Goal: Information Seeking & Learning: Learn about a topic

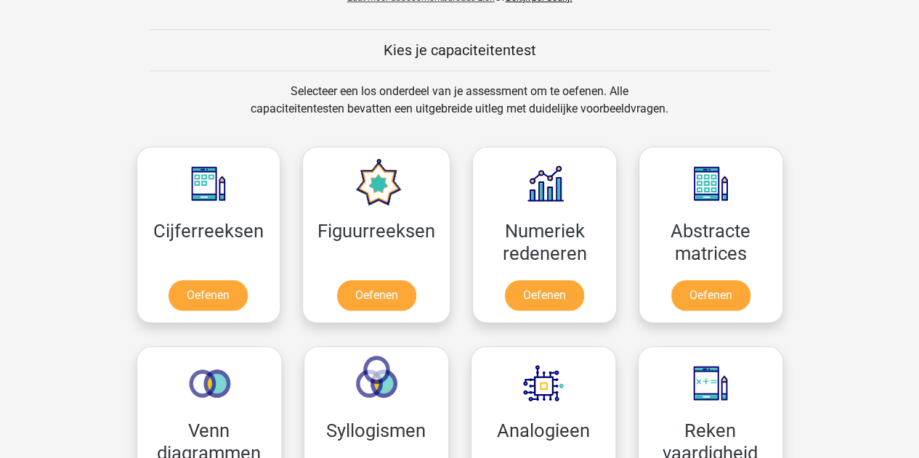
scroll to position [531, 0]
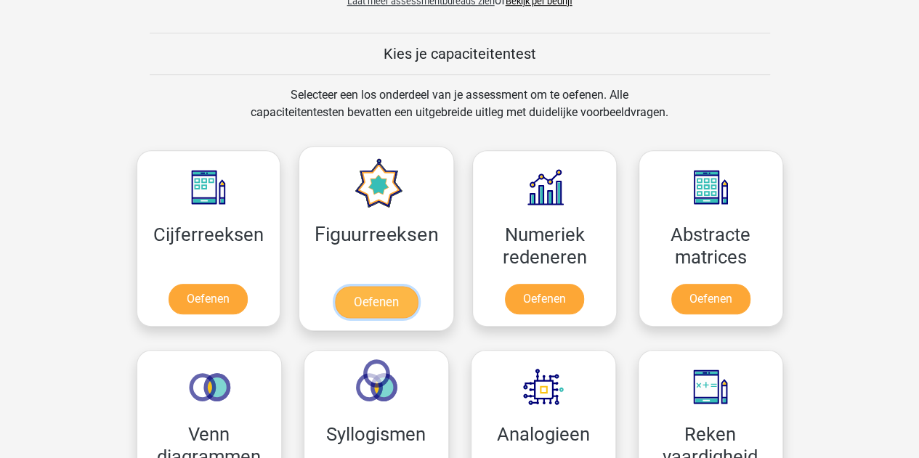
click at [368, 286] on link "Oefenen" at bounding box center [376, 302] width 83 height 32
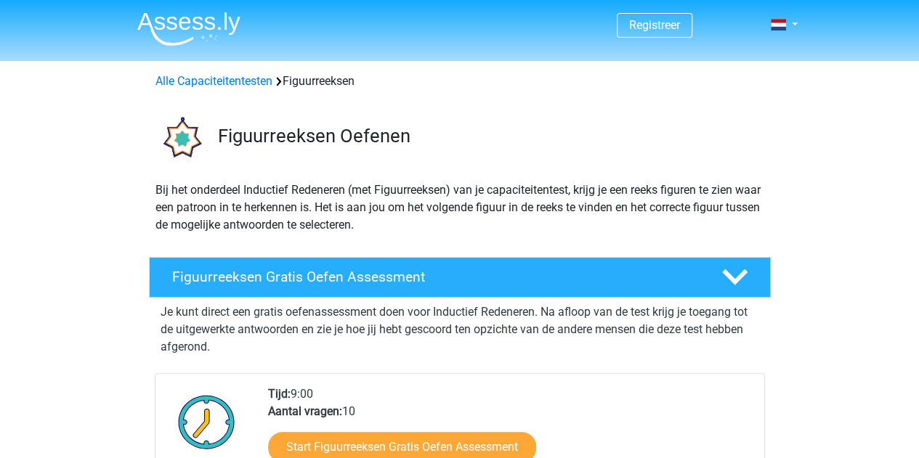
click at [671, 17] on span "Registreer" at bounding box center [655, 25] width 76 height 25
click at [647, 27] on link "Registreer" at bounding box center [654, 25] width 51 height 14
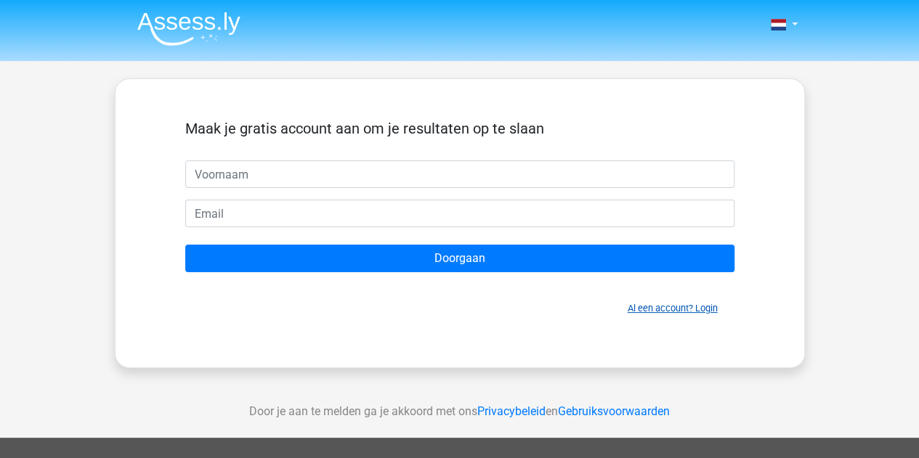
click at [650, 307] on link "Al een account? Login" at bounding box center [673, 308] width 90 height 11
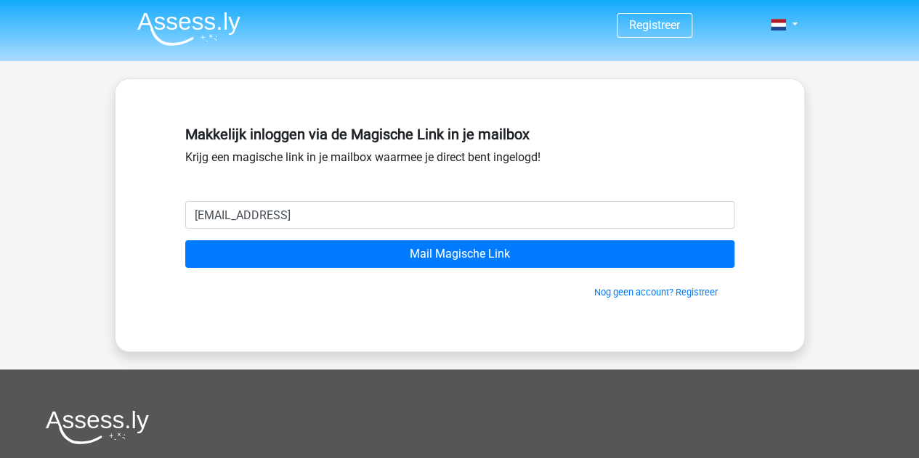
type input "schumacher2202@gmail.conm"
click at [185, 241] on input "Mail Magische Link" at bounding box center [459, 255] width 549 height 28
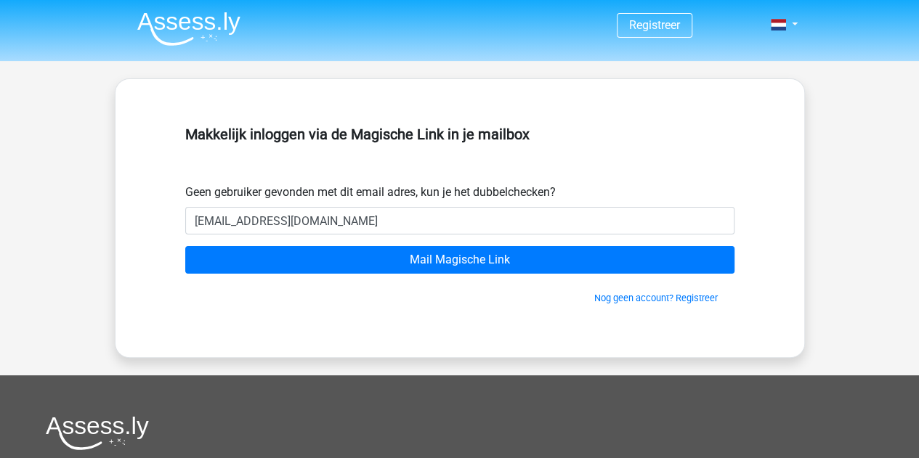
type input "[EMAIL_ADDRESS][DOMAIN_NAME]"
click at [185, 246] on input "Mail Magische Link" at bounding box center [459, 260] width 549 height 28
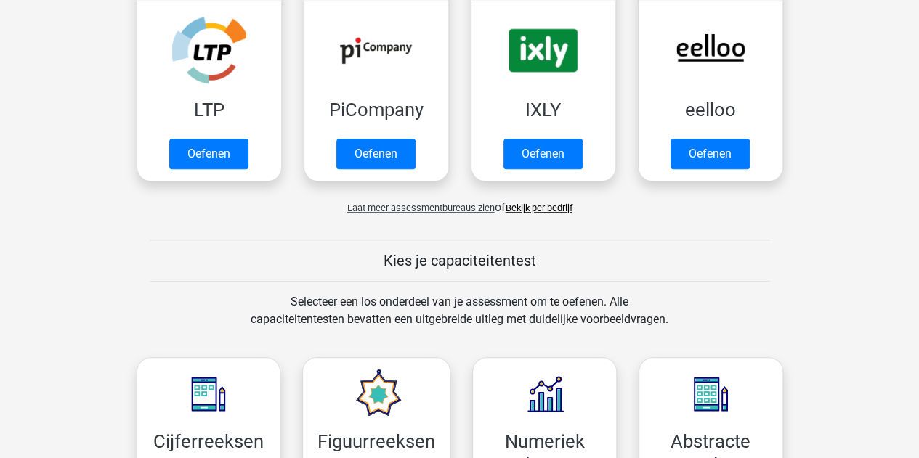
scroll to position [424, 0]
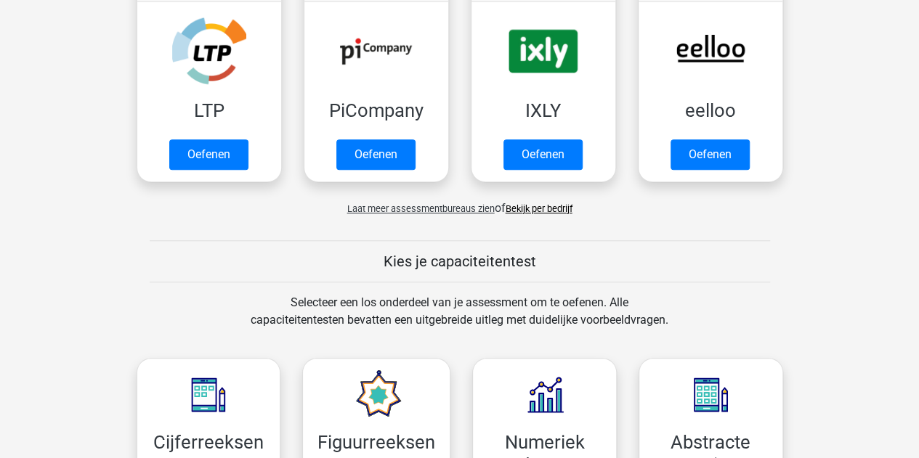
click at [532, 208] on link "Bekijk per bedrijf" at bounding box center [539, 208] width 67 height 11
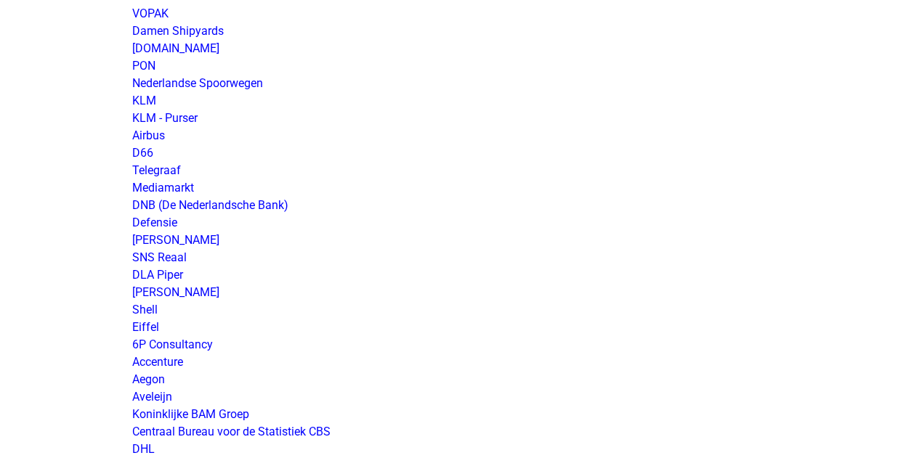
scroll to position [1399, 0]
click at [171, 220] on link "Defensie" at bounding box center [154, 222] width 45 height 14
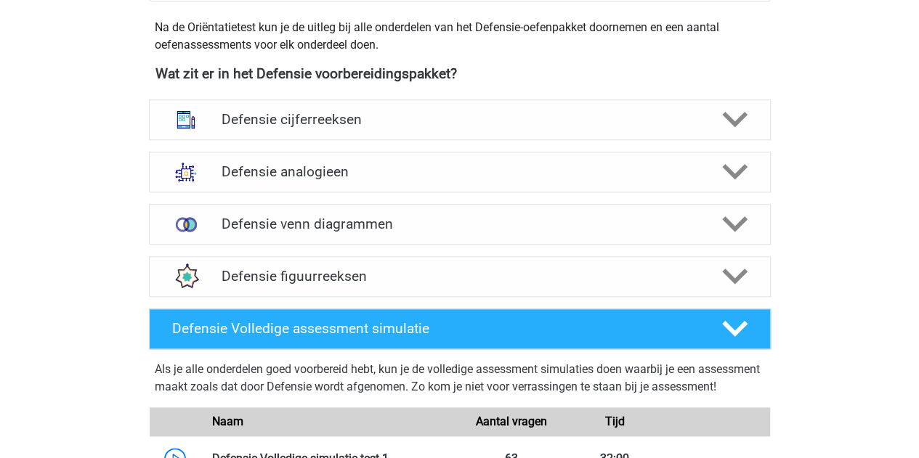
scroll to position [655, 0]
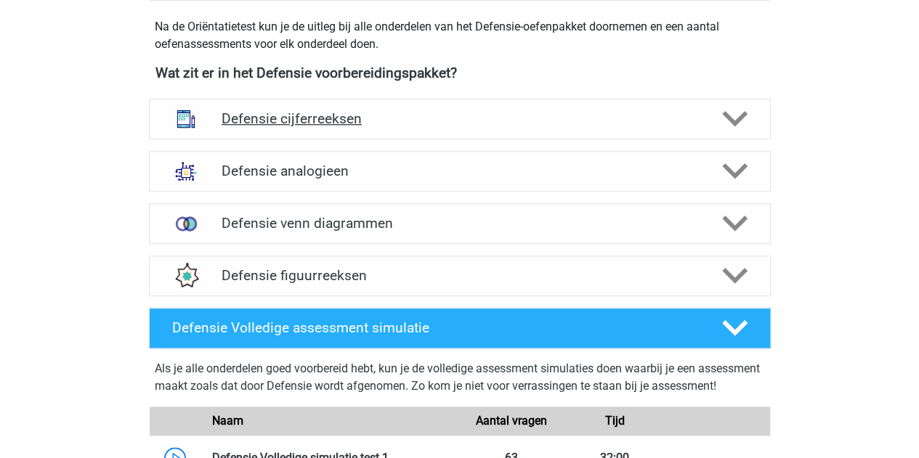
click at [497, 127] on div "Defensie cijferreeksen" at bounding box center [460, 119] width 622 height 41
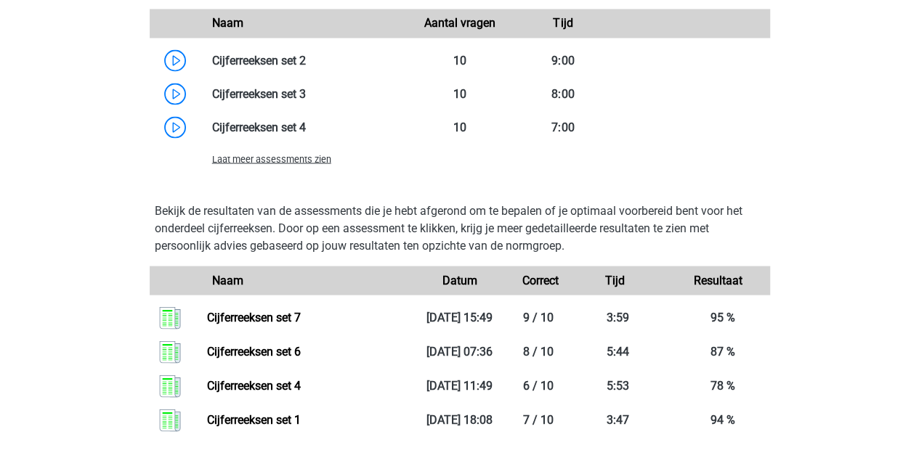
scroll to position [1296, 0]
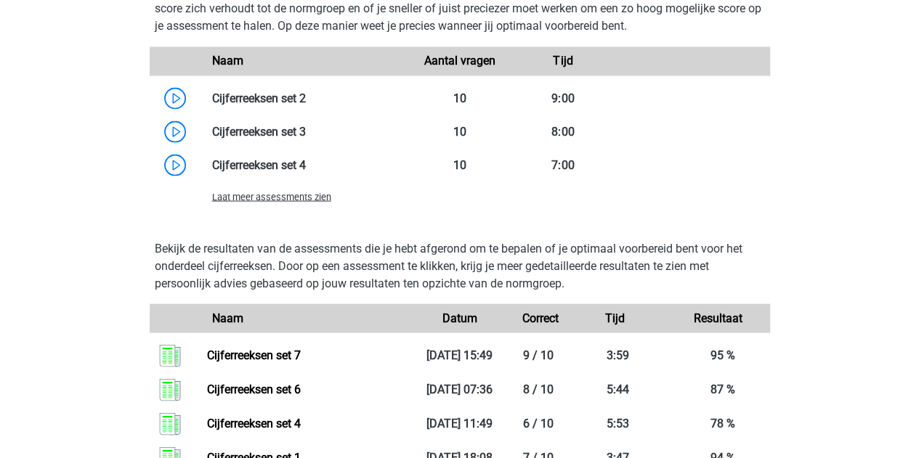
click at [303, 195] on span "Laat meer assessments zien" at bounding box center [271, 196] width 119 height 11
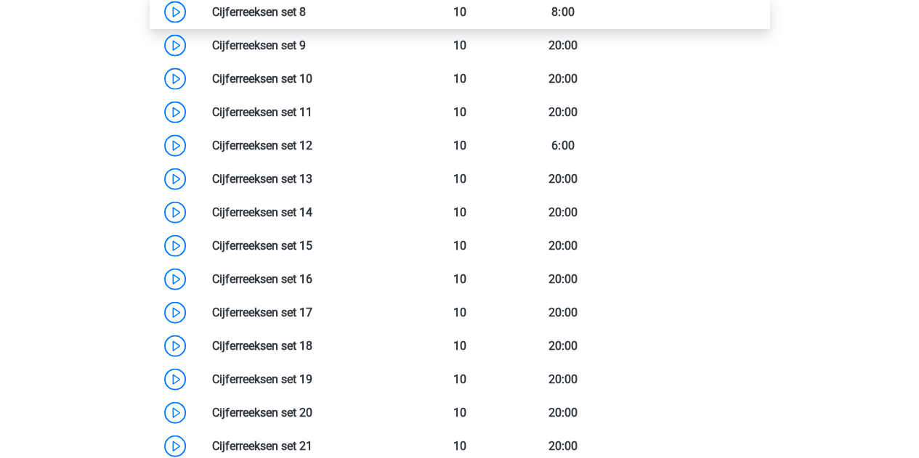
scroll to position [1580, 0]
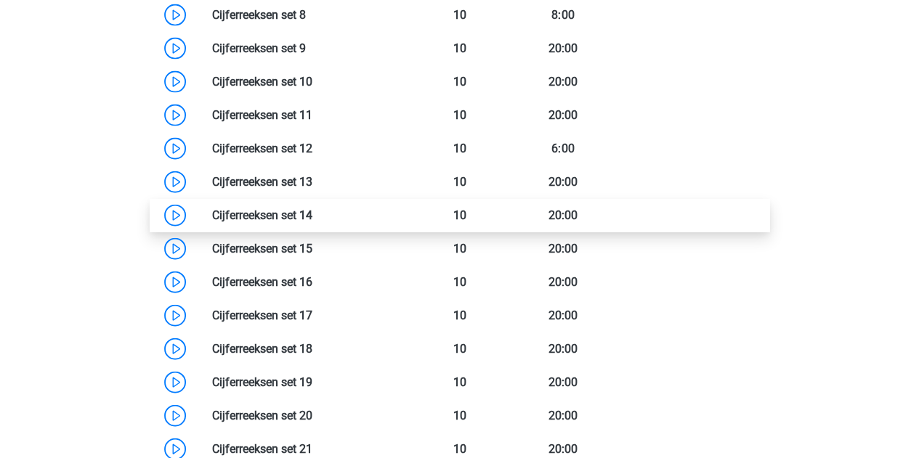
click at [312, 217] on link at bounding box center [312, 216] width 0 height 14
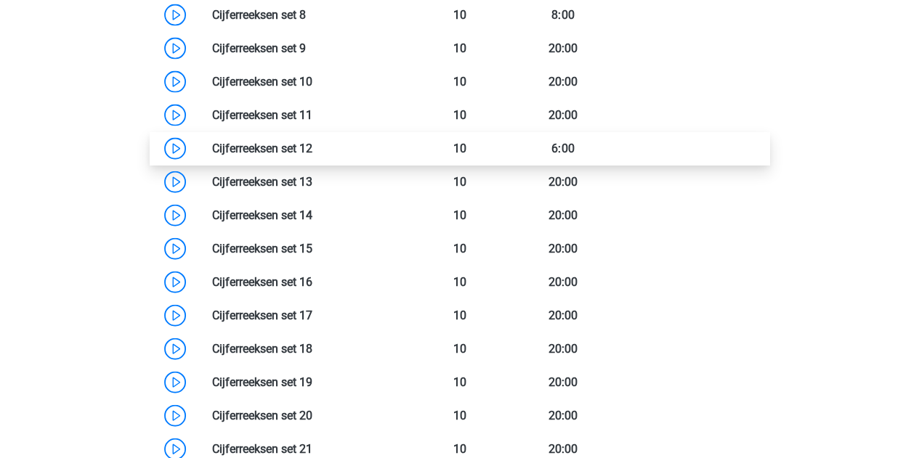
click at [312, 147] on link at bounding box center [312, 149] width 0 height 14
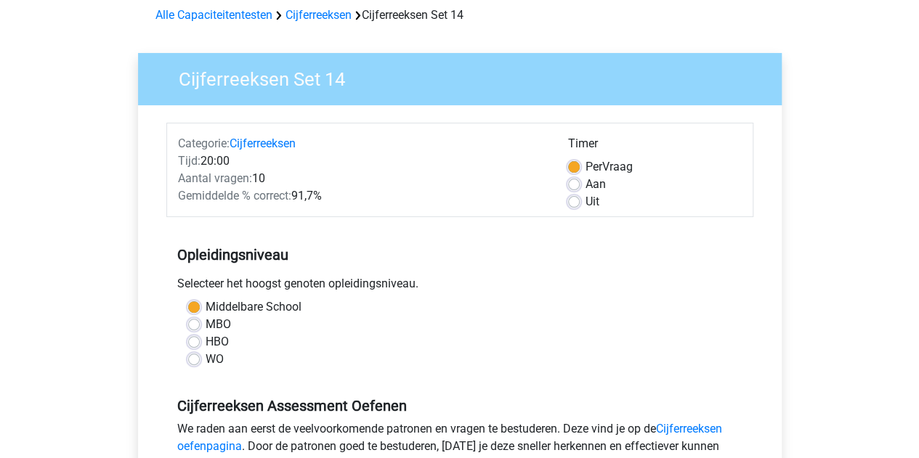
scroll to position [65, 0]
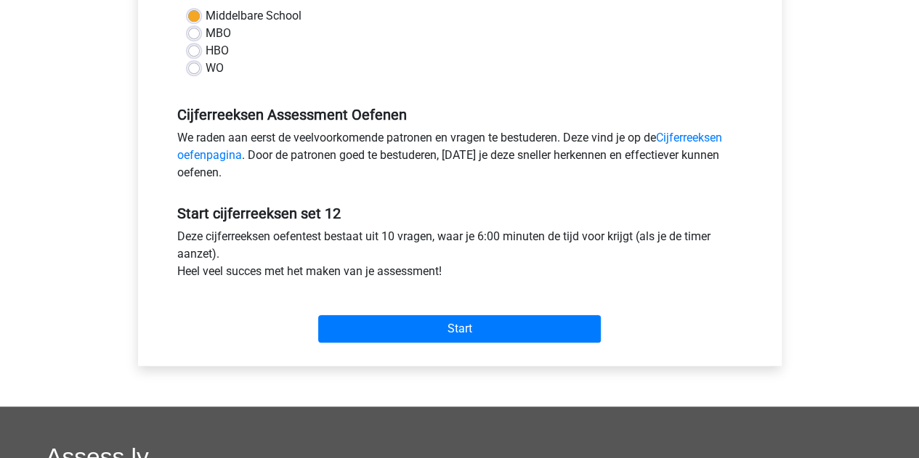
scroll to position [359, 0]
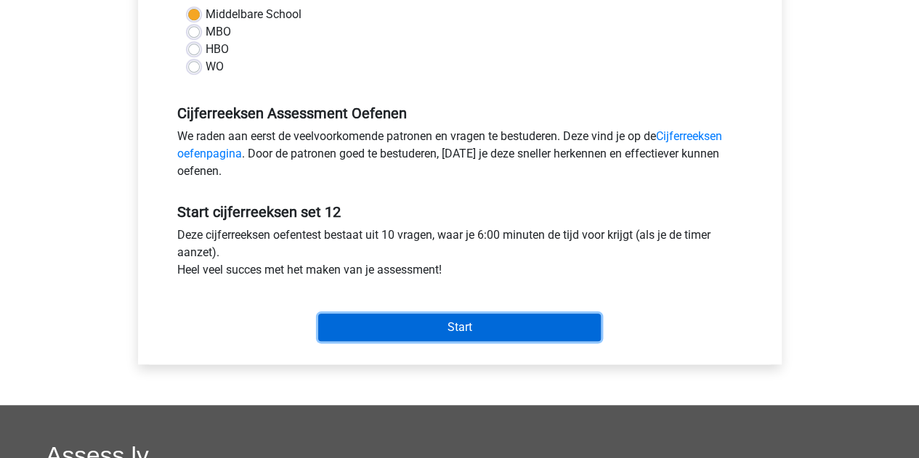
click at [397, 317] on input "Start" at bounding box center [459, 328] width 283 height 28
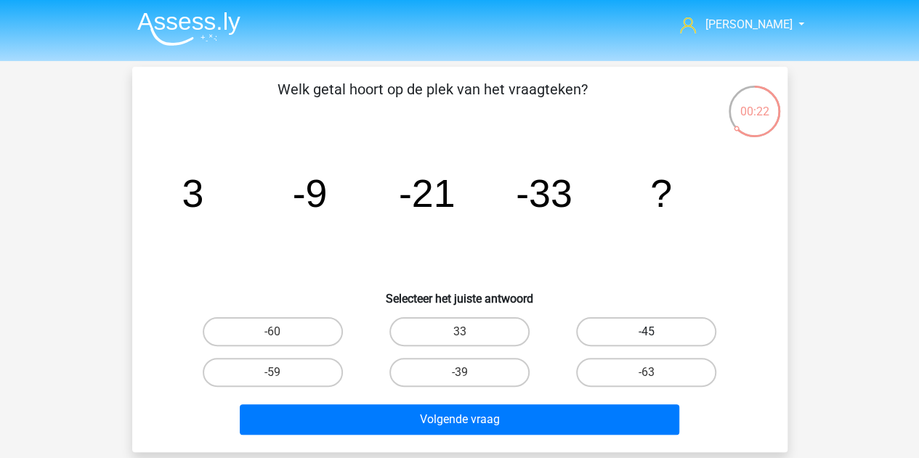
click at [678, 331] on label "-45" at bounding box center [646, 332] width 140 height 29
click at [656, 332] on input "-45" at bounding box center [651, 336] width 9 height 9
radio input "true"
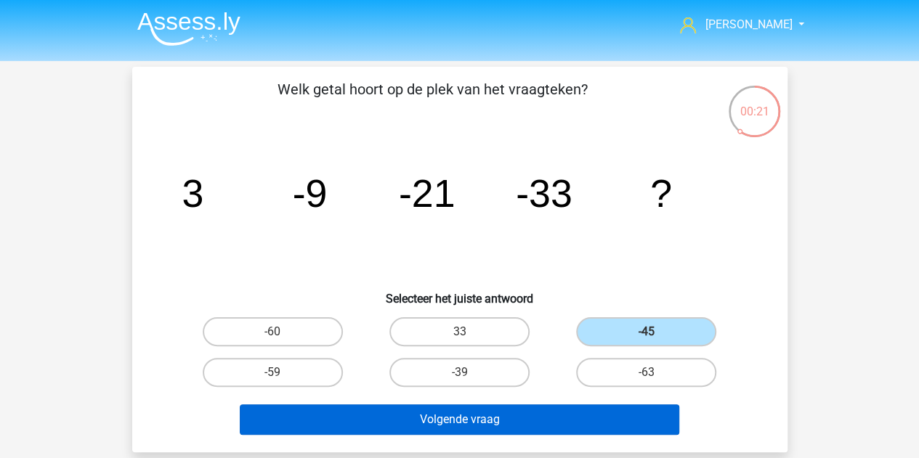
click at [610, 433] on button "Volgende vraag" at bounding box center [460, 420] width 440 height 31
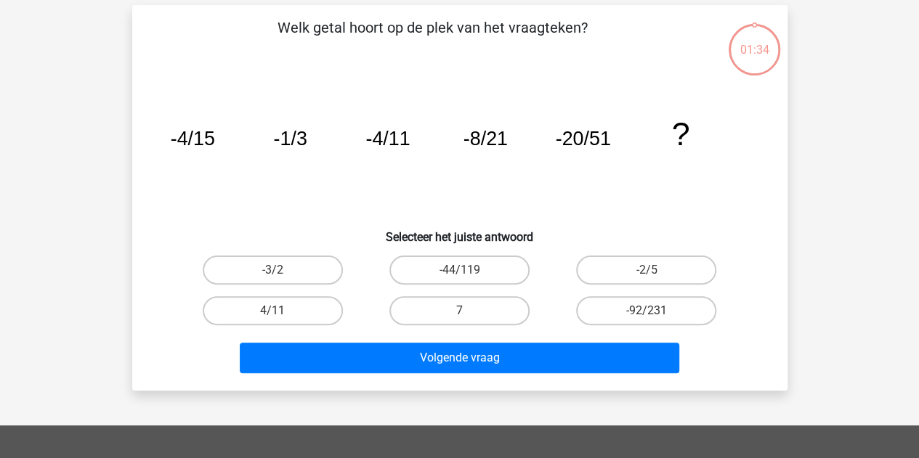
scroll to position [67, 0]
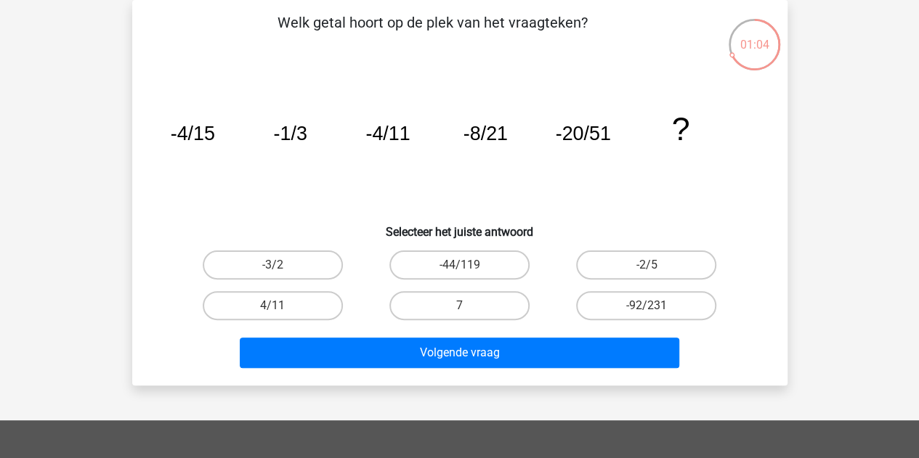
click at [455, 258] on label "-44/119" at bounding box center [459, 265] width 140 height 29
click at [459, 265] on input "-44/119" at bounding box center [463, 269] width 9 height 9
radio input "true"
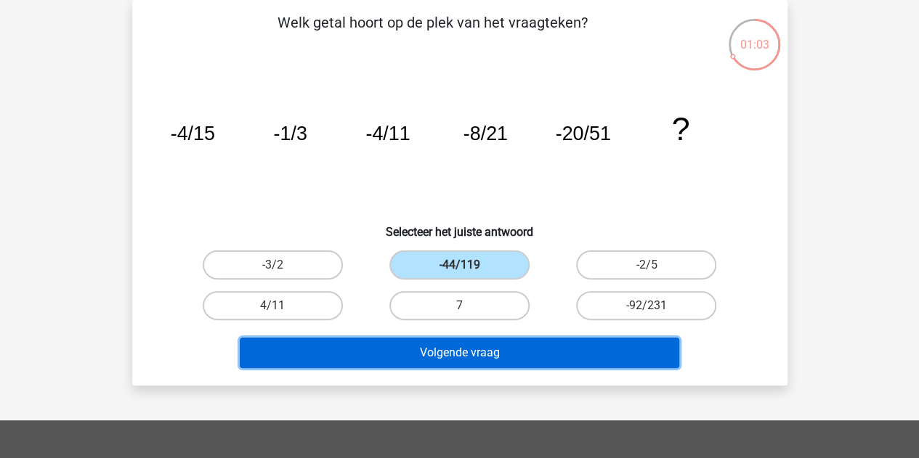
click at [440, 368] on button "Volgende vraag" at bounding box center [460, 353] width 440 height 31
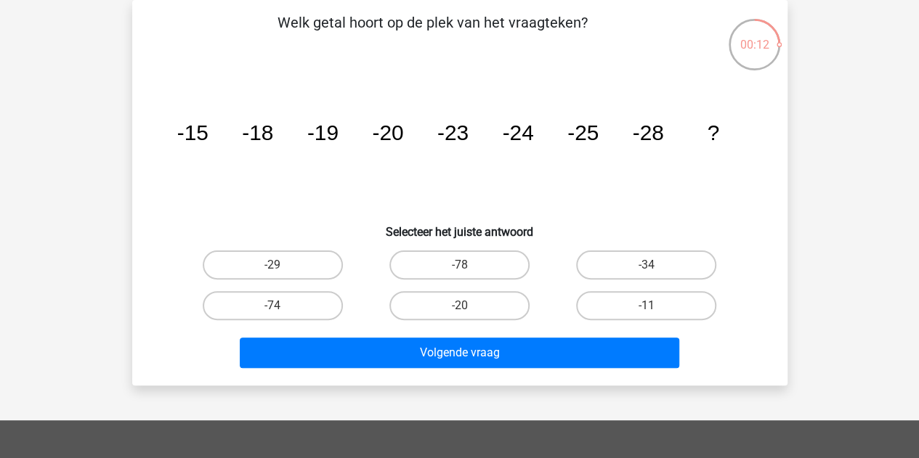
click at [300, 253] on label "-29" at bounding box center [273, 265] width 140 height 29
click at [282, 265] on input "-29" at bounding box center [276, 269] width 9 height 9
radio input "true"
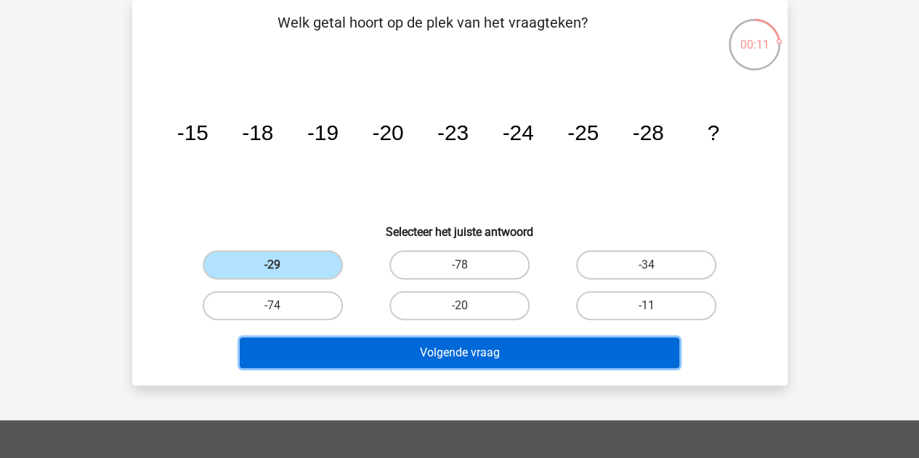
click at [406, 366] on button "Volgende vraag" at bounding box center [460, 353] width 440 height 31
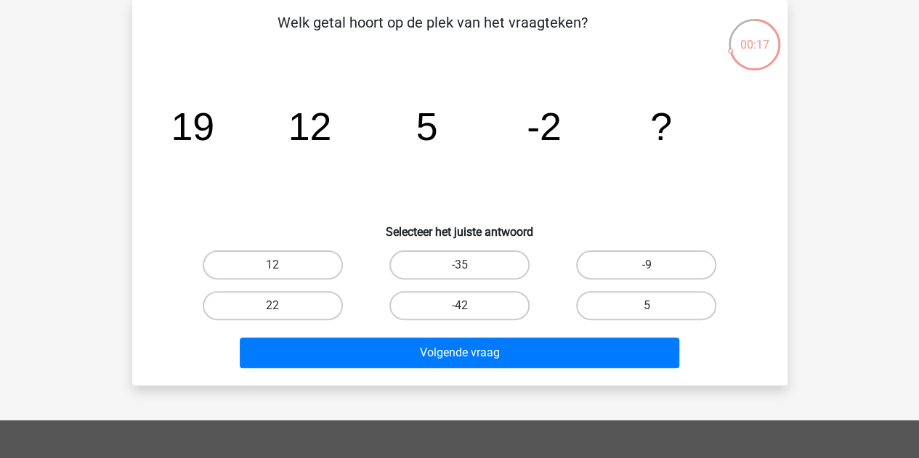
click at [639, 275] on label "-9" at bounding box center [646, 265] width 140 height 29
click at [647, 275] on input "-9" at bounding box center [651, 269] width 9 height 9
radio input "true"
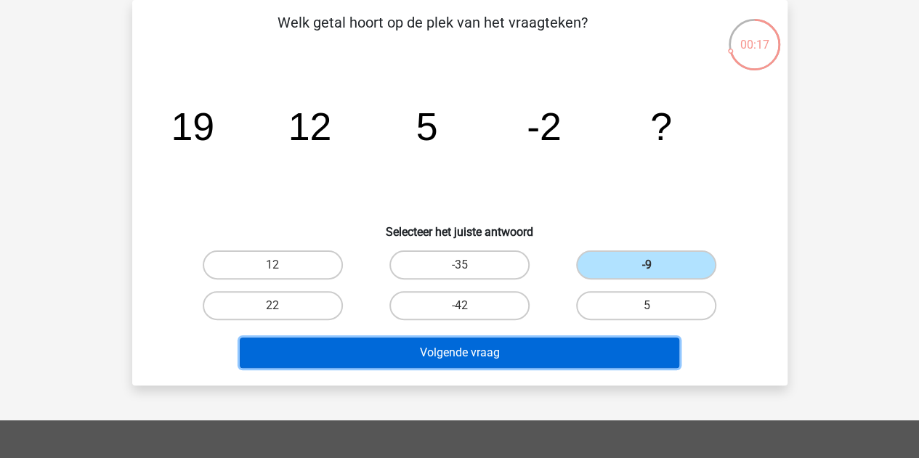
click at [593, 361] on button "Volgende vraag" at bounding box center [460, 353] width 440 height 31
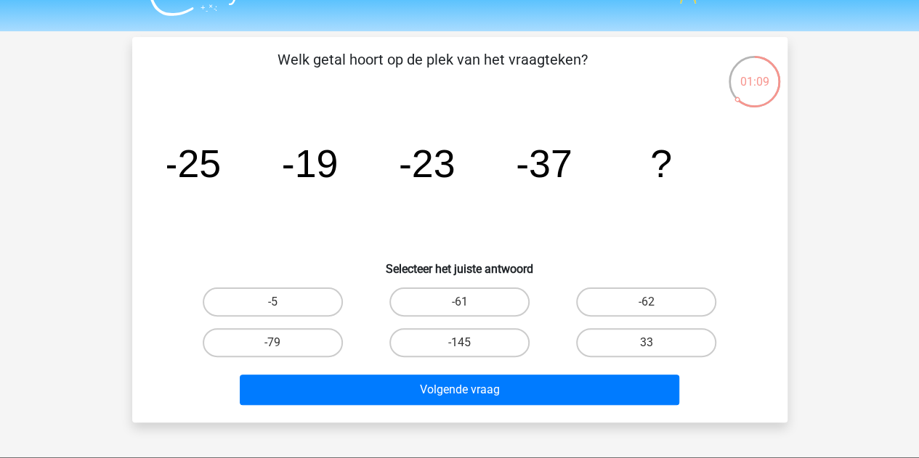
scroll to position [38, 0]
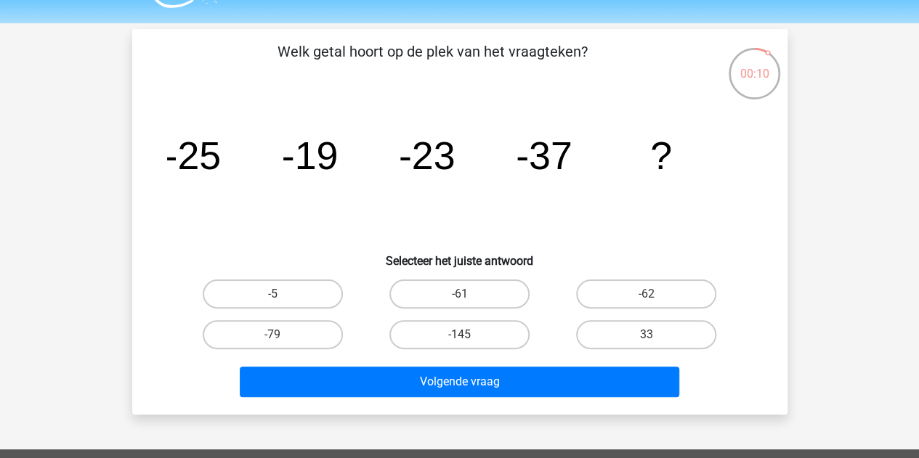
click at [299, 301] on label "-5" at bounding box center [273, 294] width 140 height 29
click at [282, 301] on input "-5" at bounding box center [276, 298] width 9 height 9
radio input "true"
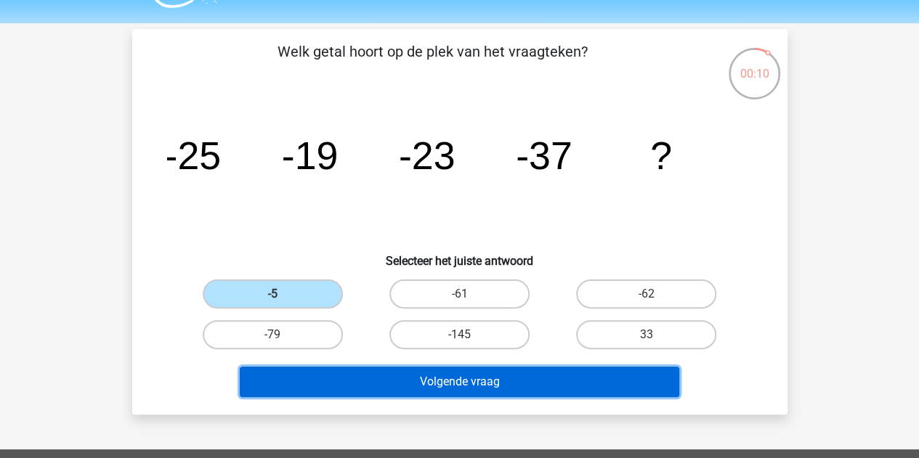
click at [455, 390] on button "Volgende vraag" at bounding box center [460, 382] width 440 height 31
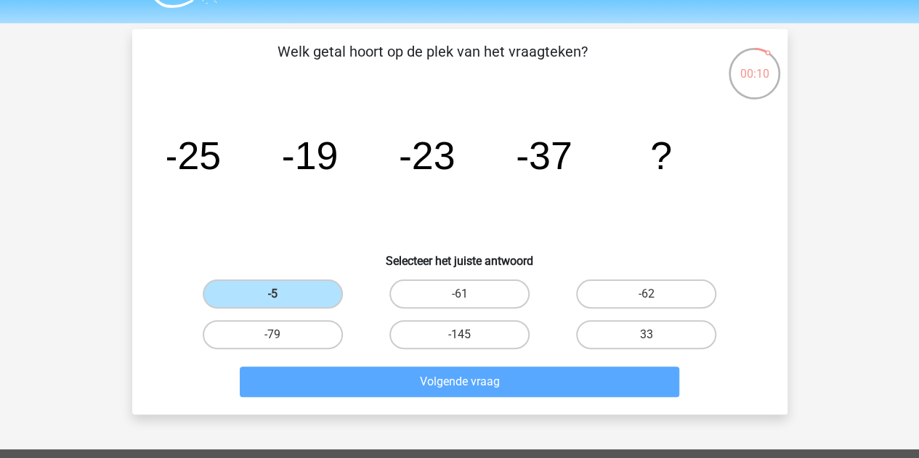
scroll to position [67, 0]
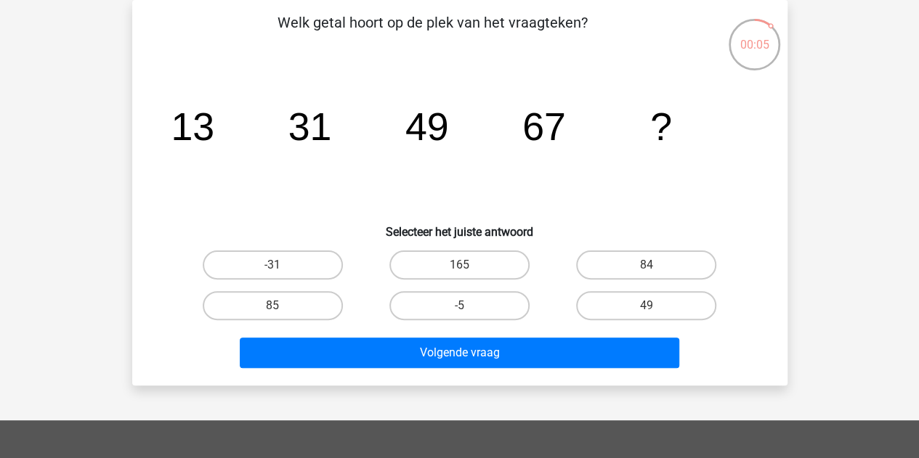
click at [322, 305] on label "85" at bounding box center [273, 305] width 140 height 29
click at [282, 306] on input "85" at bounding box center [276, 310] width 9 height 9
radio input "true"
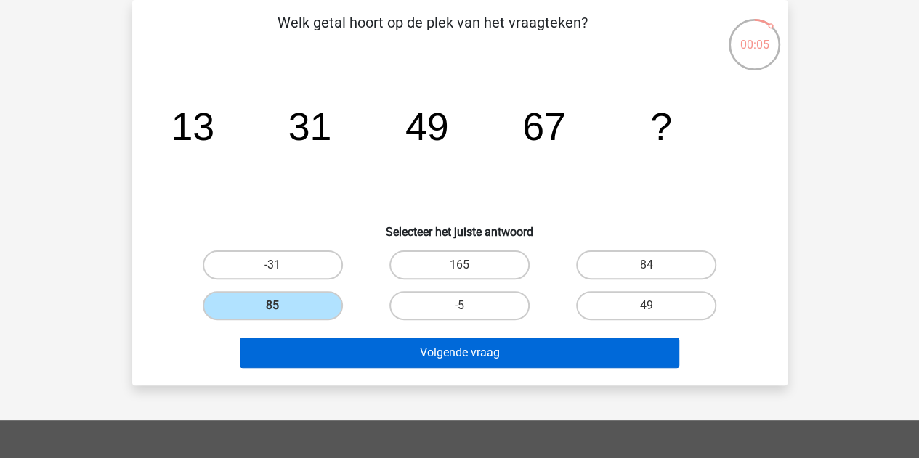
click at [391, 361] on button "Volgende vraag" at bounding box center [460, 353] width 440 height 31
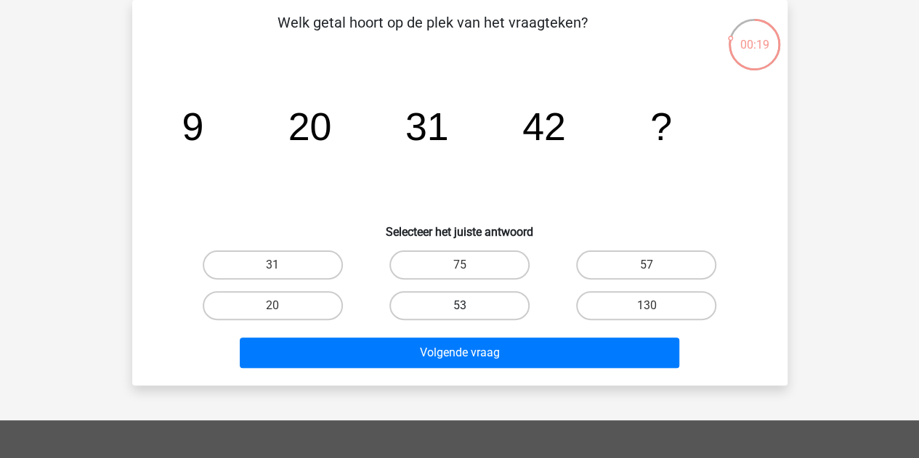
click at [491, 304] on label "53" at bounding box center [459, 305] width 140 height 29
click at [469, 306] on input "53" at bounding box center [463, 310] width 9 height 9
radio input "true"
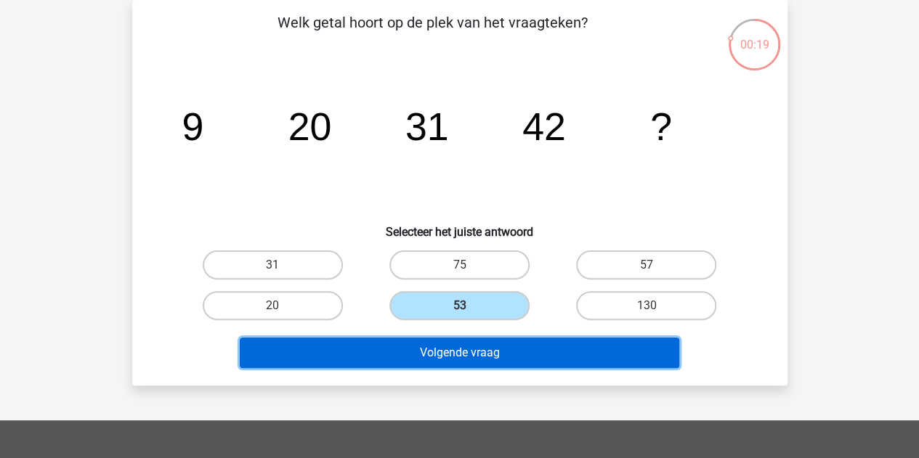
click at [520, 363] on button "Volgende vraag" at bounding box center [460, 353] width 440 height 31
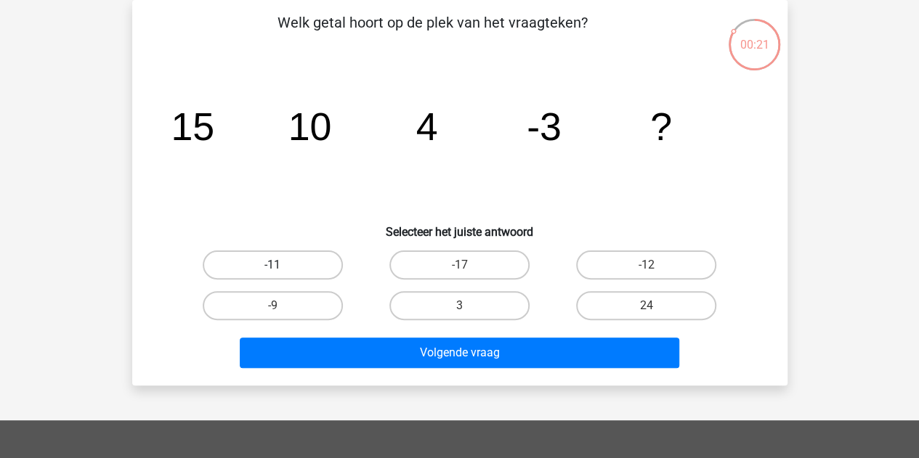
click at [299, 273] on label "-11" at bounding box center [273, 265] width 140 height 29
click at [282, 273] on input "-11" at bounding box center [276, 269] width 9 height 9
radio input "true"
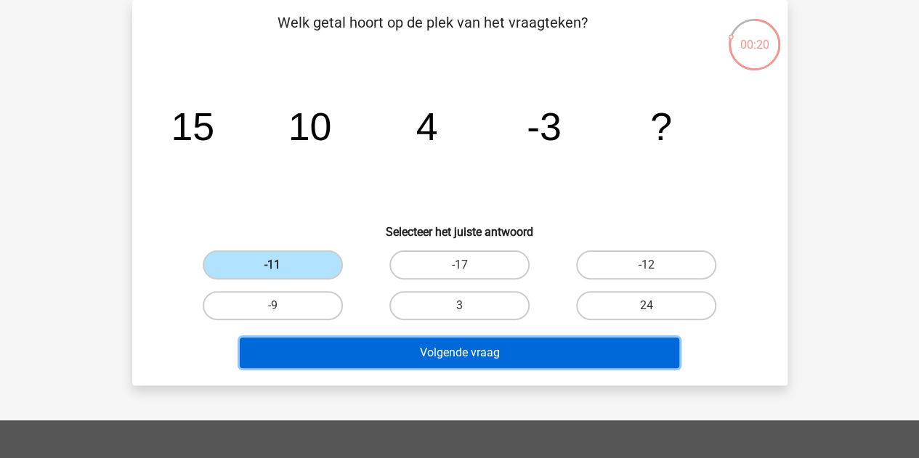
click at [343, 350] on button "Volgende vraag" at bounding box center [460, 353] width 440 height 31
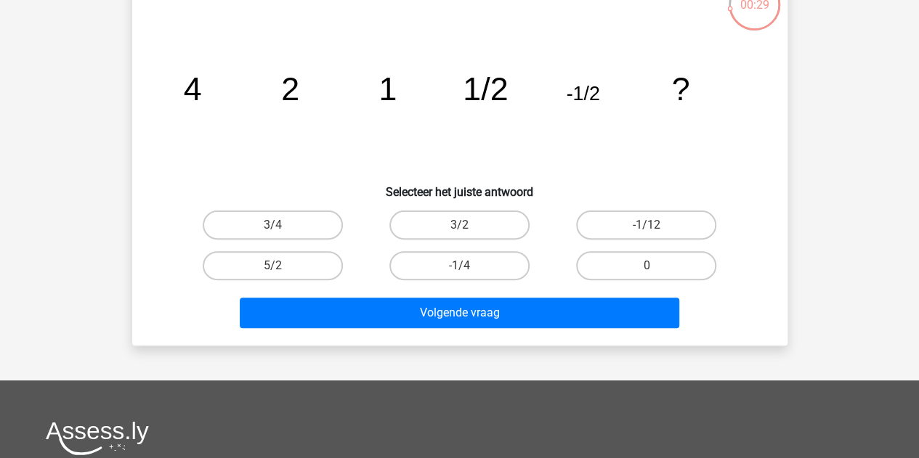
scroll to position [108, 0]
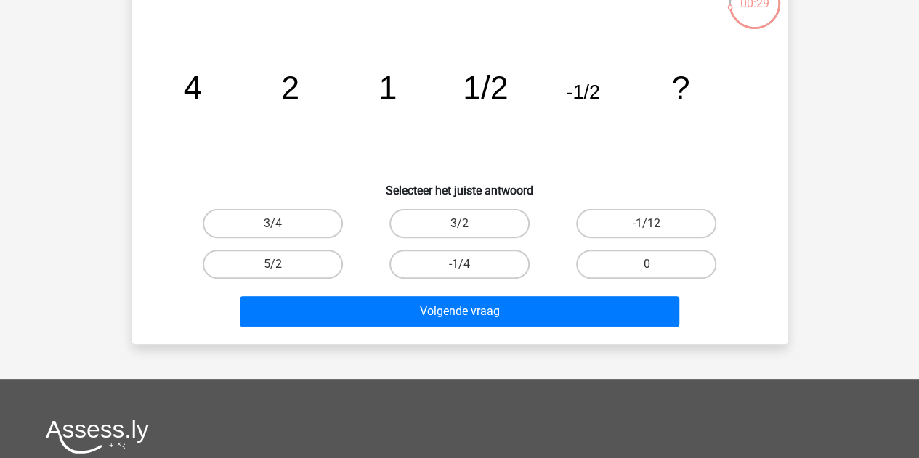
click at [495, 266] on label "-1/4" at bounding box center [459, 264] width 140 height 29
click at [469, 266] on input "-1/4" at bounding box center [463, 268] width 9 height 9
radio input "true"
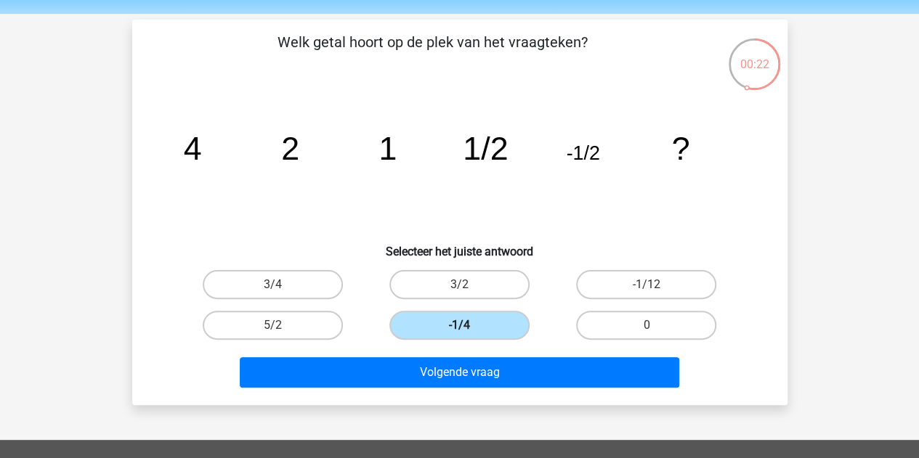
scroll to position [48, 0]
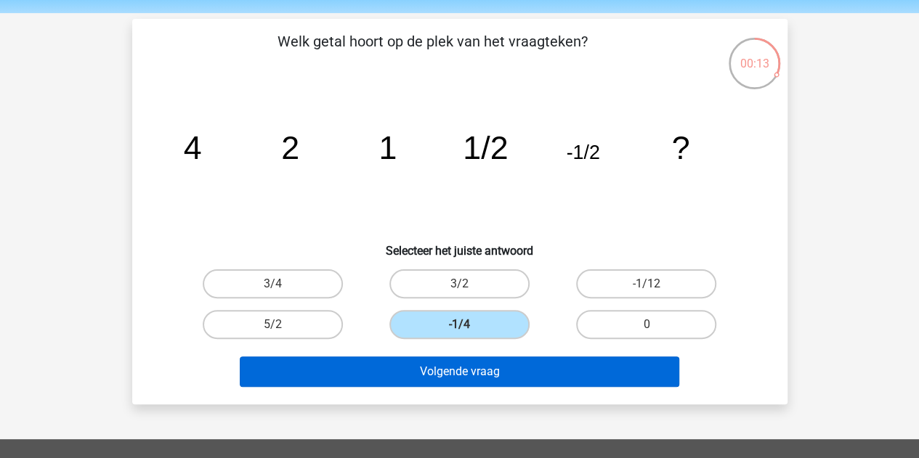
click at [497, 384] on button "Volgende vraag" at bounding box center [460, 372] width 440 height 31
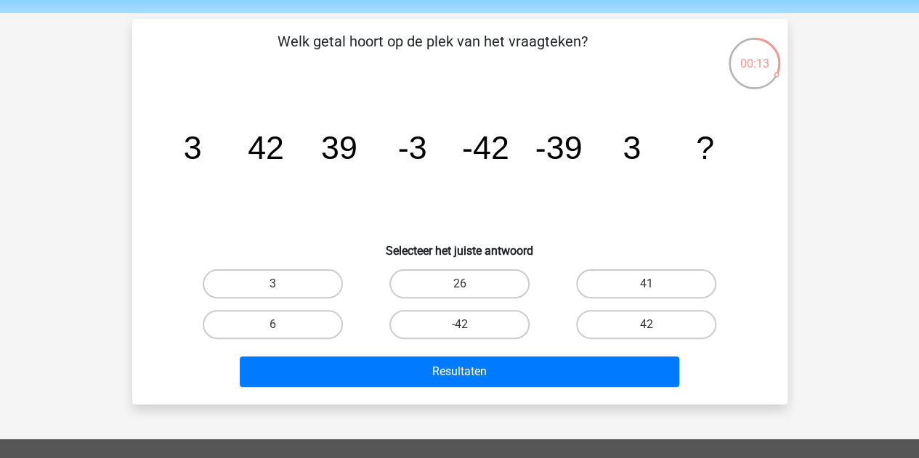
scroll to position [67, 0]
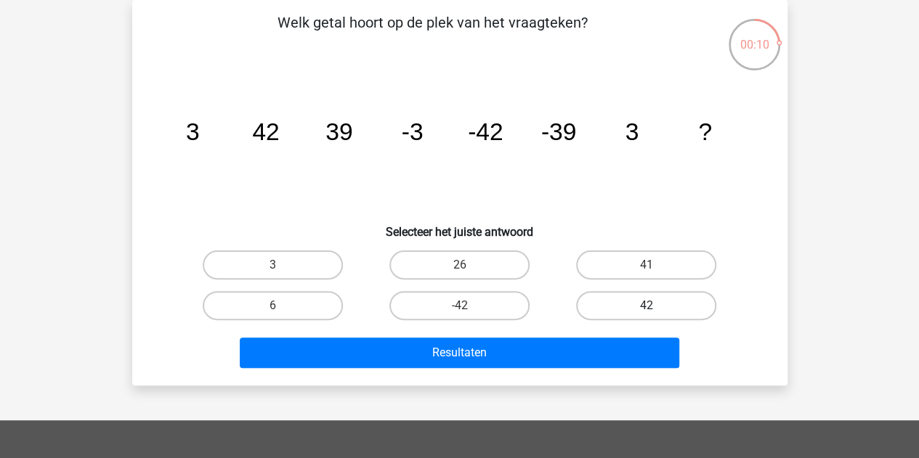
click at [702, 300] on label "42" at bounding box center [646, 305] width 140 height 29
click at [656, 306] on input "42" at bounding box center [651, 310] width 9 height 9
radio input "true"
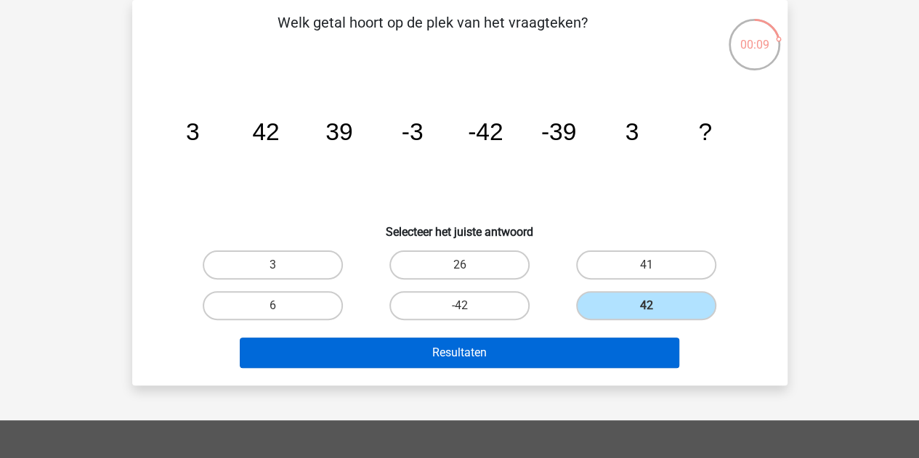
click at [593, 349] on button "Resultaten" at bounding box center [460, 353] width 440 height 31
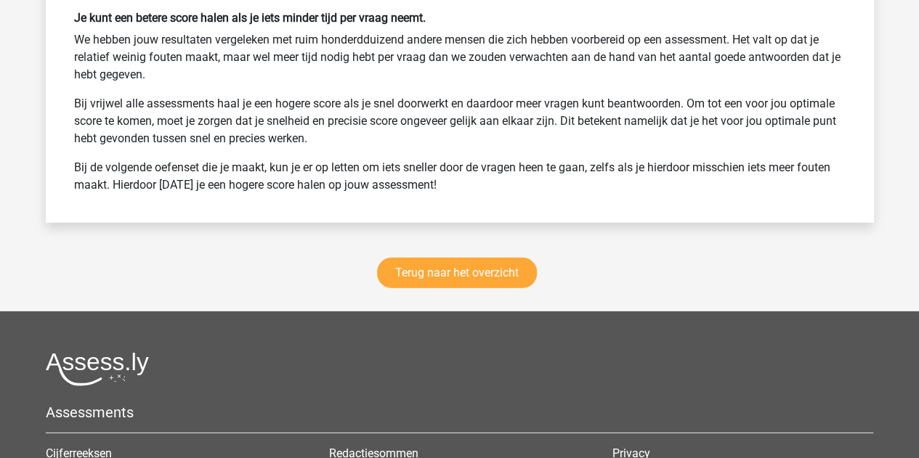
scroll to position [1905, 0]
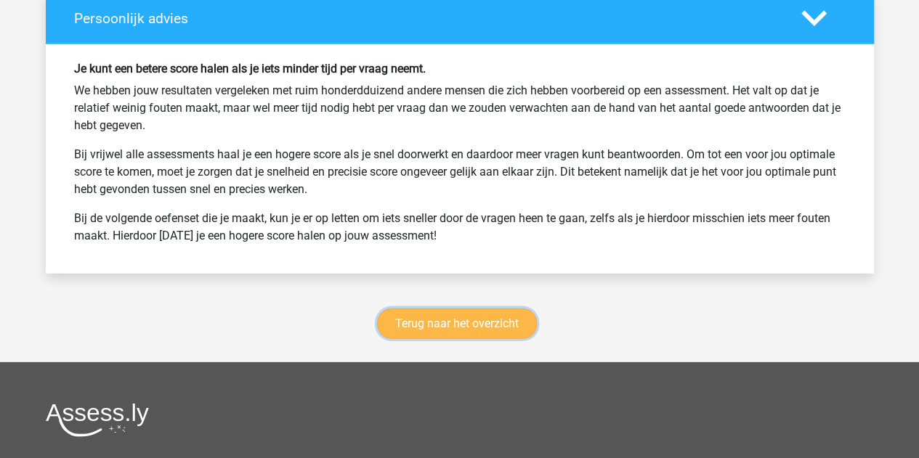
click at [455, 319] on link "Terug naar het overzicht" at bounding box center [457, 324] width 160 height 31
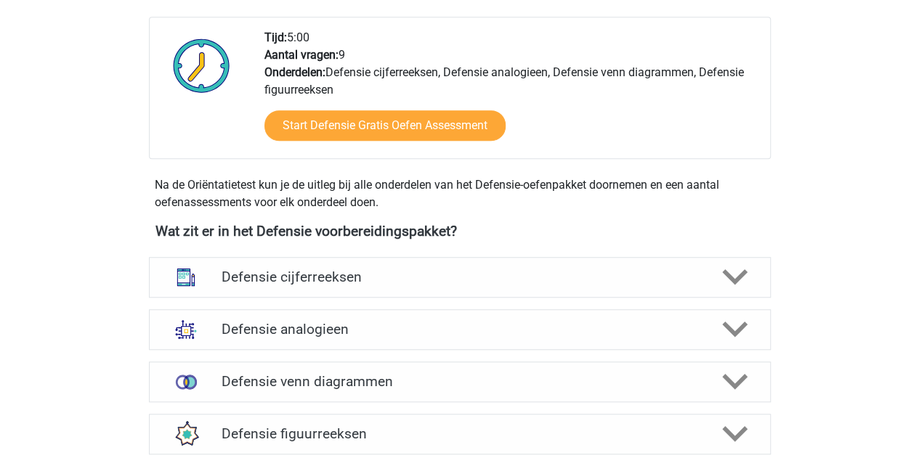
scroll to position [498, 0]
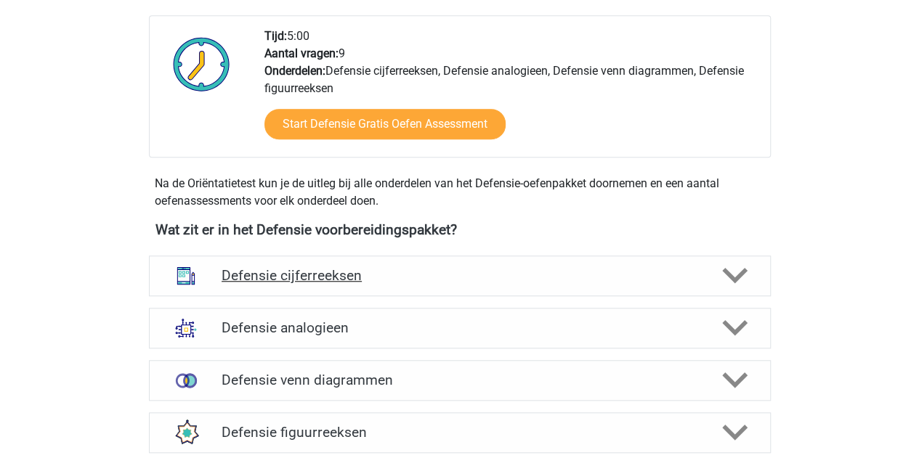
click at [405, 264] on div "Defensie cijferreeksen" at bounding box center [460, 276] width 622 height 41
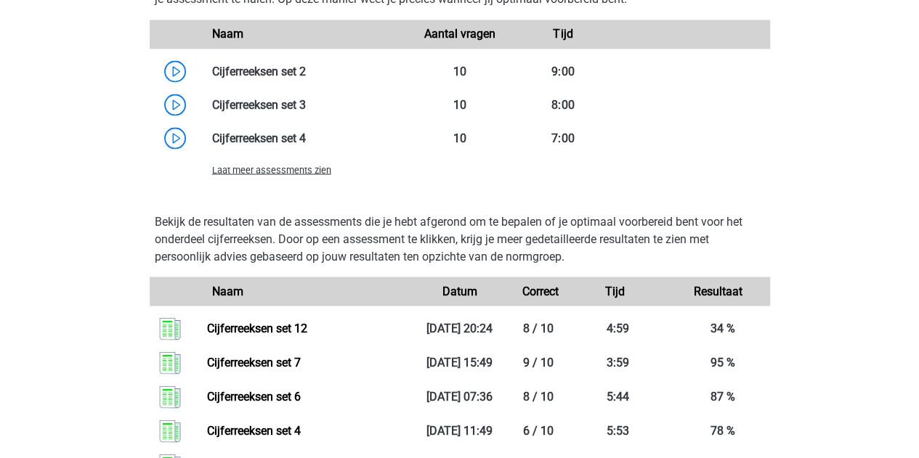
scroll to position [1321, 0]
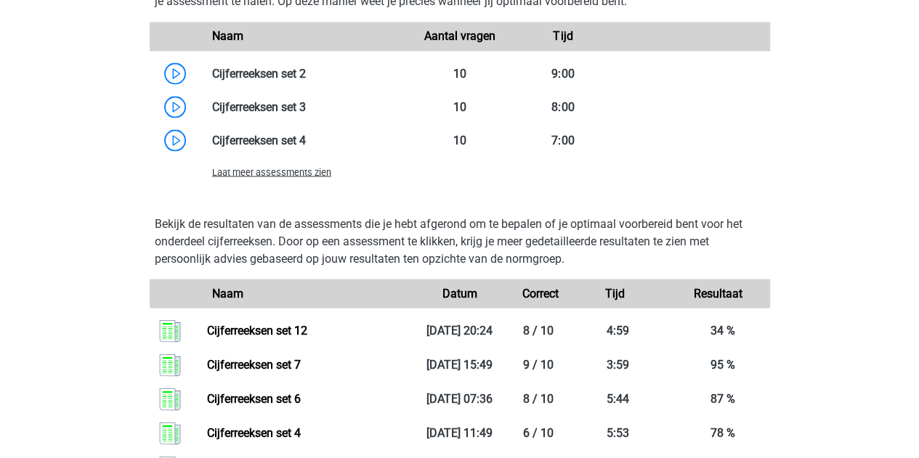
click at [304, 171] on span "Laat meer assessments zien" at bounding box center [271, 171] width 119 height 11
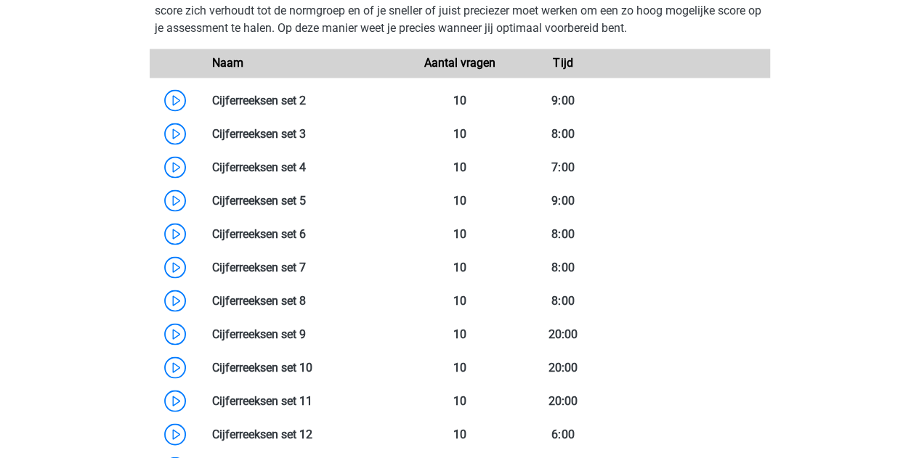
scroll to position [1295, 0]
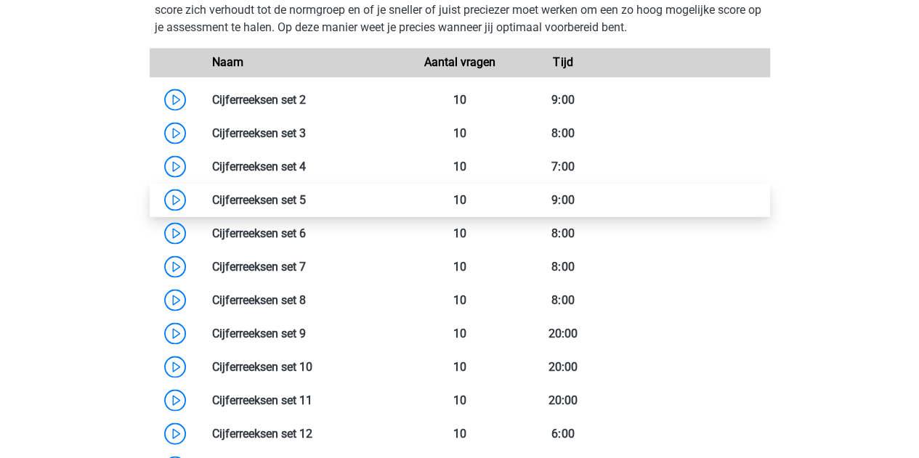
click at [306, 193] on link at bounding box center [306, 200] width 0 height 14
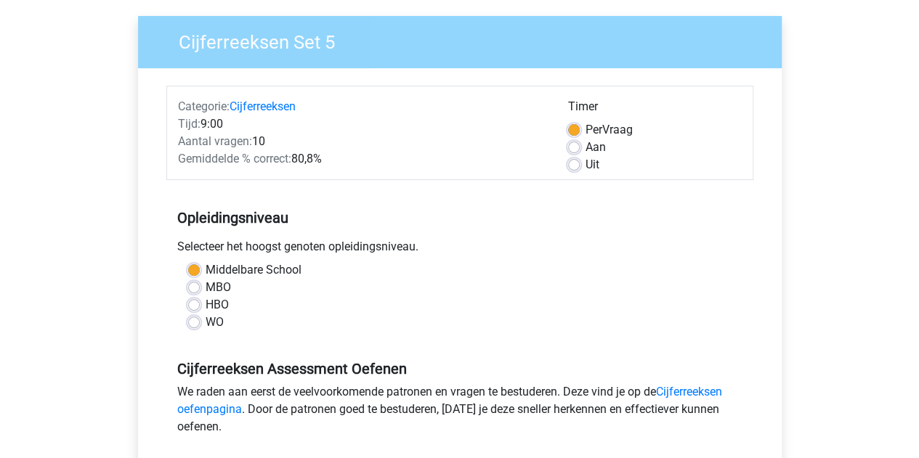
scroll to position [108, 0]
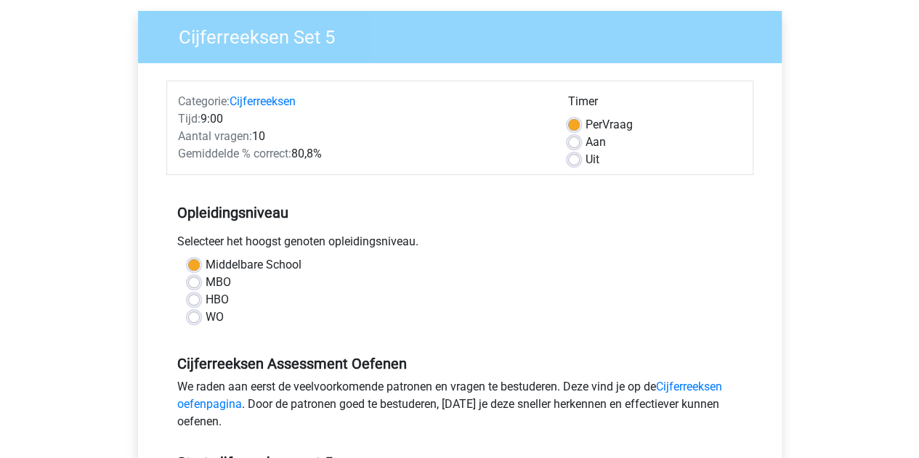
click at [206, 280] on label "MBO" at bounding box center [218, 282] width 25 height 17
click at [198, 280] on input "MBO" at bounding box center [194, 281] width 12 height 15
radio input "true"
click at [206, 260] on label "Middelbare School" at bounding box center [254, 264] width 96 height 17
click at [195, 260] on input "Middelbare School" at bounding box center [194, 263] width 12 height 15
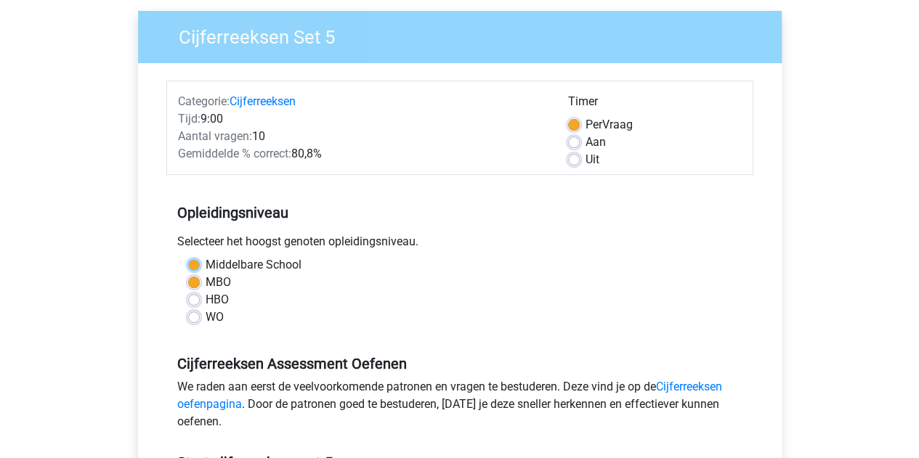
radio input "true"
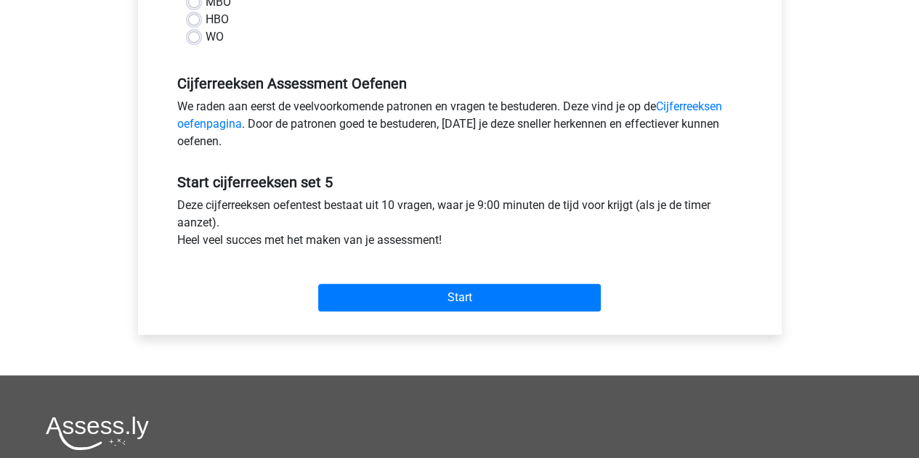
scroll to position [390, 0]
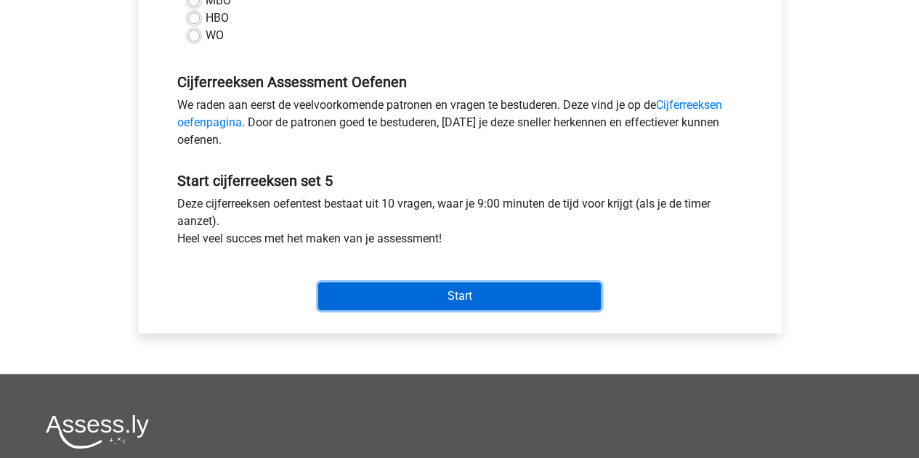
click at [357, 300] on input "Start" at bounding box center [459, 297] width 283 height 28
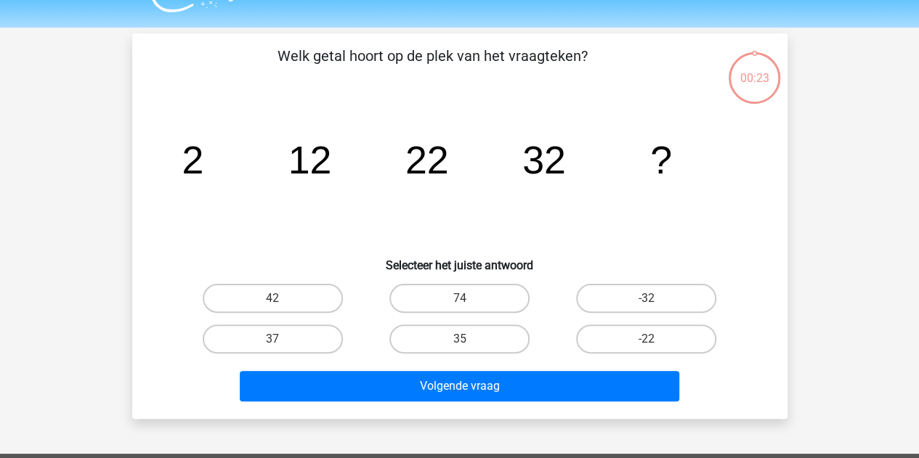
scroll to position [33, 0]
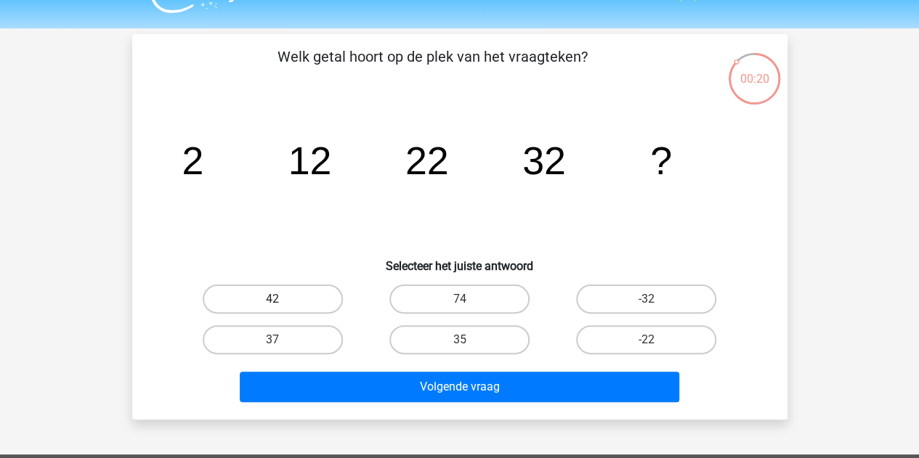
click at [323, 299] on label "42" at bounding box center [273, 299] width 140 height 29
click at [282, 299] on input "42" at bounding box center [276, 303] width 9 height 9
radio input "true"
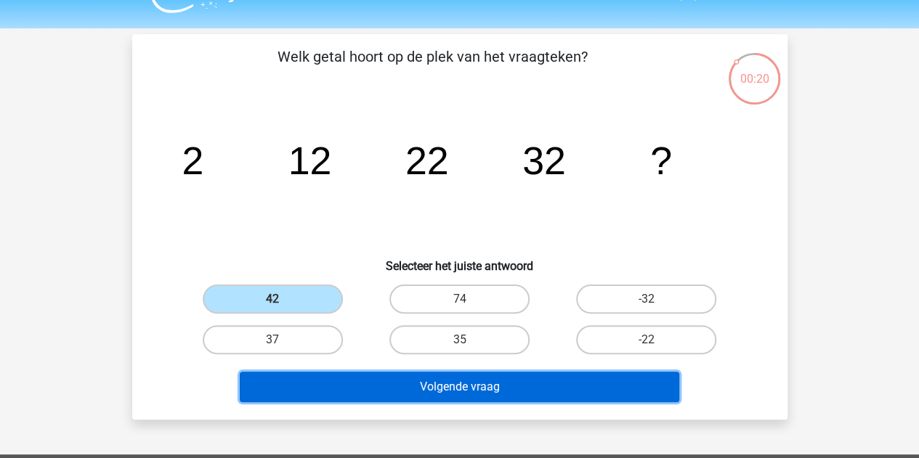
click at [397, 397] on button "Volgende vraag" at bounding box center [460, 387] width 440 height 31
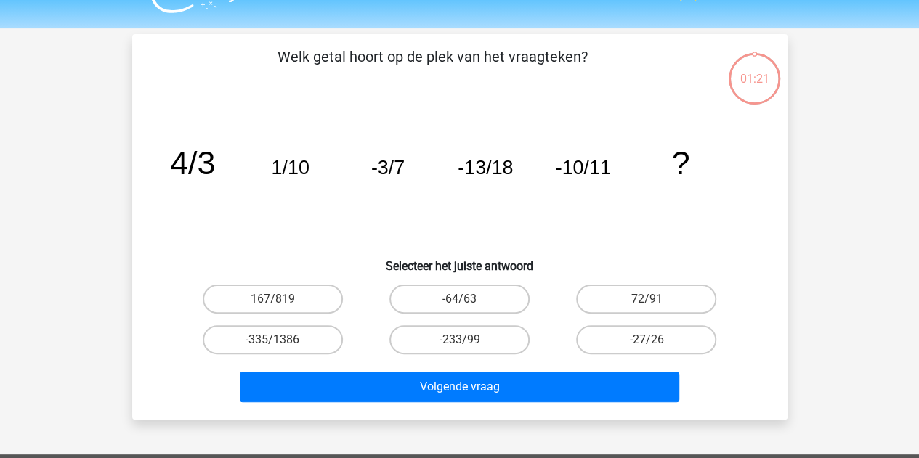
scroll to position [67, 0]
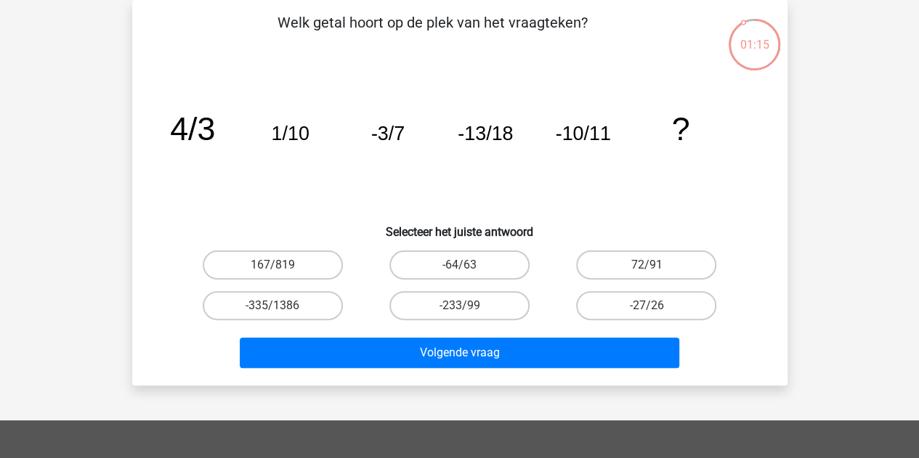
click at [499, 320] on label "-233/99" at bounding box center [459, 305] width 140 height 29
click at [469, 315] on input "-233/99" at bounding box center [463, 310] width 9 height 9
radio input "true"
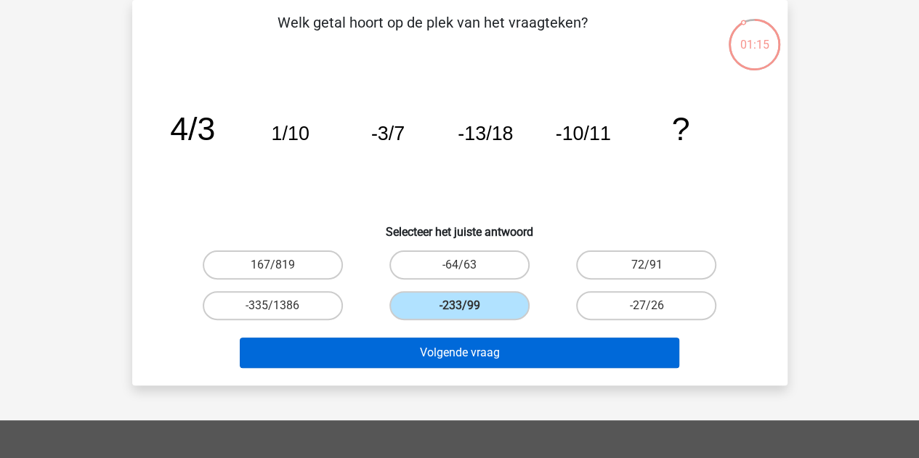
click at [500, 365] on button "Volgende vraag" at bounding box center [460, 353] width 440 height 31
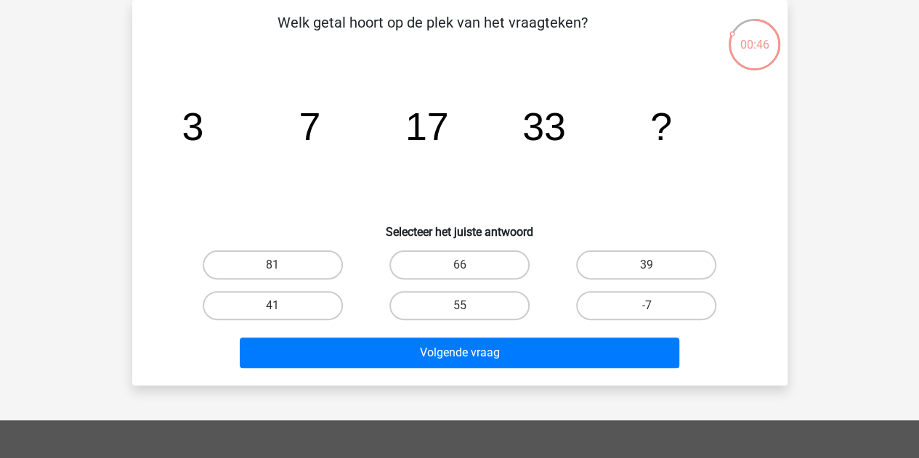
click at [491, 315] on label "55" at bounding box center [459, 305] width 140 height 29
click at [469, 315] on input "55" at bounding box center [463, 310] width 9 height 9
radio input "true"
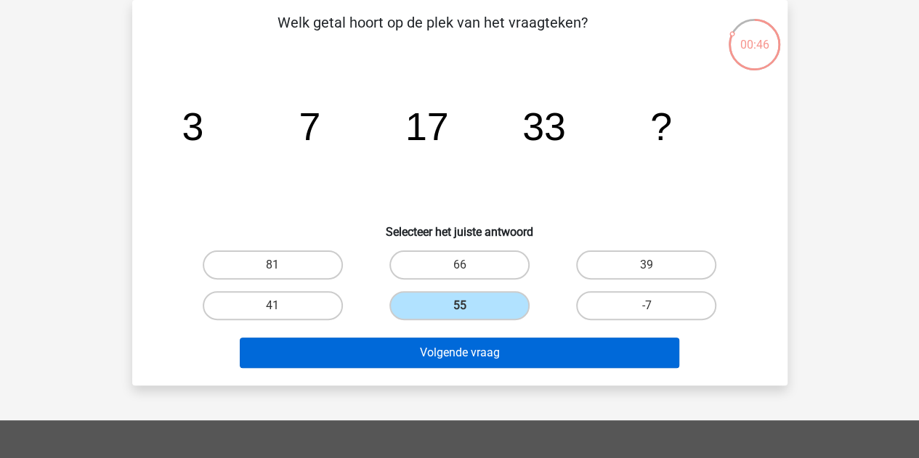
click at [509, 365] on button "Volgende vraag" at bounding box center [460, 353] width 440 height 31
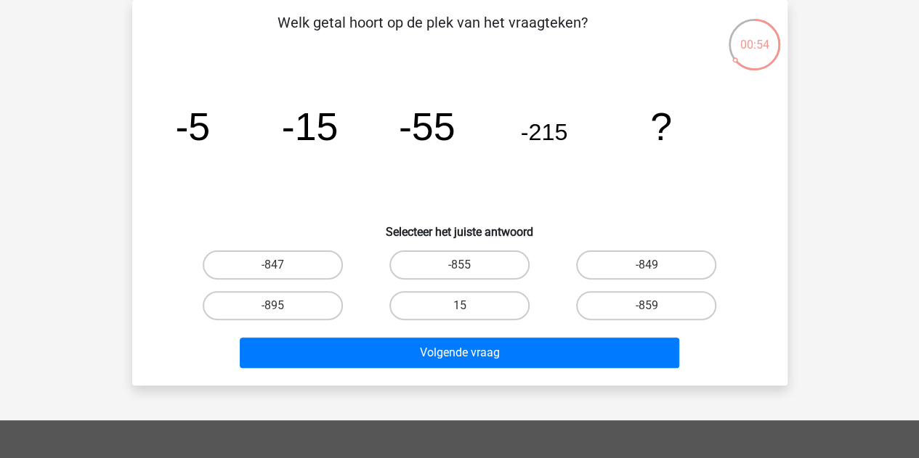
click at [514, 275] on label "-855" at bounding box center [459, 265] width 140 height 29
click at [469, 275] on input "-855" at bounding box center [463, 269] width 9 height 9
radio input "true"
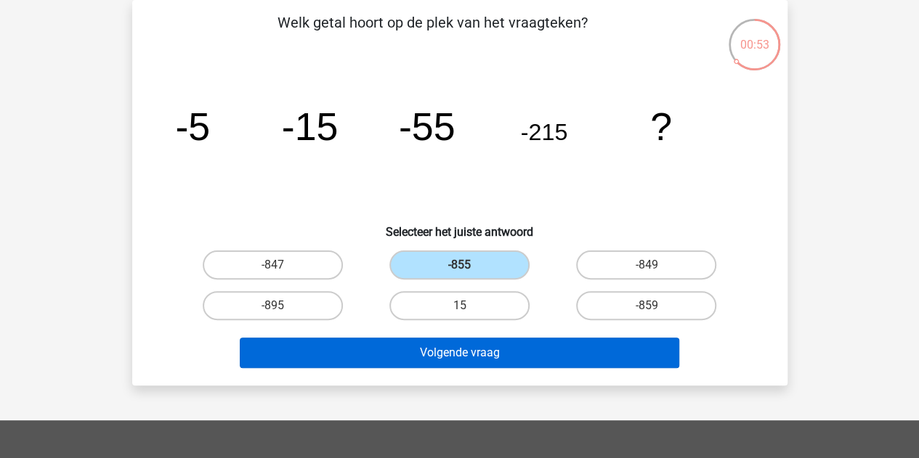
click at [541, 366] on button "Volgende vraag" at bounding box center [460, 353] width 440 height 31
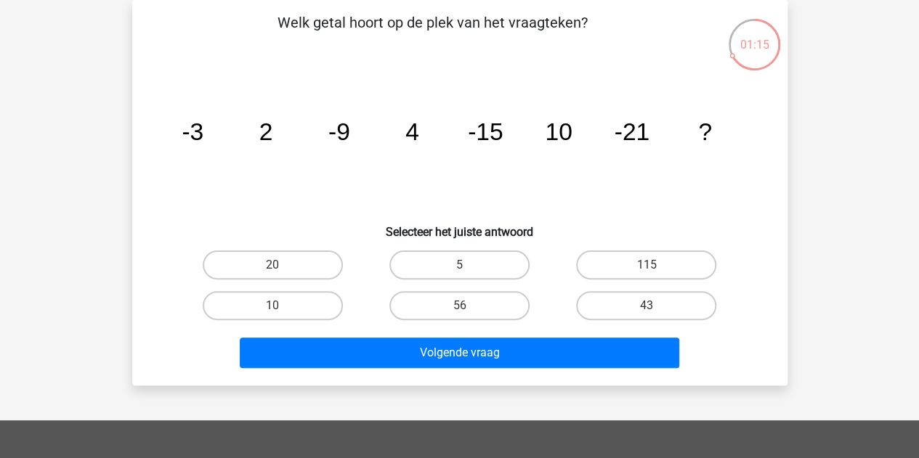
click at [296, 270] on label "20" at bounding box center [273, 265] width 140 height 29
click at [282, 270] on input "20" at bounding box center [276, 269] width 9 height 9
radio input "true"
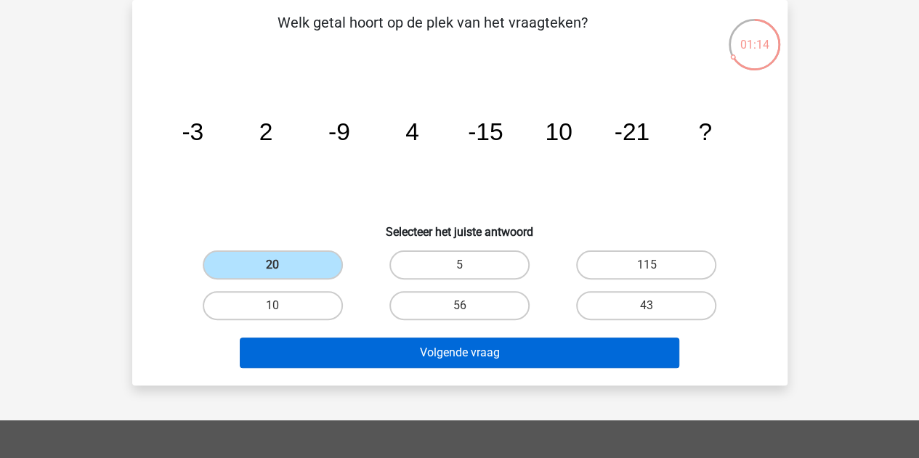
click at [357, 360] on button "Volgende vraag" at bounding box center [460, 353] width 440 height 31
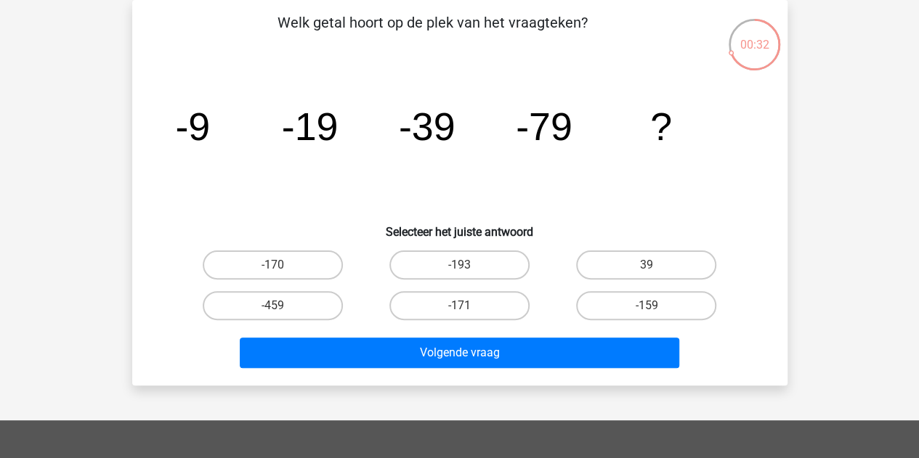
click at [680, 319] on label "-159" at bounding box center [646, 305] width 140 height 29
click at [656, 315] on input "-159" at bounding box center [651, 310] width 9 height 9
radio input "true"
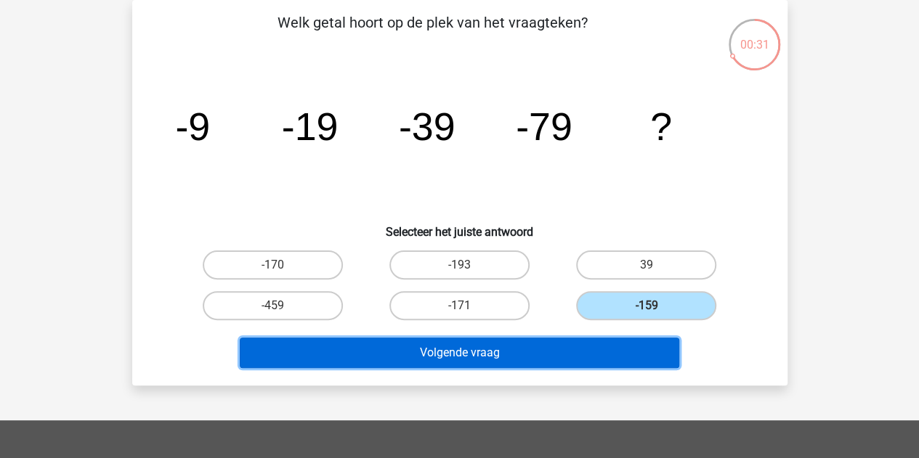
click at [594, 363] on button "Volgende vraag" at bounding box center [460, 353] width 440 height 31
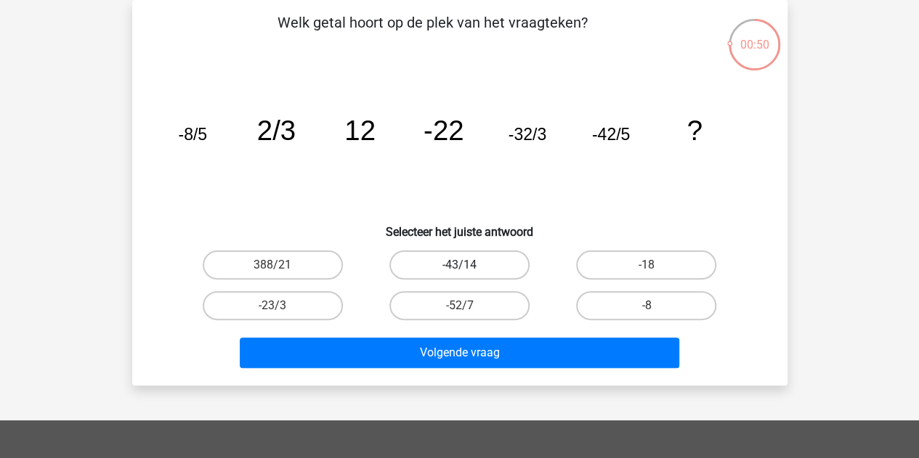
click at [453, 274] on label "-43/14" at bounding box center [459, 265] width 140 height 29
click at [459, 274] on input "-43/14" at bounding box center [463, 269] width 9 height 9
radio input "true"
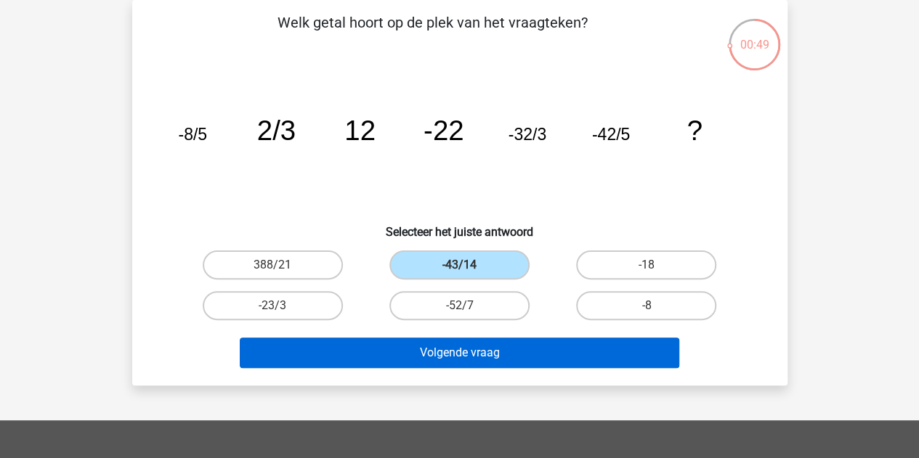
click at [464, 357] on button "Volgende vraag" at bounding box center [460, 353] width 440 height 31
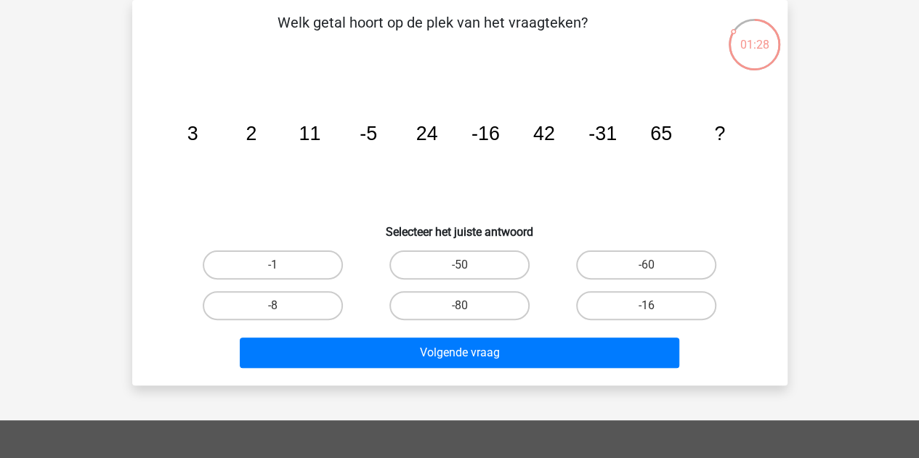
click at [465, 251] on label "-50" at bounding box center [459, 265] width 140 height 29
click at [465, 265] on input "-50" at bounding box center [463, 269] width 9 height 9
radio input "true"
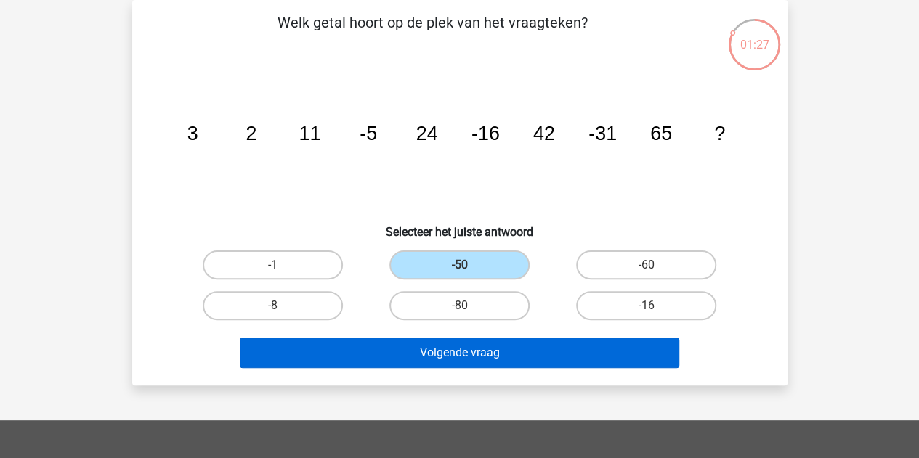
click at [506, 360] on button "Volgende vraag" at bounding box center [460, 353] width 440 height 31
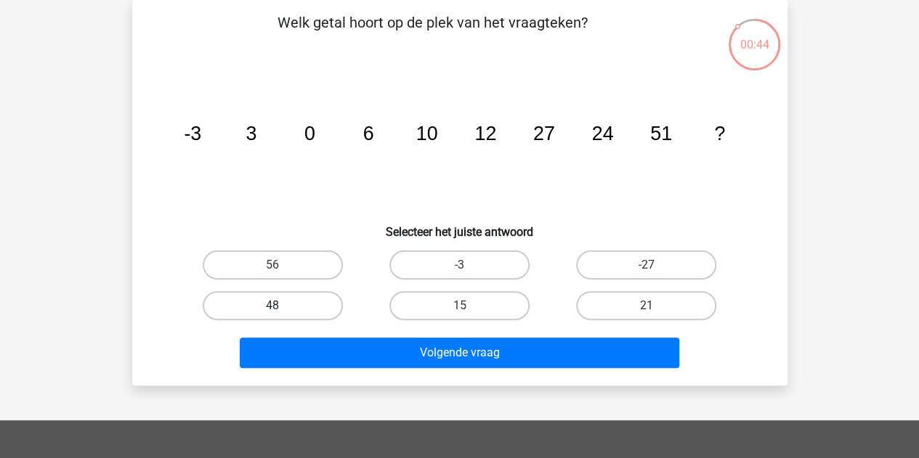
click at [296, 320] on label "48" at bounding box center [273, 305] width 140 height 29
click at [282, 315] on input "48" at bounding box center [276, 310] width 9 height 9
radio input "true"
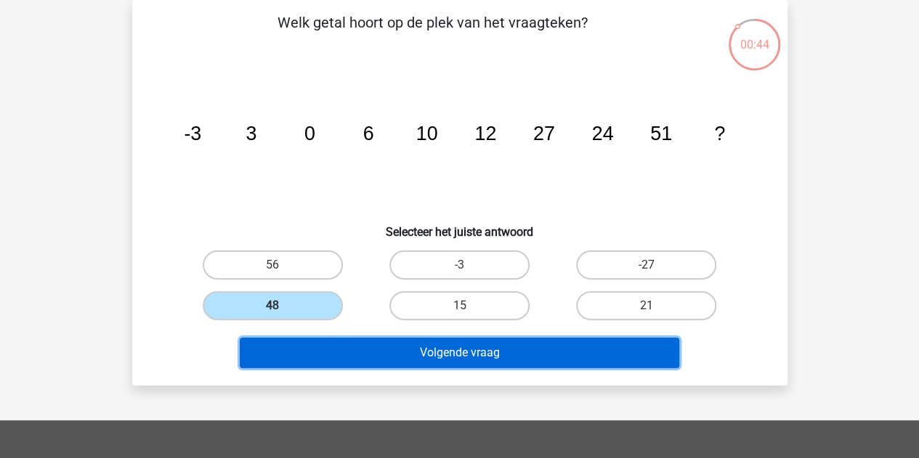
click at [353, 353] on button "Volgende vraag" at bounding box center [460, 353] width 440 height 31
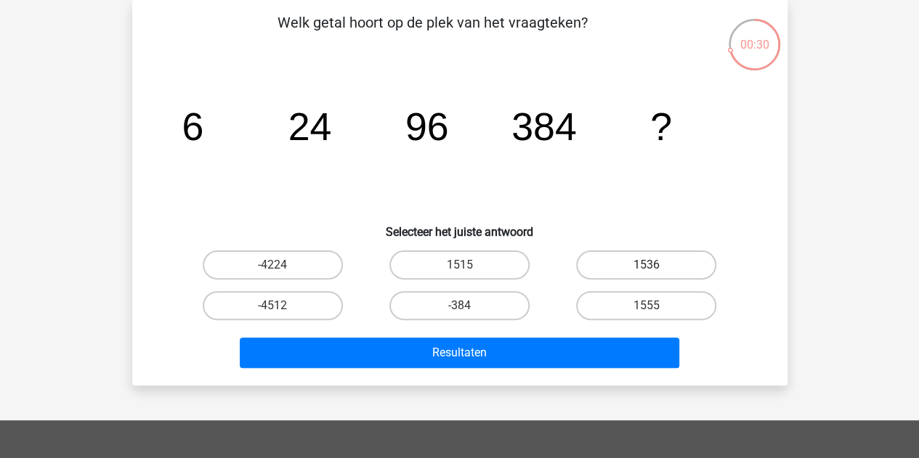
click at [690, 259] on label "1536" at bounding box center [646, 265] width 140 height 29
click at [656, 265] on input "1536" at bounding box center [651, 269] width 9 height 9
radio input "true"
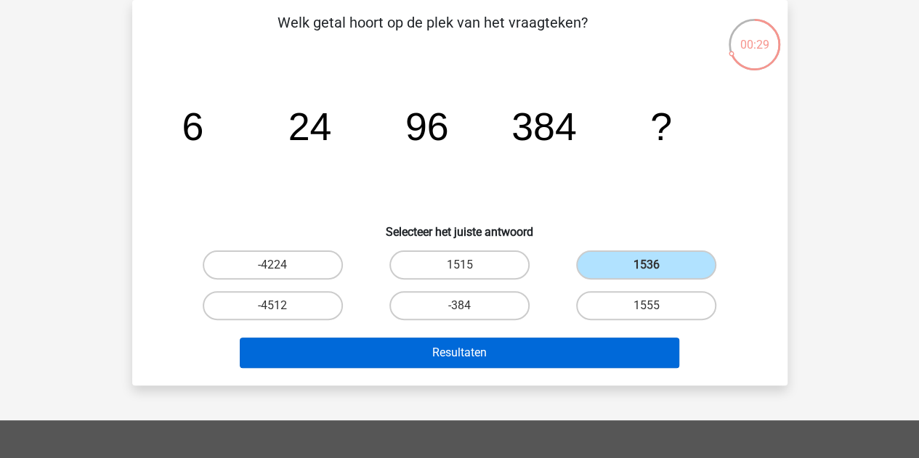
click at [593, 349] on button "Resultaten" at bounding box center [460, 353] width 440 height 31
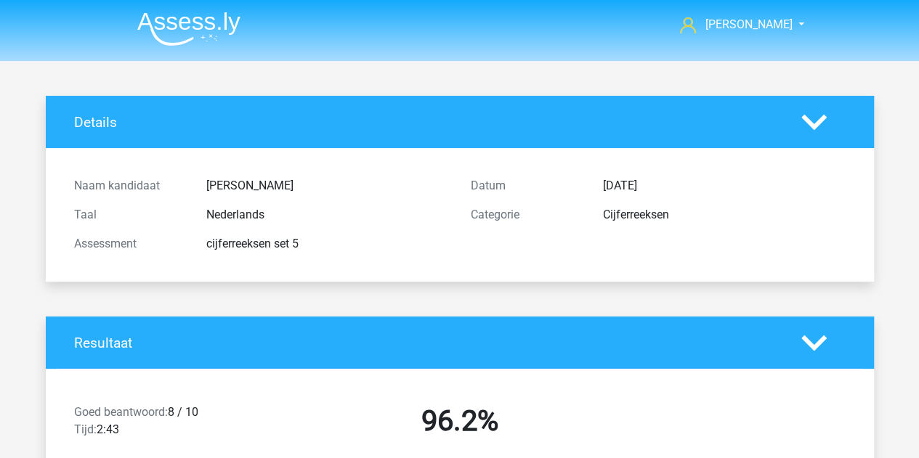
click at [183, 25] on img at bounding box center [188, 29] width 103 height 34
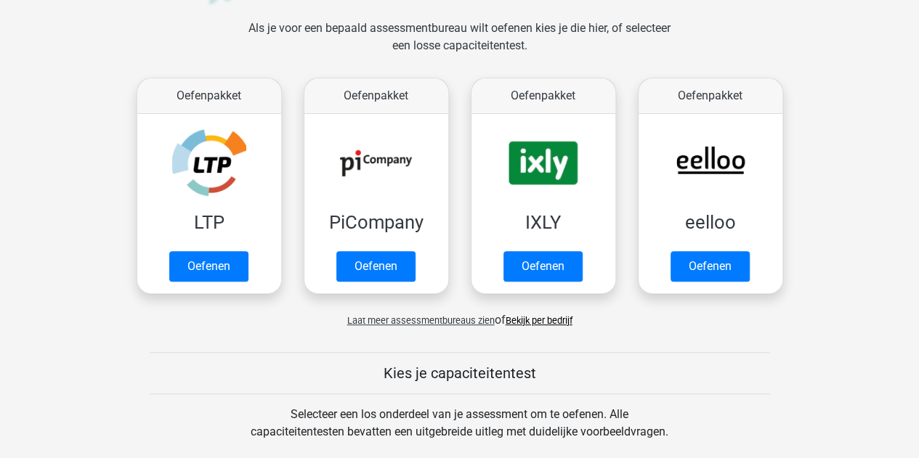
scroll to position [215, 0]
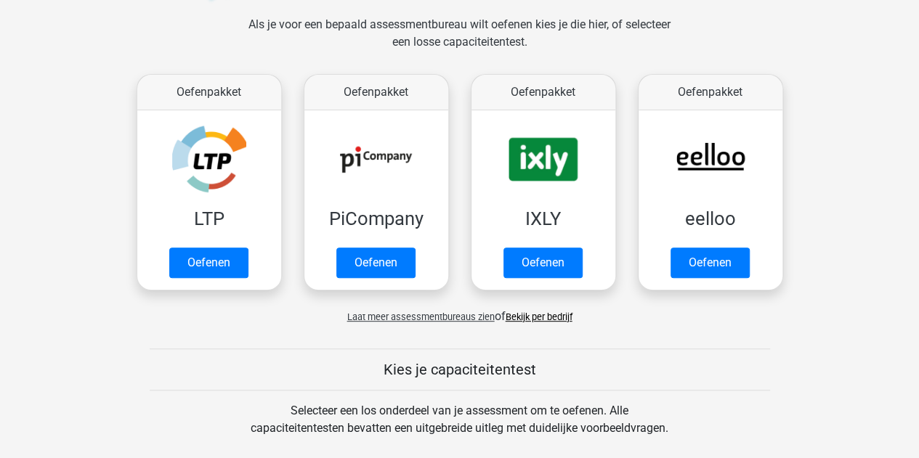
click at [549, 317] on link "Bekijk per bedrijf" at bounding box center [539, 317] width 67 height 11
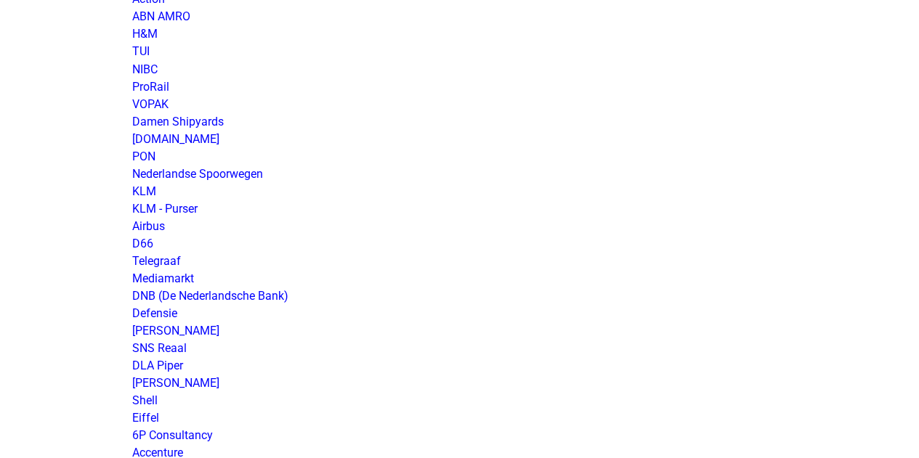
scroll to position [1311, 0]
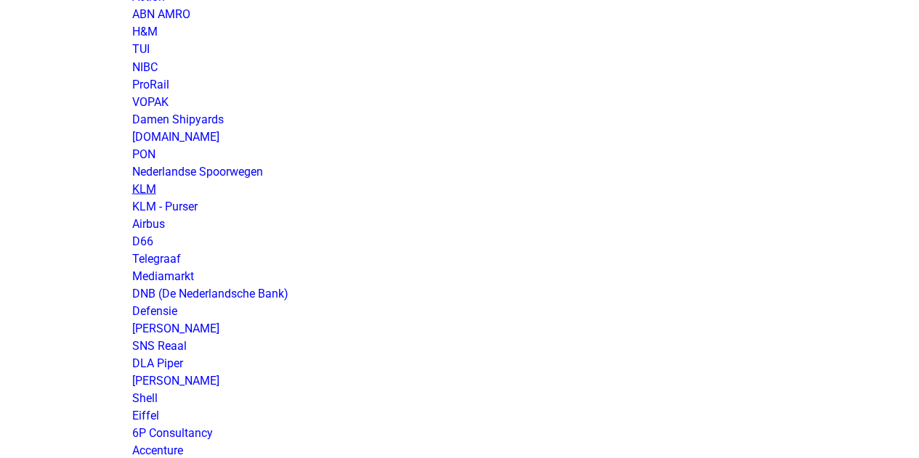
click at [145, 185] on link "KLM" at bounding box center [144, 189] width 24 height 14
click at [158, 310] on link "Defensie" at bounding box center [154, 311] width 45 height 14
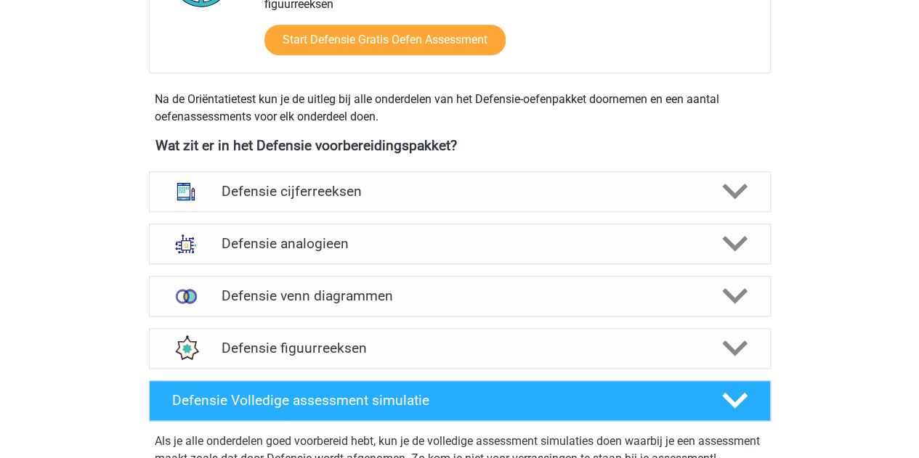
scroll to position [586, 0]
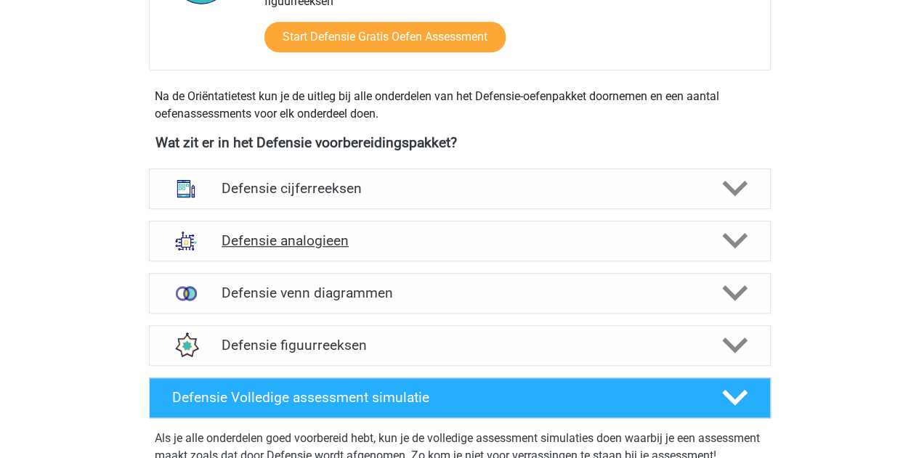
click at [409, 255] on div "Defensie analogieen" at bounding box center [460, 241] width 622 height 41
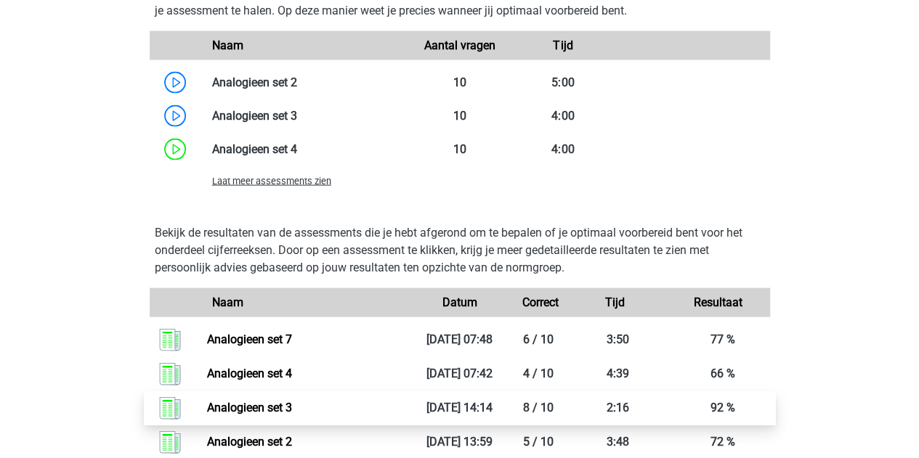
scroll to position [1505, 0]
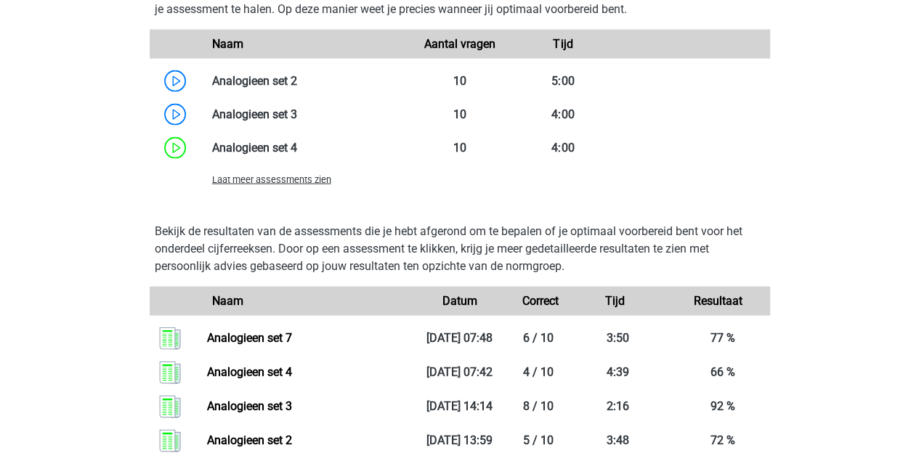
click at [307, 182] on span "Laat meer assessments zien" at bounding box center [271, 179] width 119 height 11
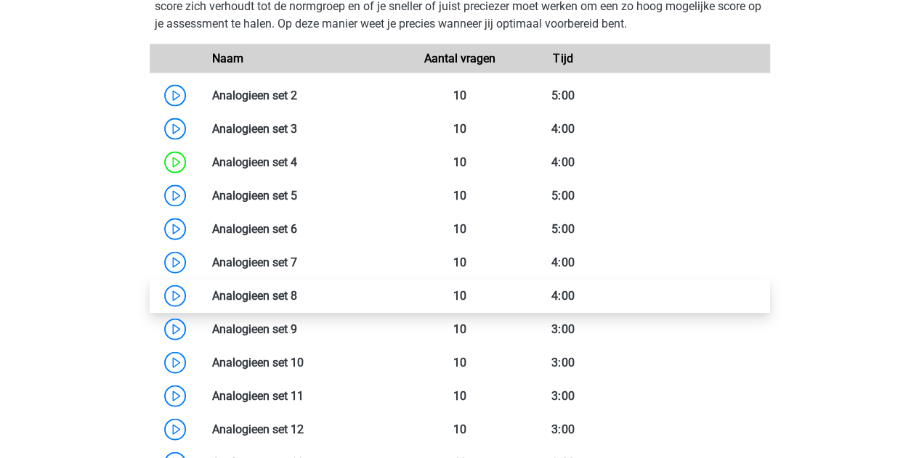
scroll to position [1503, 0]
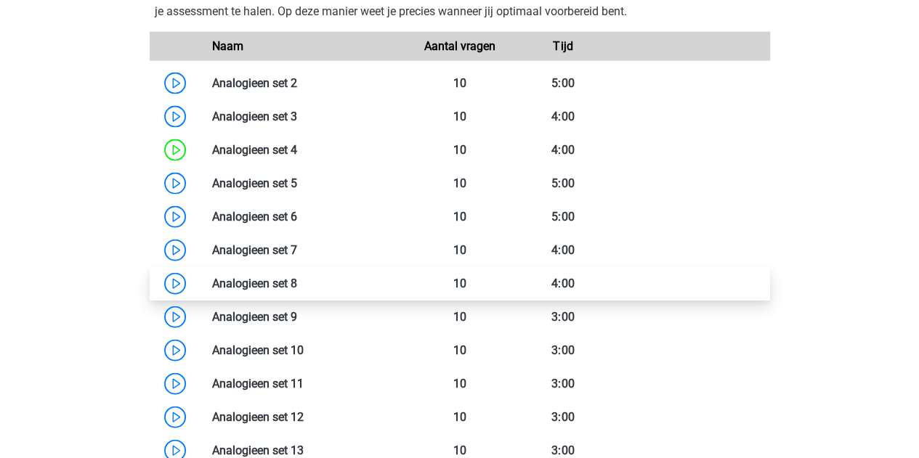
click at [297, 286] on link at bounding box center [297, 284] width 0 height 14
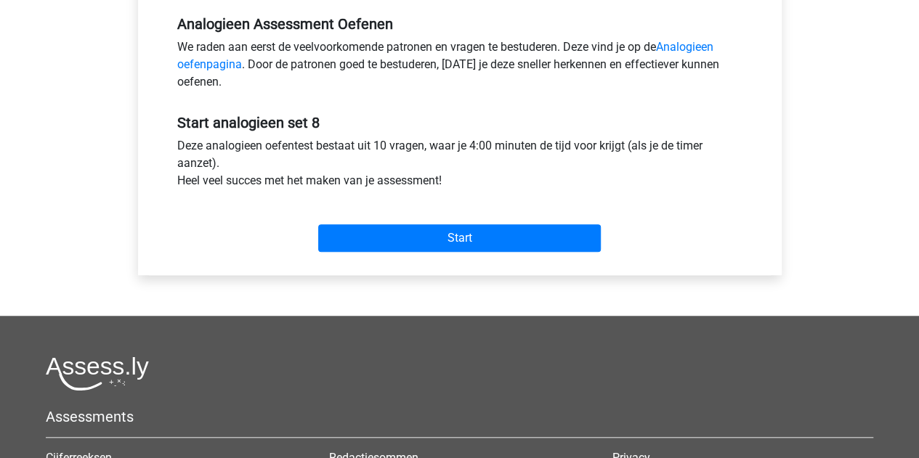
scroll to position [451, 0]
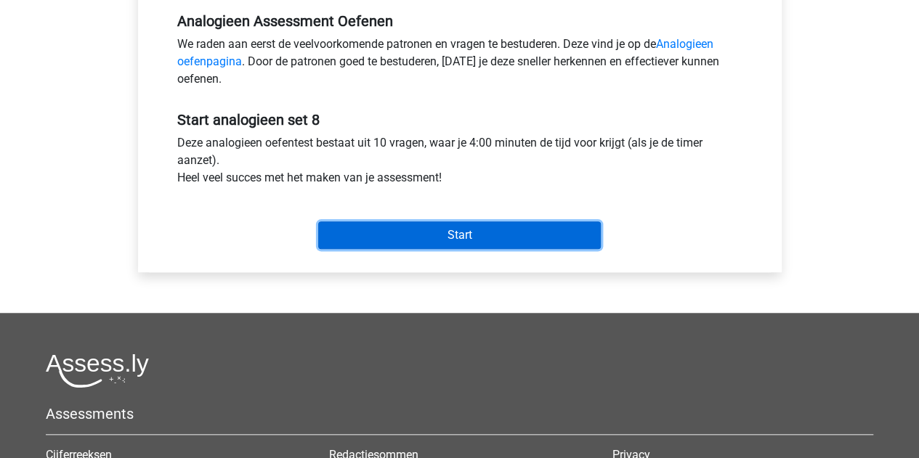
click at [447, 239] on input "Start" at bounding box center [459, 236] width 283 height 28
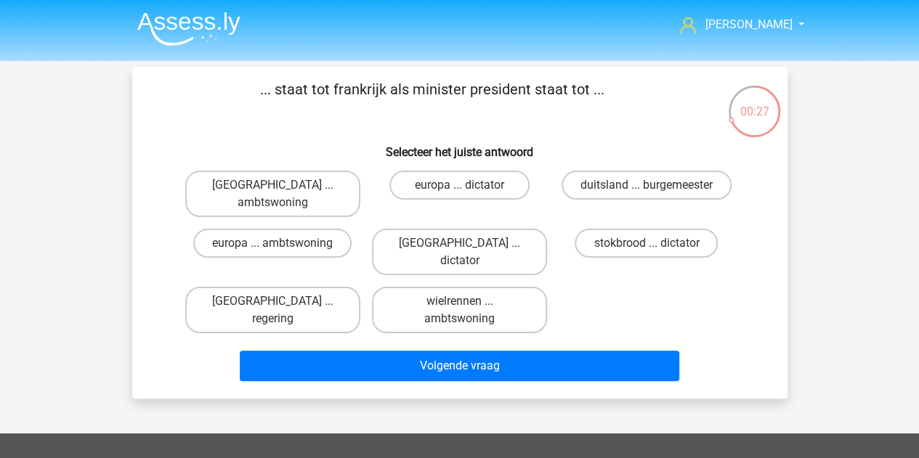
click at [320, 192] on label "parijs ... ambtswoning" at bounding box center [272, 194] width 175 height 47
click at [282, 192] on input "parijs ... ambtswoning" at bounding box center [276, 189] width 9 height 9
radio input "true"
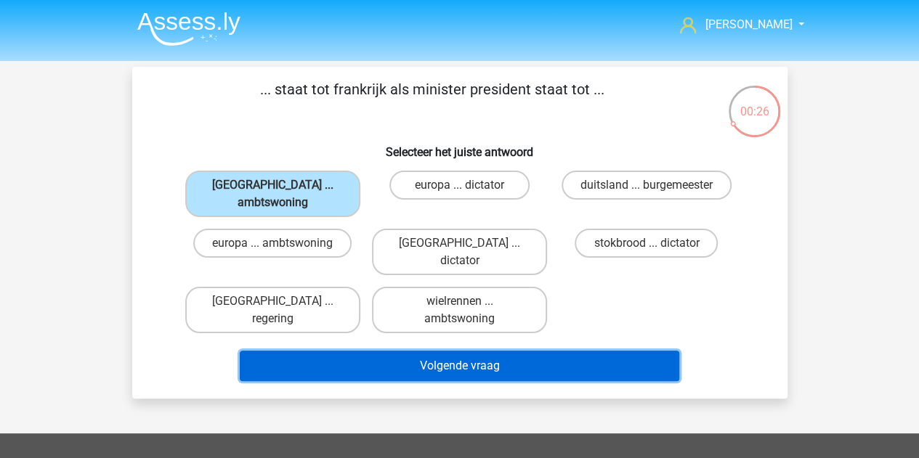
click at [336, 351] on button "Volgende vraag" at bounding box center [460, 366] width 440 height 31
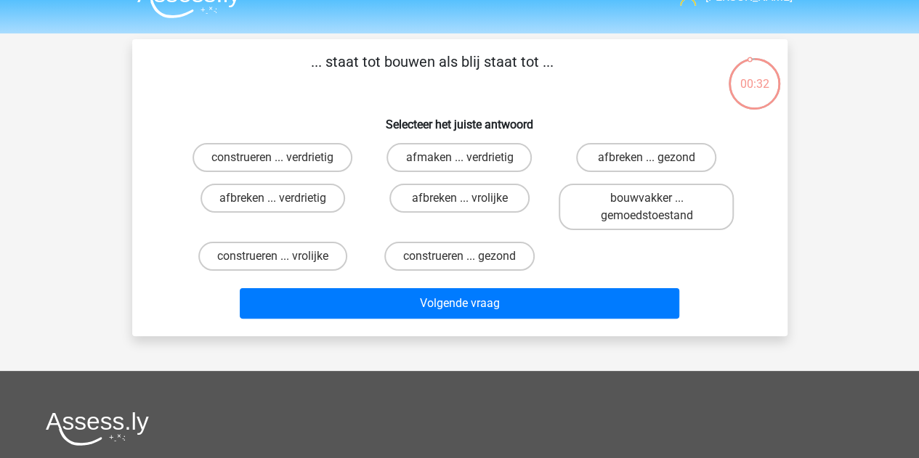
scroll to position [23, 0]
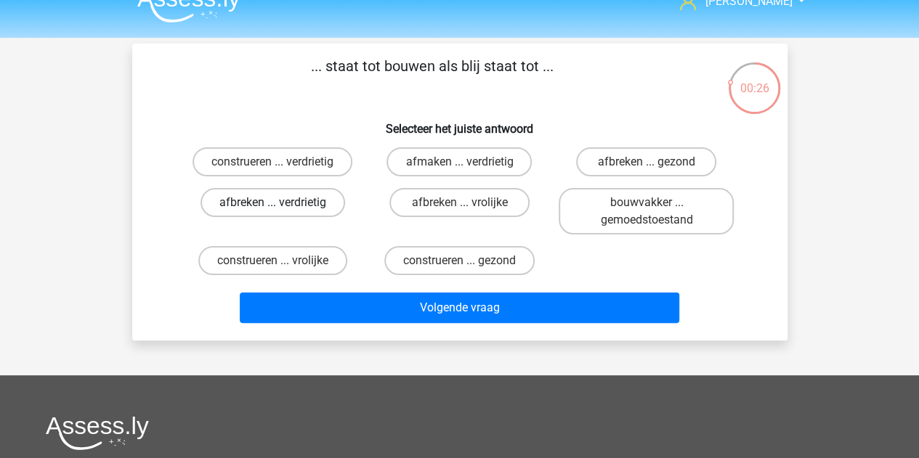
click at [315, 200] on label "afbreken ... verdrietig" at bounding box center [273, 202] width 145 height 29
click at [282, 203] on input "afbreken ... verdrietig" at bounding box center [276, 207] width 9 height 9
radio input "true"
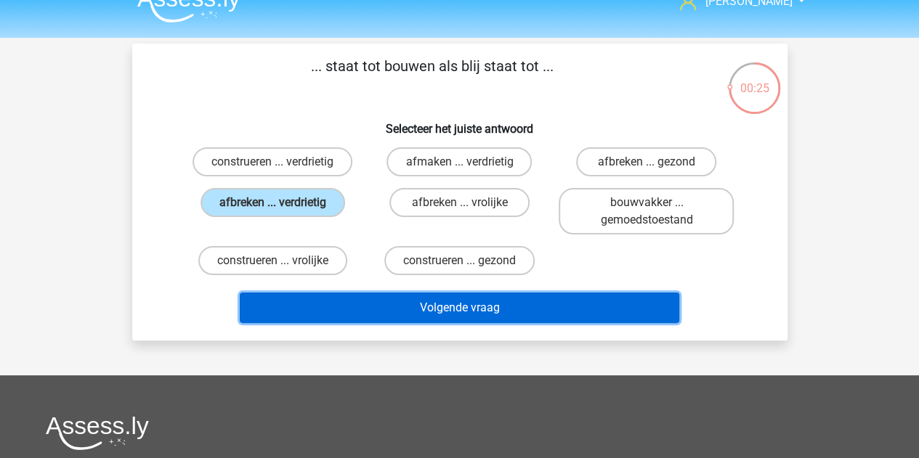
click at [339, 310] on button "Volgende vraag" at bounding box center [460, 308] width 440 height 31
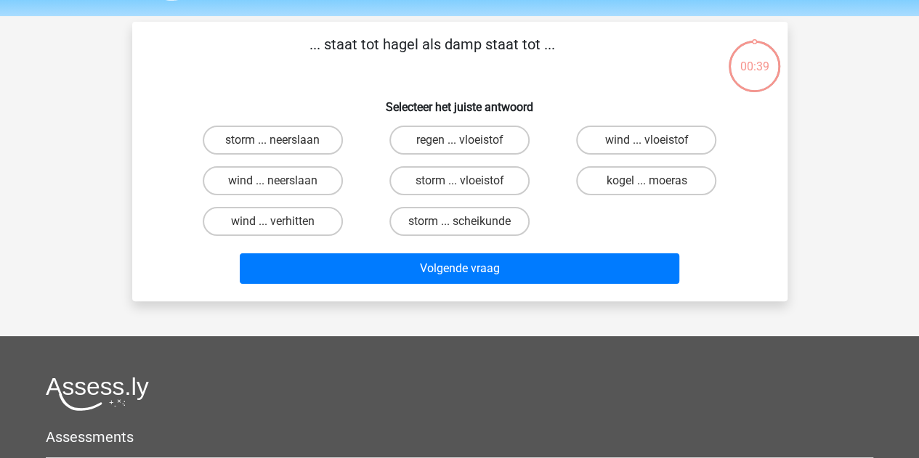
scroll to position [44, 0]
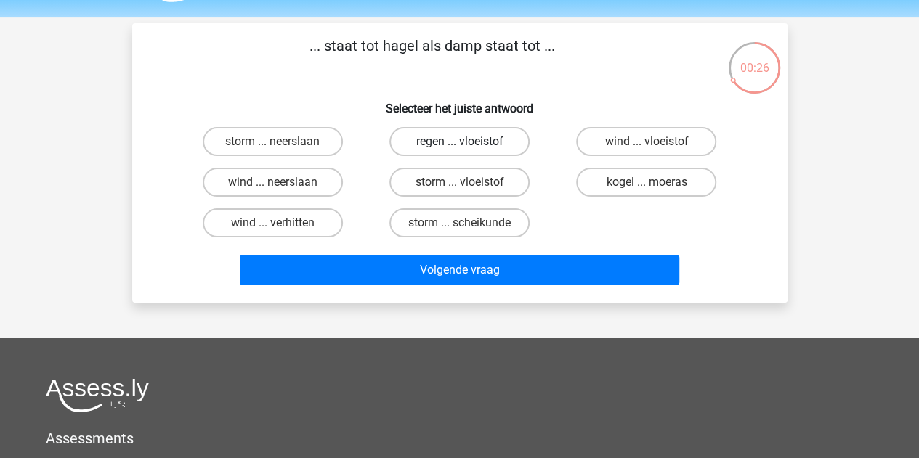
click at [479, 142] on label "regen ... vloeistof" at bounding box center [459, 141] width 140 height 29
click at [469, 142] on input "regen ... vloeistof" at bounding box center [463, 146] width 9 height 9
radio input "true"
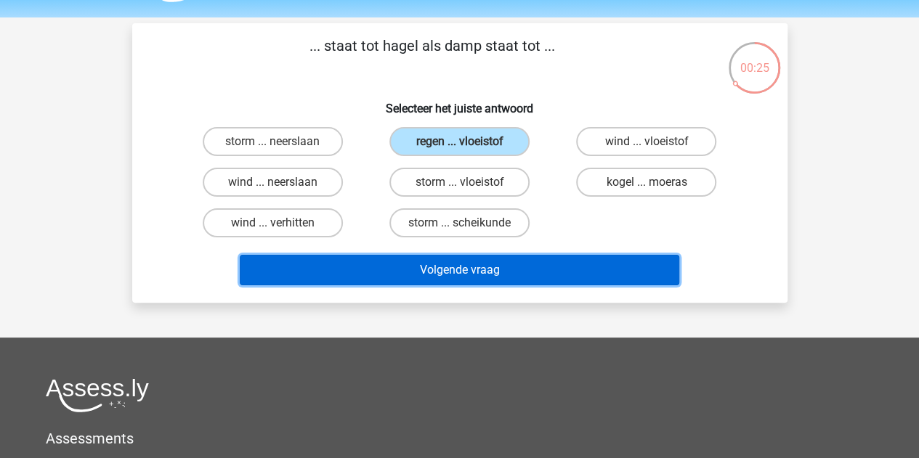
click at [442, 280] on button "Volgende vraag" at bounding box center [460, 270] width 440 height 31
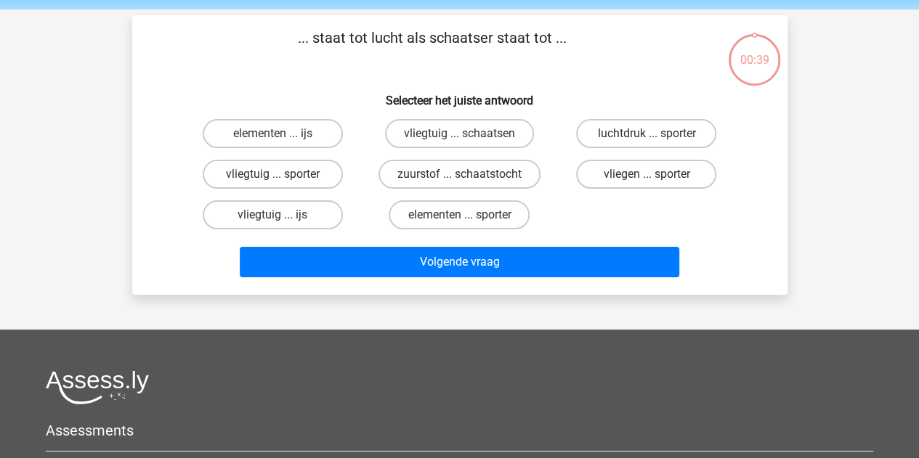
scroll to position [48, 0]
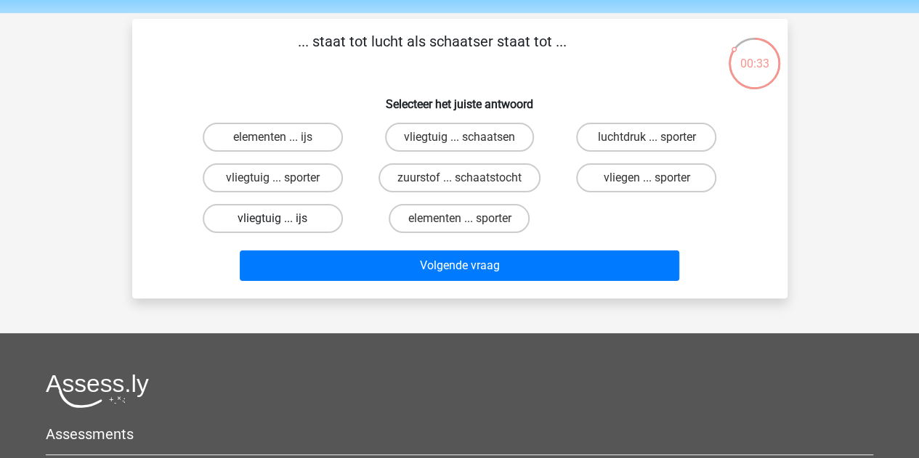
click at [317, 217] on label "vliegtuig ... ijs" at bounding box center [273, 218] width 140 height 29
click at [282, 219] on input "vliegtuig ... ijs" at bounding box center [276, 223] width 9 height 9
radio input "true"
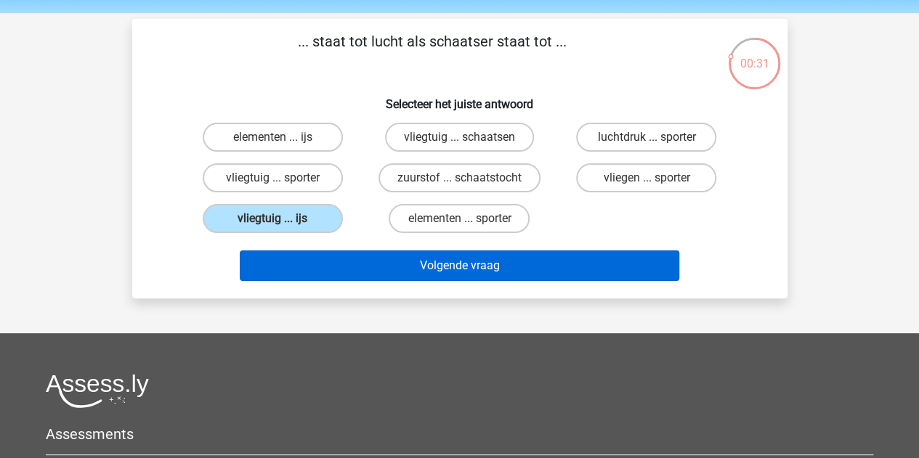
click at [346, 272] on button "Volgende vraag" at bounding box center [460, 266] width 440 height 31
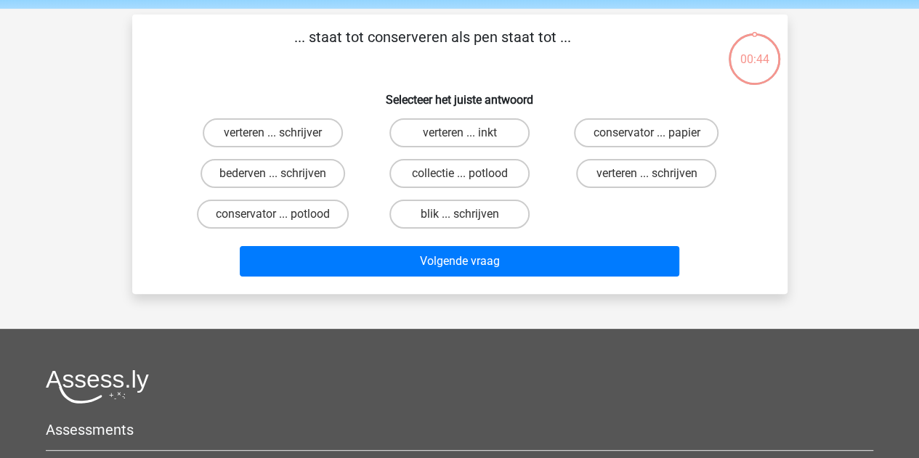
scroll to position [49, 0]
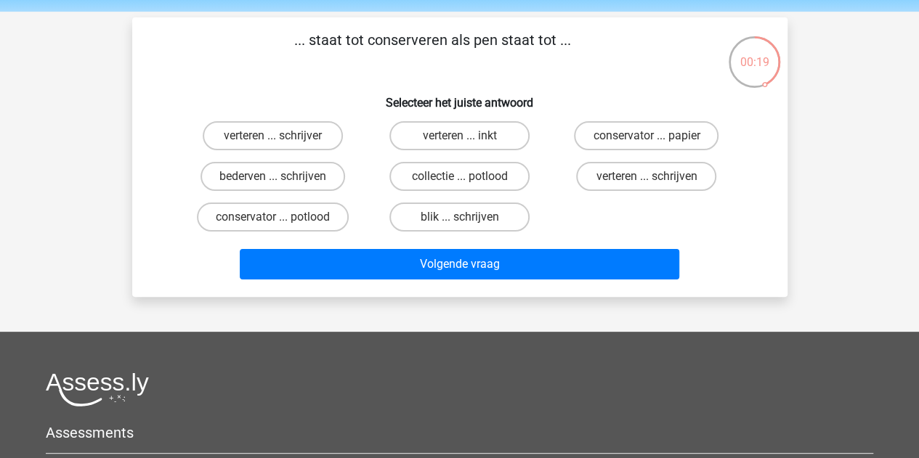
click at [634, 185] on label "verteren ... schrijven" at bounding box center [646, 176] width 140 height 29
click at [647, 185] on input "verteren ... schrijven" at bounding box center [651, 181] width 9 height 9
radio input "true"
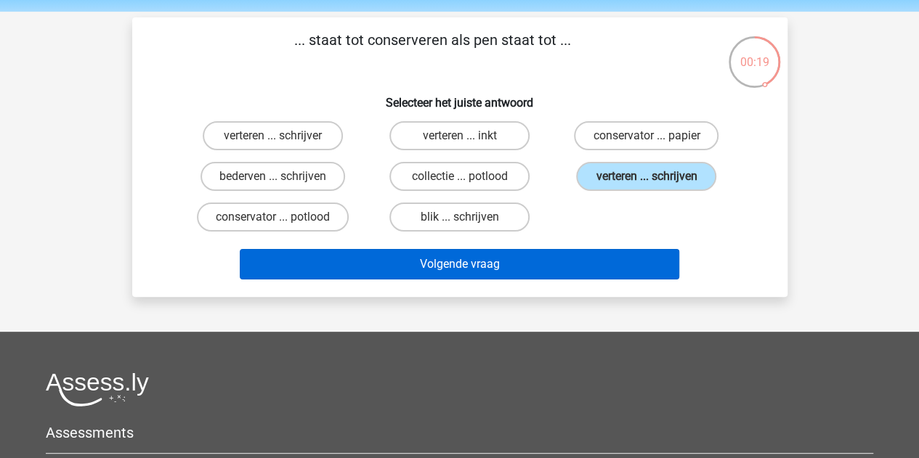
click at [583, 259] on button "Volgende vraag" at bounding box center [460, 264] width 440 height 31
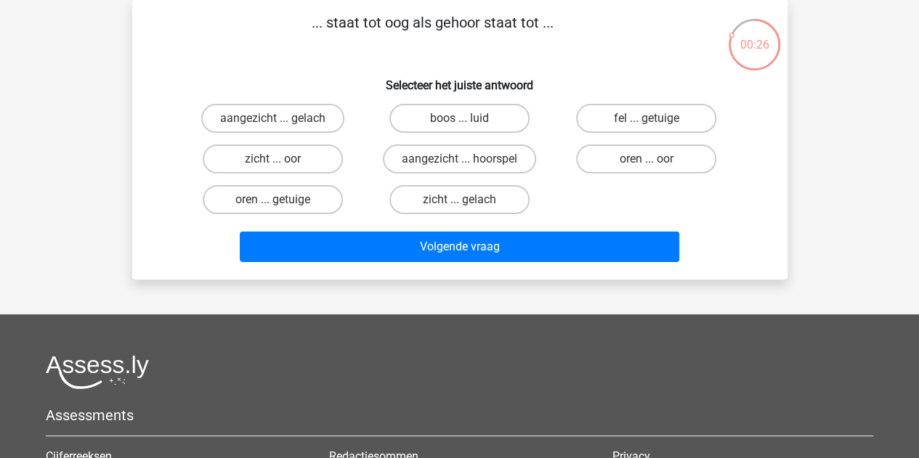
click at [326, 161] on label "zicht ... oor" at bounding box center [273, 159] width 140 height 29
click at [282, 161] on input "zicht ... oor" at bounding box center [276, 163] width 9 height 9
radio input "true"
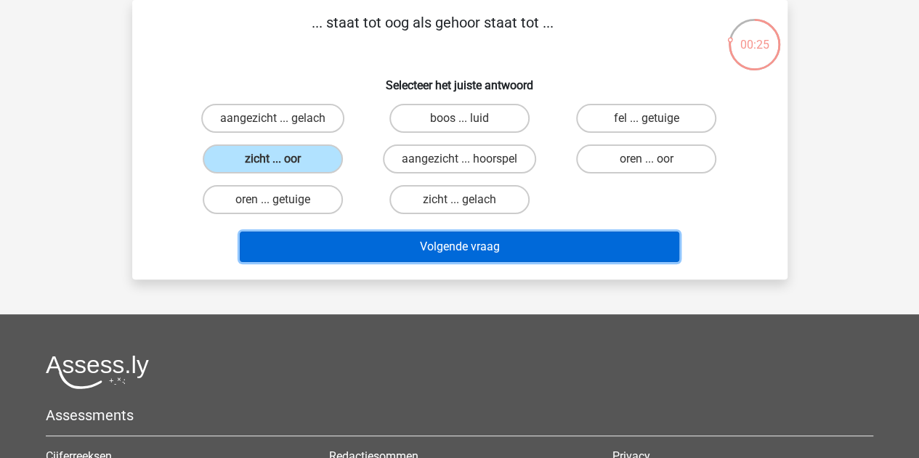
click at [310, 250] on button "Volgende vraag" at bounding box center [460, 247] width 440 height 31
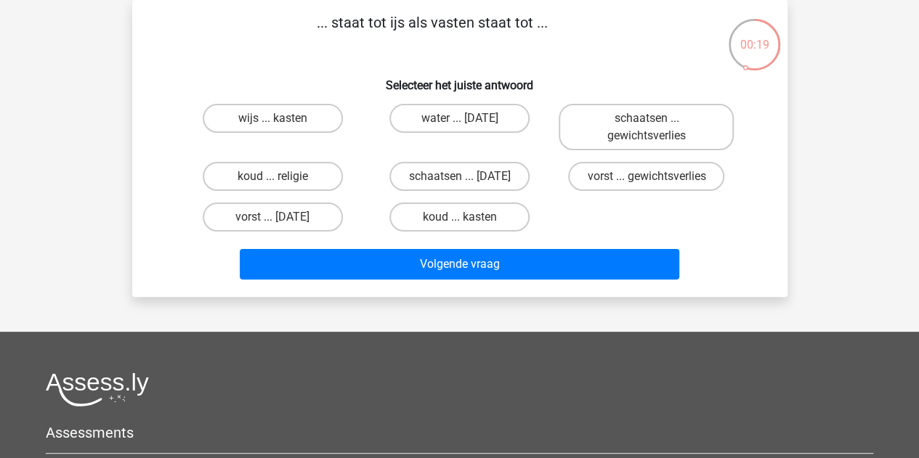
click at [330, 181] on label "koud ... religie" at bounding box center [273, 176] width 140 height 29
click at [282, 181] on input "koud ... religie" at bounding box center [276, 181] width 9 height 9
radio input "true"
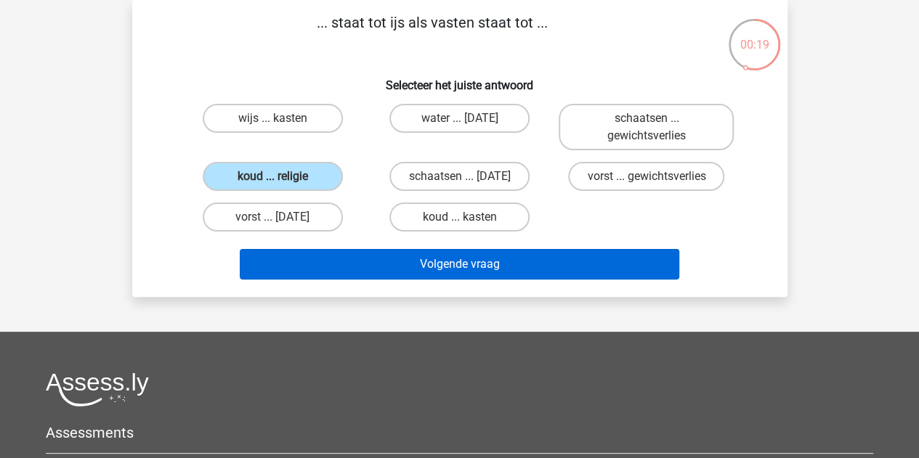
click at [315, 259] on button "Volgende vraag" at bounding box center [460, 264] width 440 height 31
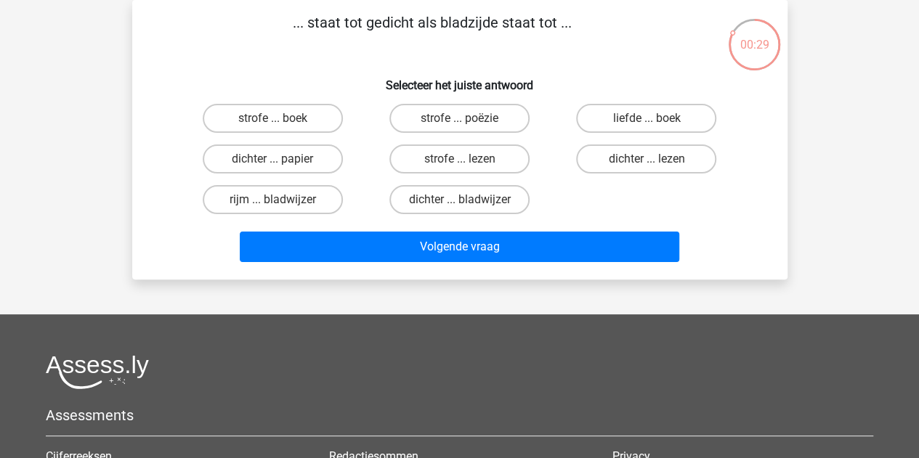
click at [333, 114] on label "strofe ... boek" at bounding box center [273, 118] width 140 height 29
click at [282, 118] on input "strofe ... boek" at bounding box center [276, 122] width 9 height 9
radio input "true"
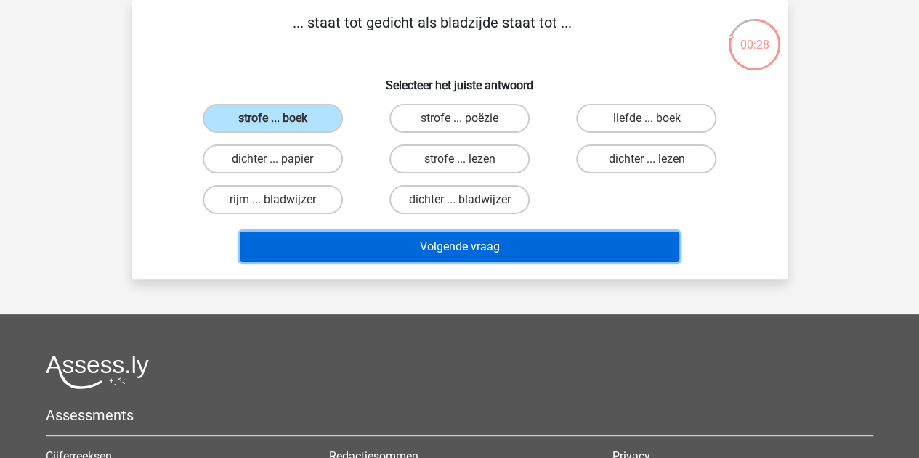
click at [331, 249] on button "Volgende vraag" at bounding box center [460, 247] width 440 height 31
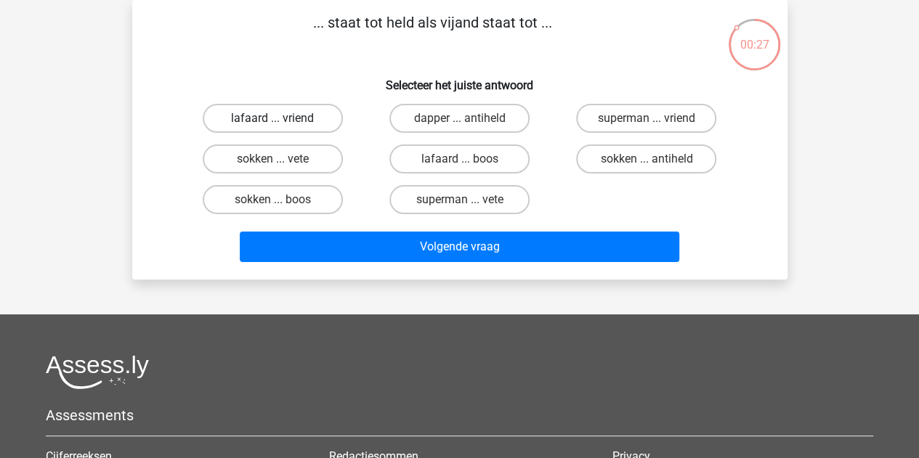
click at [317, 118] on label "lafaard ... vriend" at bounding box center [273, 118] width 140 height 29
click at [282, 118] on input "lafaard ... vriend" at bounding box center [276, 122] width 9 height 9
radio input "true"
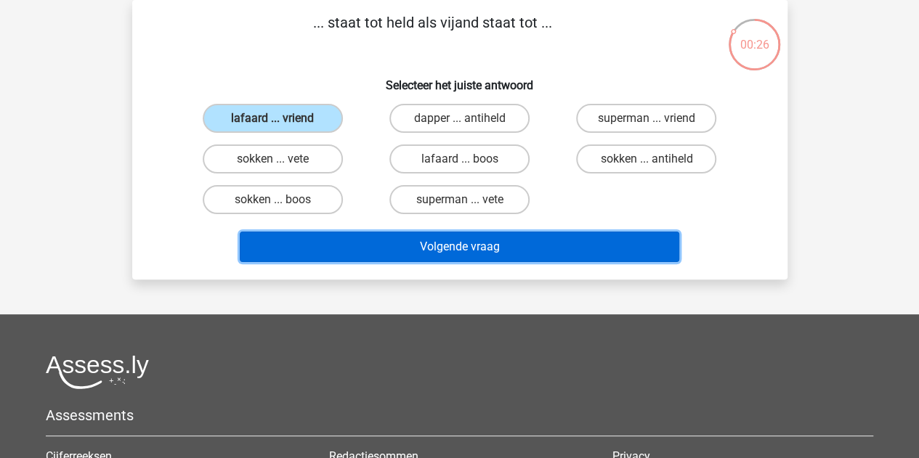
click at [295, 244] on button "Volgende vraag" at bounding box center [460, 247] width 440 height 31
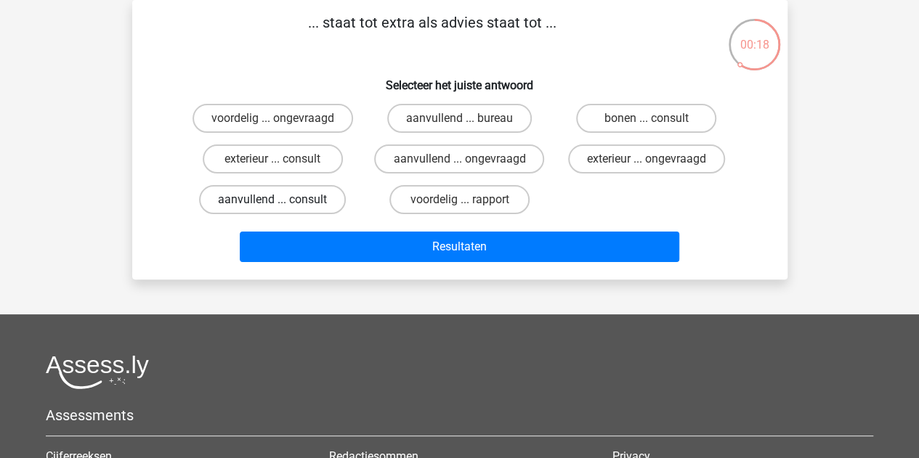
click at [323, 202] on label "aanvullend ... consult" at bounding box center [272, 199] width 147 height 29
click at [282, 202] on input "aanvullend ... consult" at bounding box center [276, 204] width 9 height 9
radio input "true"
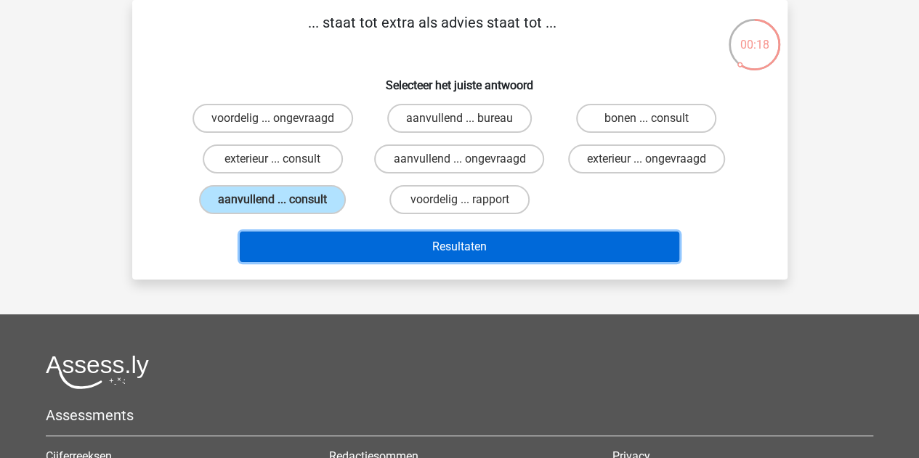
click at [323, 248] on button "Resultaten" at bounding box center [460, 247] width 440 height 31
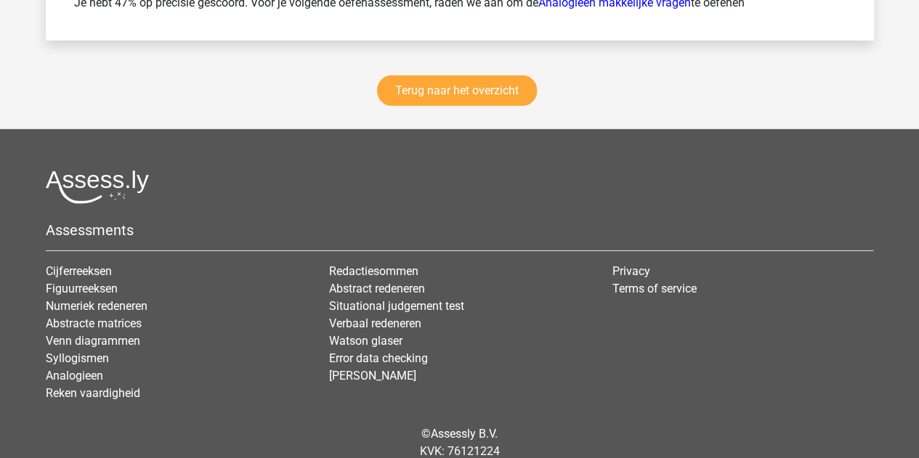
scroll to position [2149, 0]
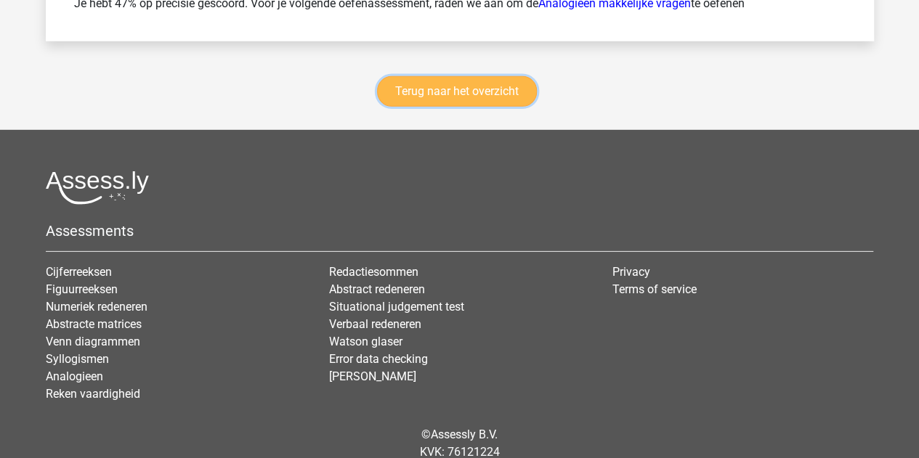
click at [398, 84] on link "Terug naar het overzicht" at bounding box center [457, 91] width 160 height 31
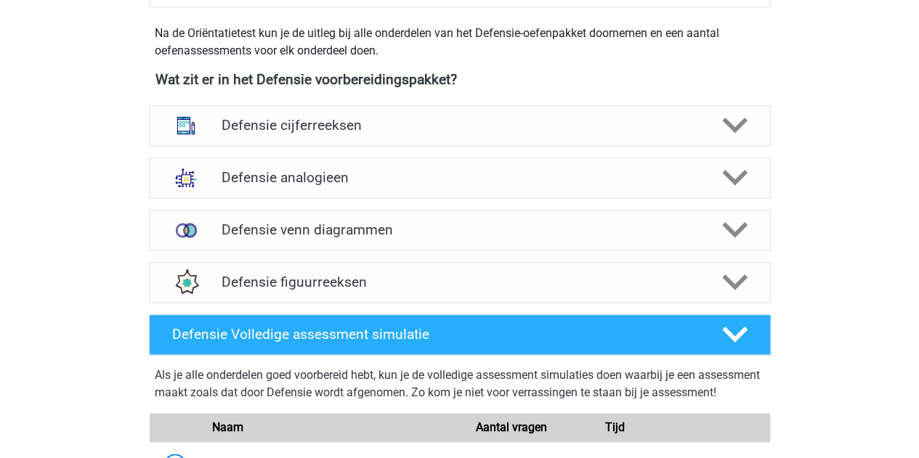
scroll to position [654, 0]
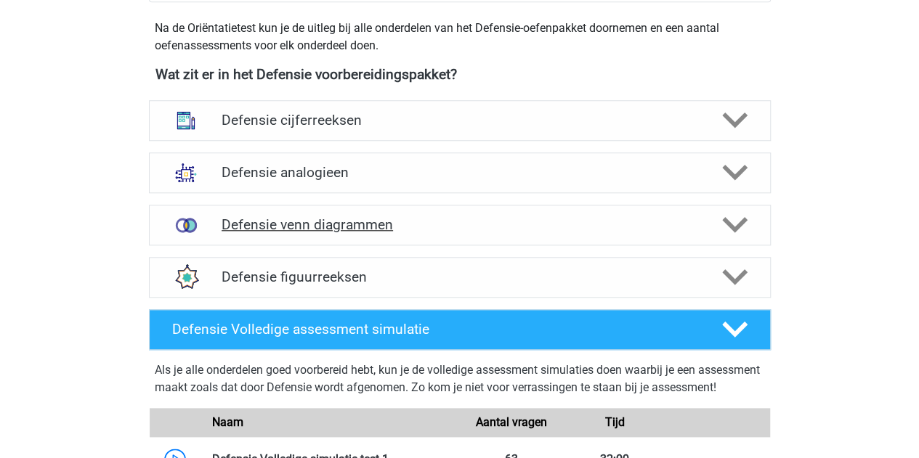
click at [425, 222] on h4 "Defensie venn diagrammen" at bounding box center [460, 225] width 476 height 17
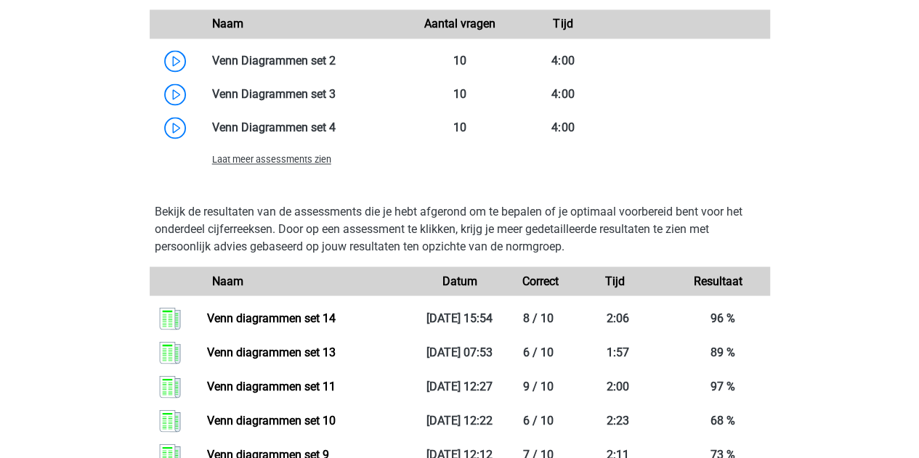
scroll to position [1213, 0]
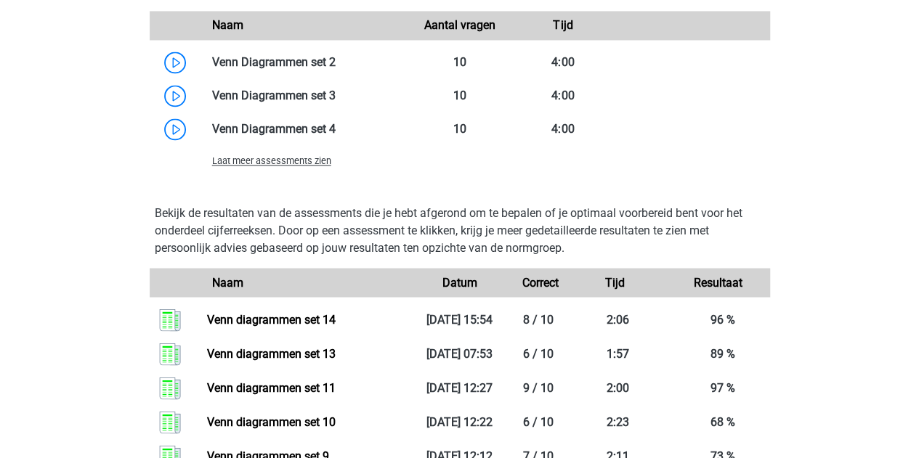
click at [314, 161] on span "Laat meer assessments zien" at bounding box center [271, 160] width 119 height 11
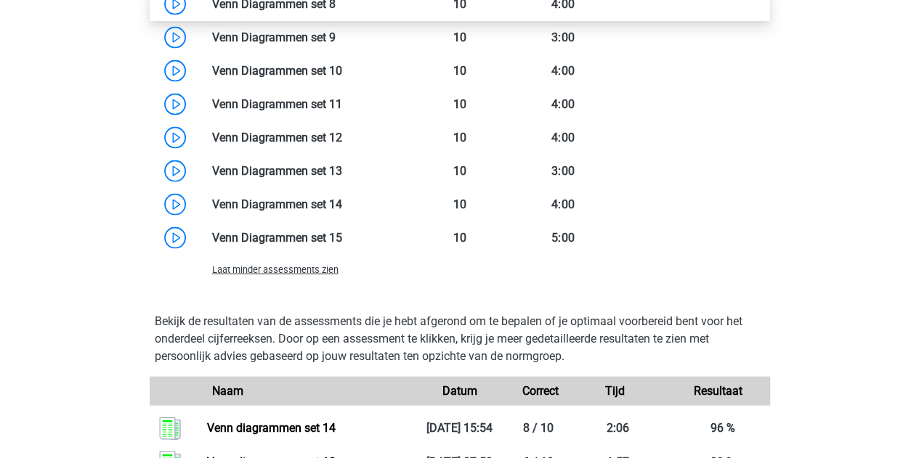
scroll to position [1472, 0]
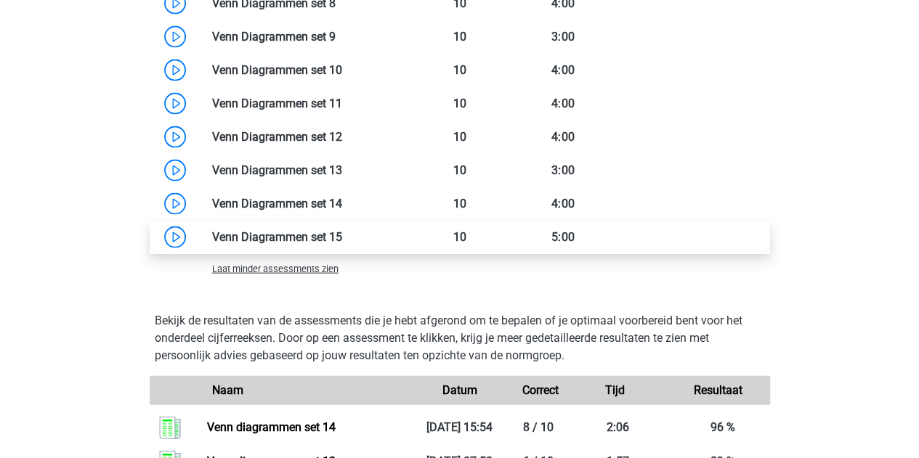
click at [342, 235] on link at bounding box center [342, 237] width 0 height 14
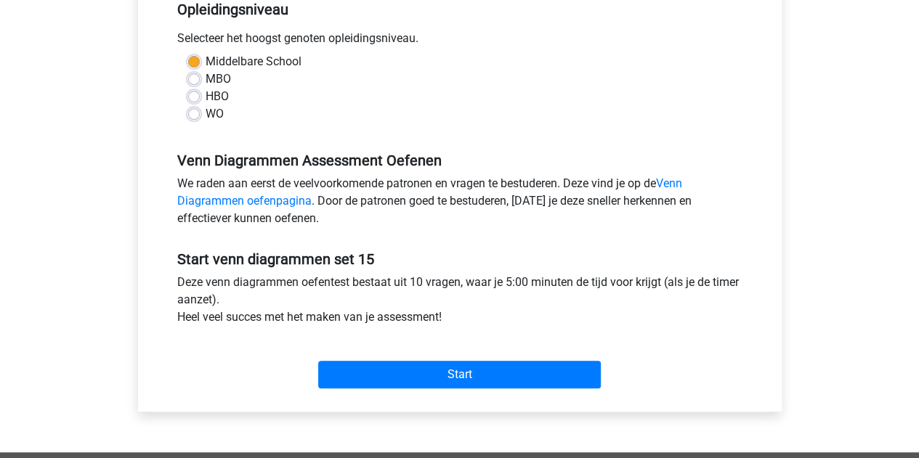
scroll to position [320, 0]
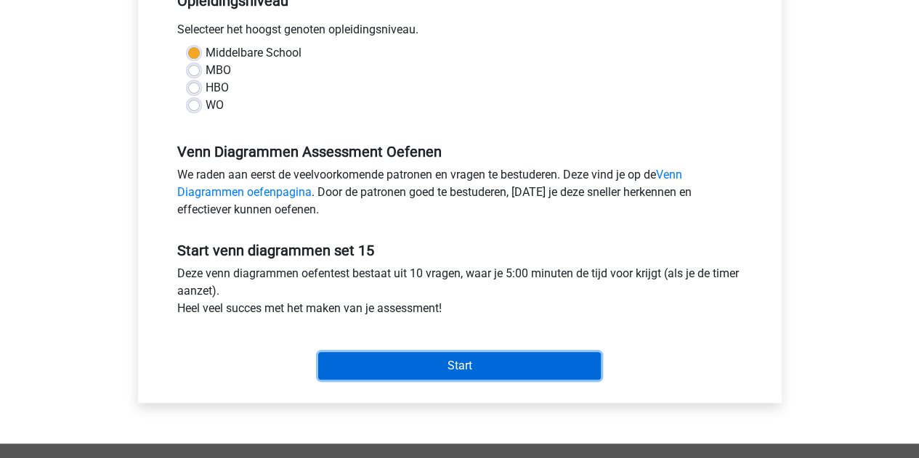
click at [453, 377] on input "Start" at bounding box center [459, 366] width 283 height 28
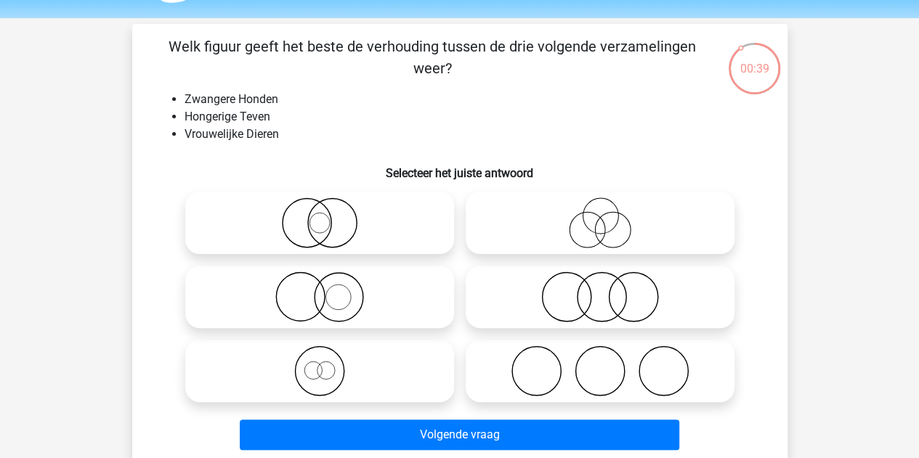
scroll to position [45, 0]
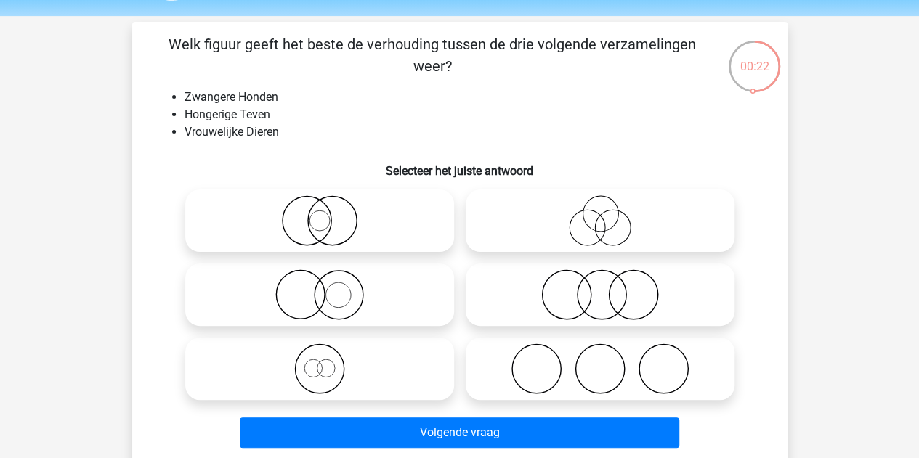
click at [374, 385] on icon at bounding box center [319, 369] width 257 height 51
click at [329, 362] on input "radio" at bounding box center [324, 356] width 9 height 9
radio input "true"
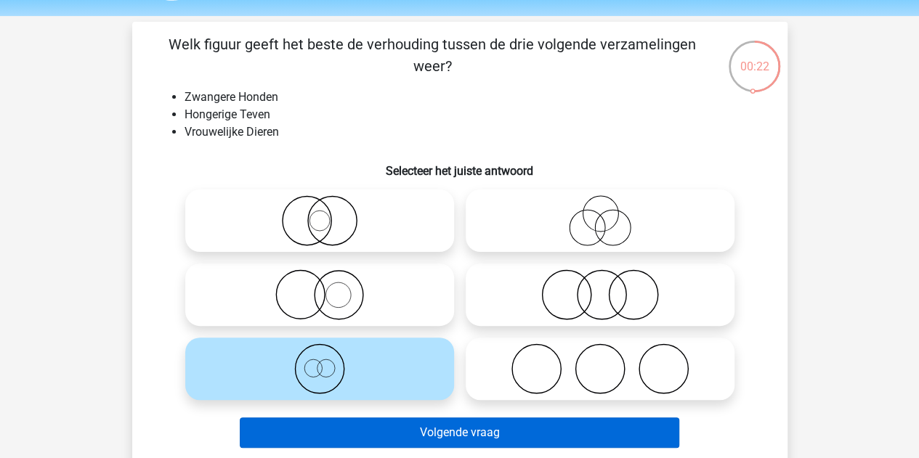
click at [394, 446] on button "Volgende vraag" at bounding box center [460, 433] width 440 height 31
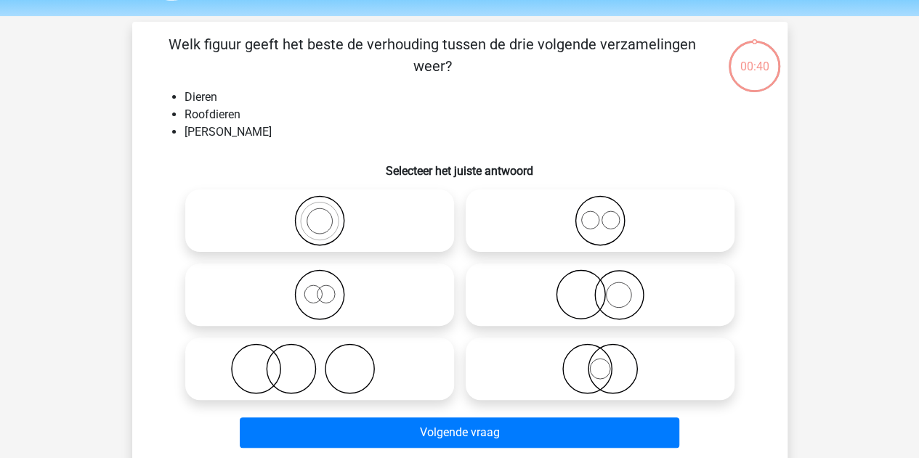
scroll to position [67, 0]
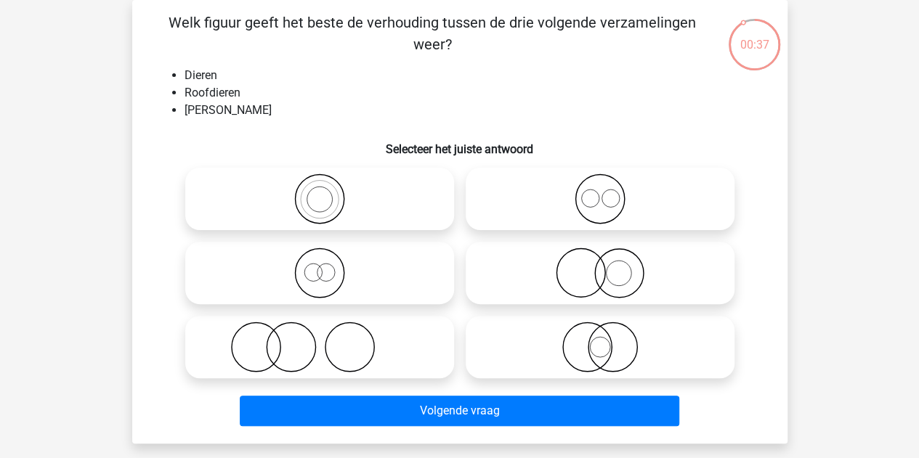
click at [371, 261] on icon at bounding box center [319, 273] width 257 height 51
click at [329, 261] on input "radio" at bounding box center [324, 260] width 9 height 9
radio input "true"
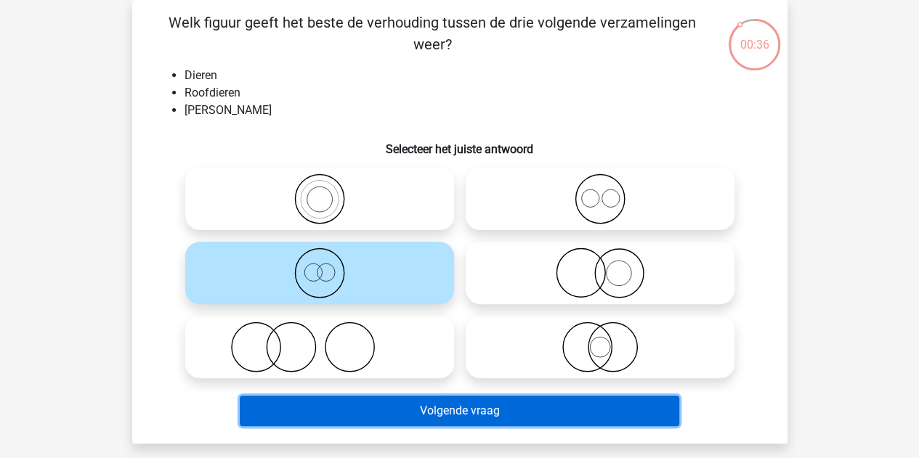
click at [372, 416] on button "Volgende vraag" at bounding box center [460, 411] width 440 height 31
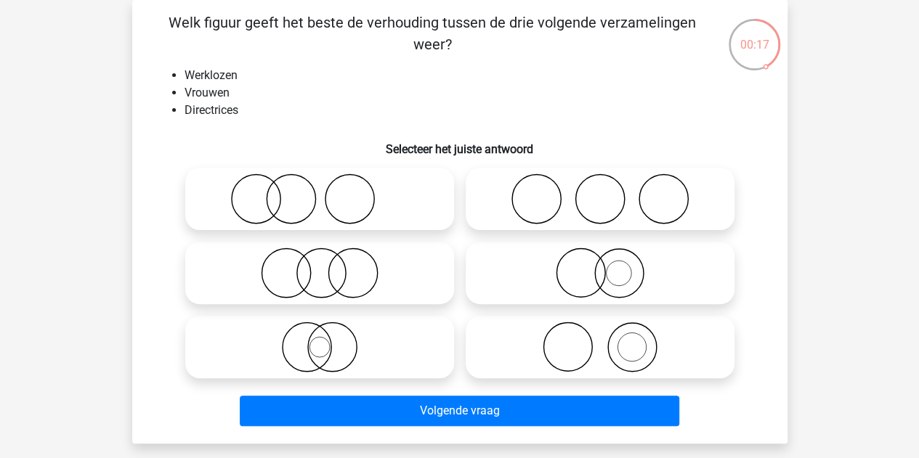
click at [409, 374] on label at bounding box center [319, 347] width 269 height 62
click at [329, 340] on input "radio" at bounding box center [324, 335] width 9 height 9
radio input "true"
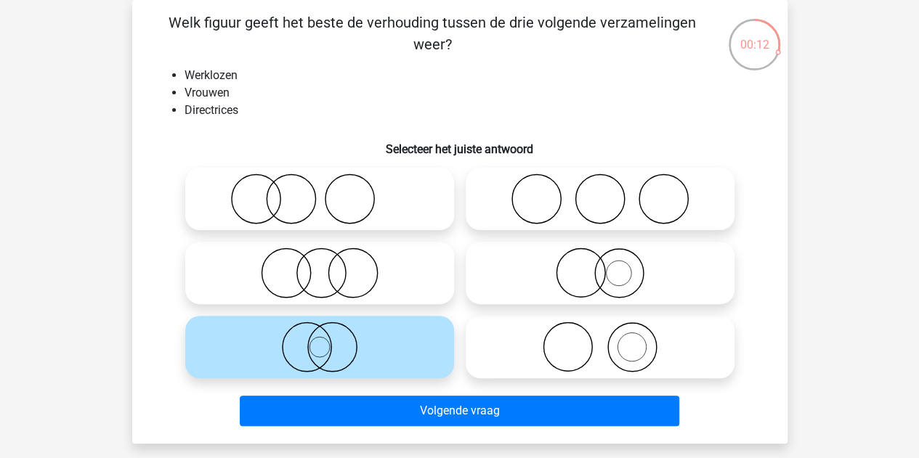
click at [428, 352] on icon at bounding box center [319, 347] width 257 height 51
click at [329, 340] on input "radio" at bounding box center [324, 335] width 9 height 9
click at [421, 199] on icon at bounding box center [319, 199] width 257 height 51
click at [329, 192] on input "radio" at bounding box center [324, 186] width 9 height 9
radio input "true"
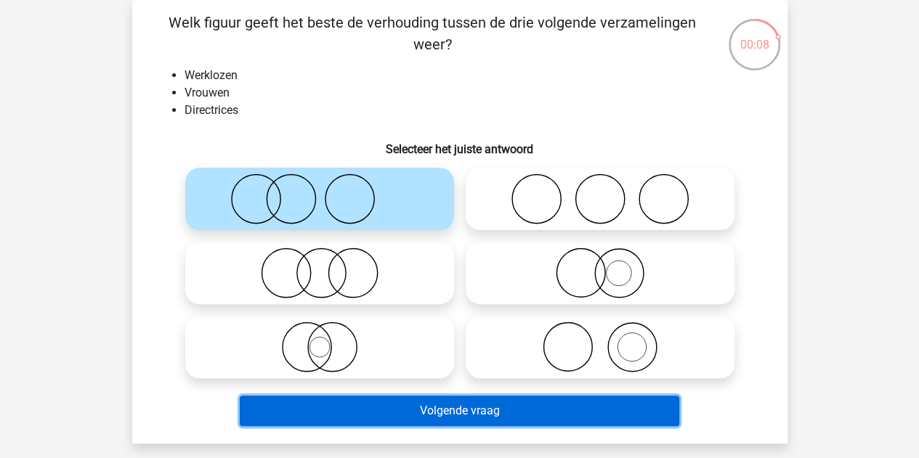
click at [430, 417] on button "Volgende vraag" at bounding box center [460, 411] width 440 height 31
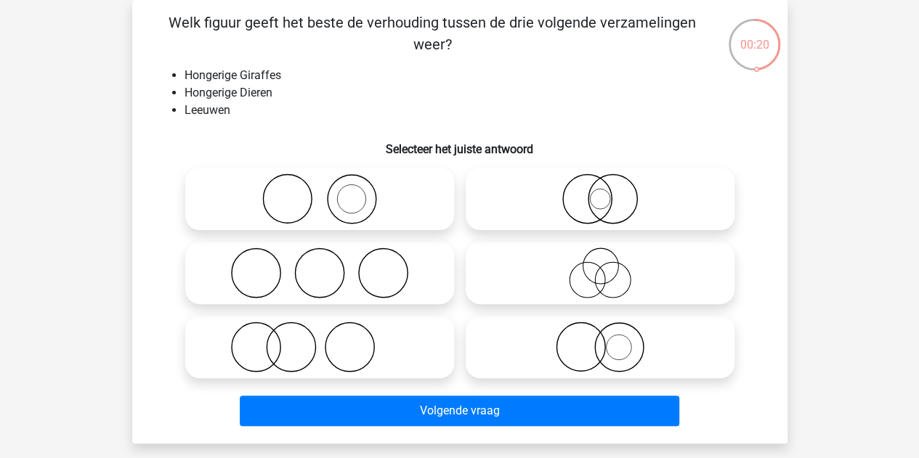
click at [573, 363] on icon at bounding box center [600, 347] width 257 height 51
click at [600, 340] on input "radio" at bounding box center [604, 335] width 9 height 9
radio input "true"
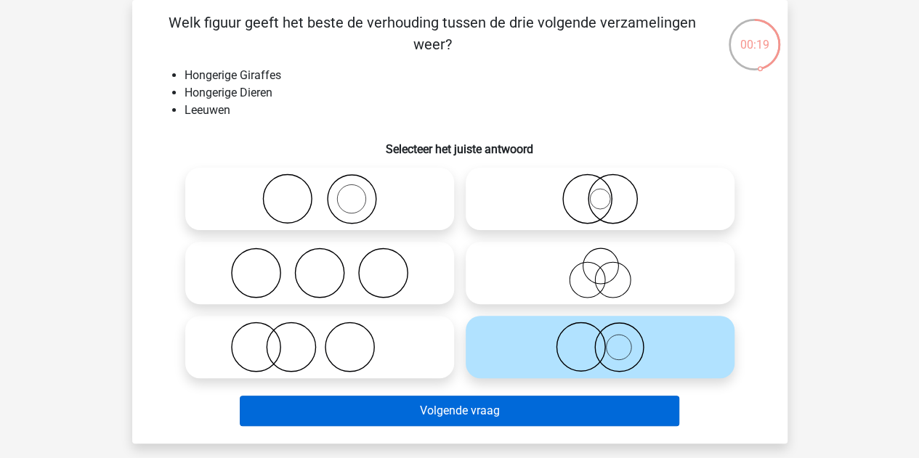
click at [570, 416] on button "Volgende vraag" at bounding box center [460, 411] width 440 height 31
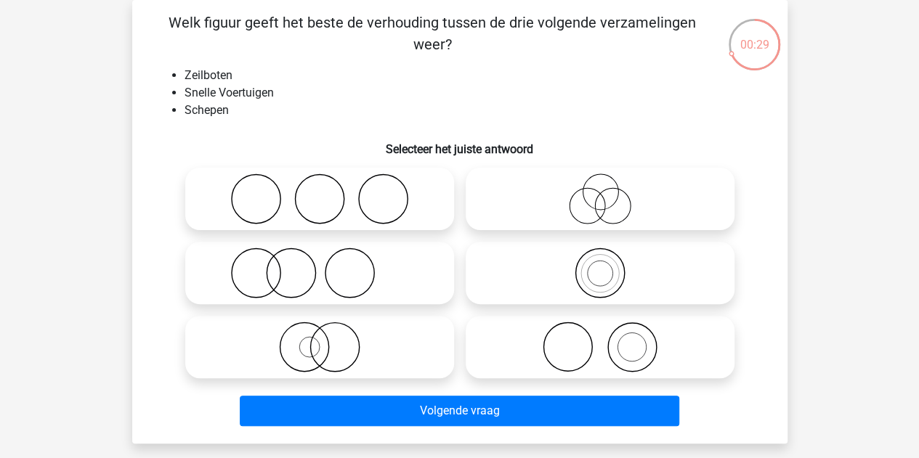
click at [619, 183] on icon at bounding box center [600, 199] width 257 height 51
click at [610, 183] on input "radio" at bounding box center [604, 186] width 9 height 9
radio input "true"
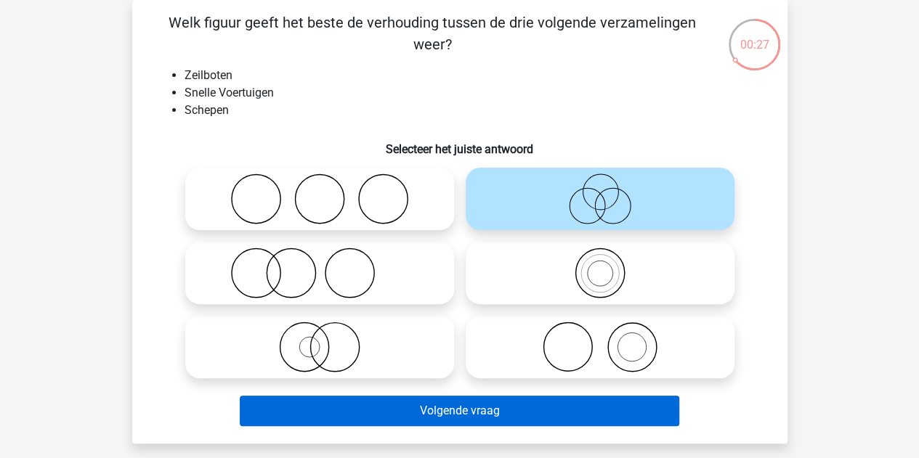
click at [553, 417] on button "Volgende vraag" at bounding box center [460, 411] width 440 height 31
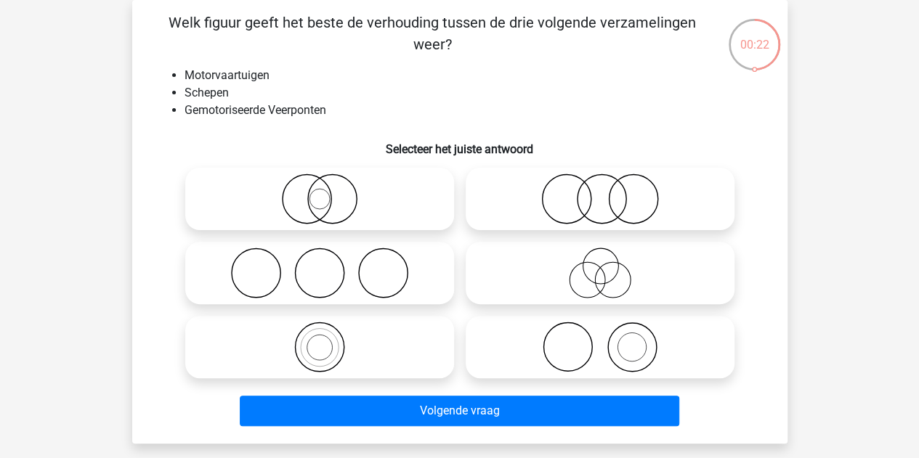
click at [394, 221] on icon at bounding box center [319, 199] width 257 height 51
click at [329, 192] on input "radio" at bounding box center [324, 186] width 9 height 9
radio input "true"
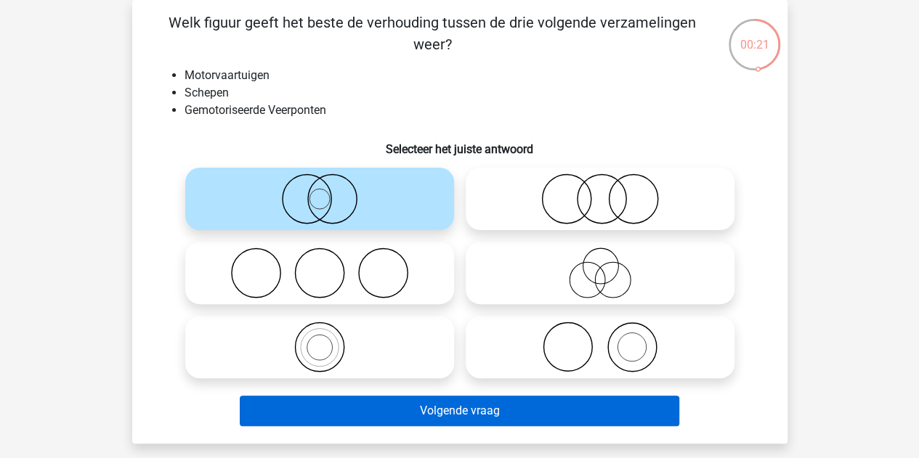
click at [422, 412] on button "Volgende vraag" at bounding box center [460, 411] width 440 height 31
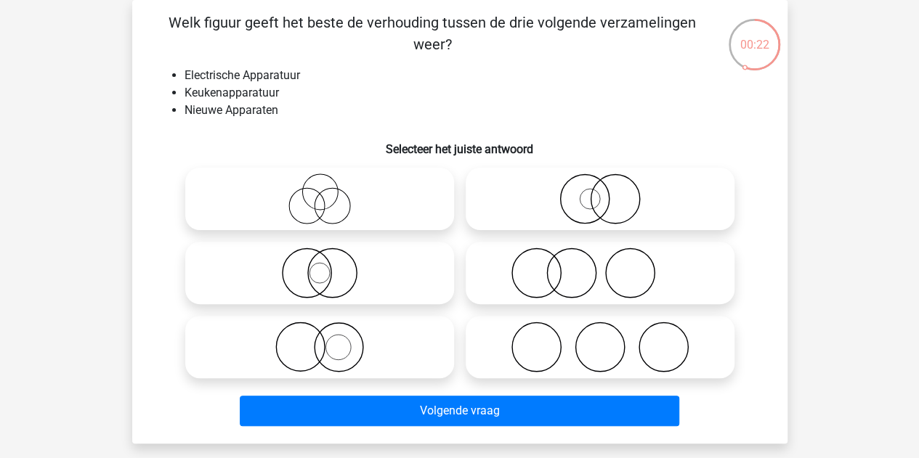
click at [437, 206] on icon at bounding box center [319, 199] width 257 height 51
click at [329, 192] on input "radio" at bounding box center [324, 186] width 9 height 9
radio input "true"
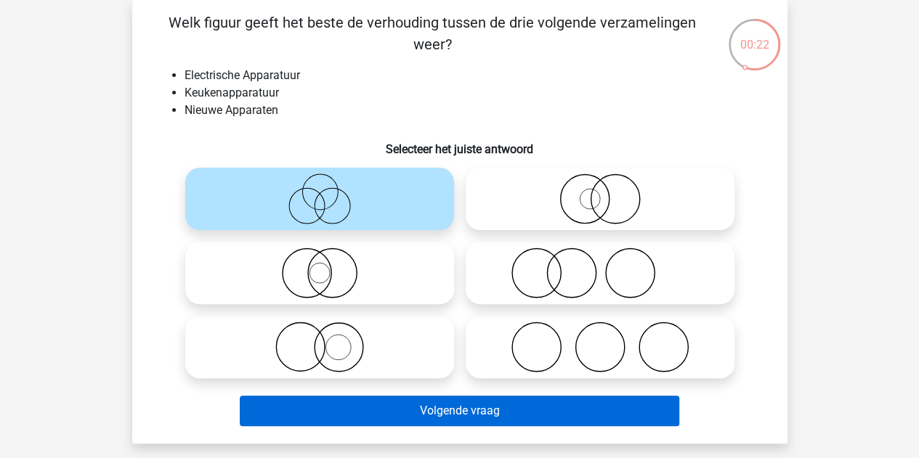
click at [453, 421] on button "Volgende vraag" at bounding box center [460, 411] width 440 height 31
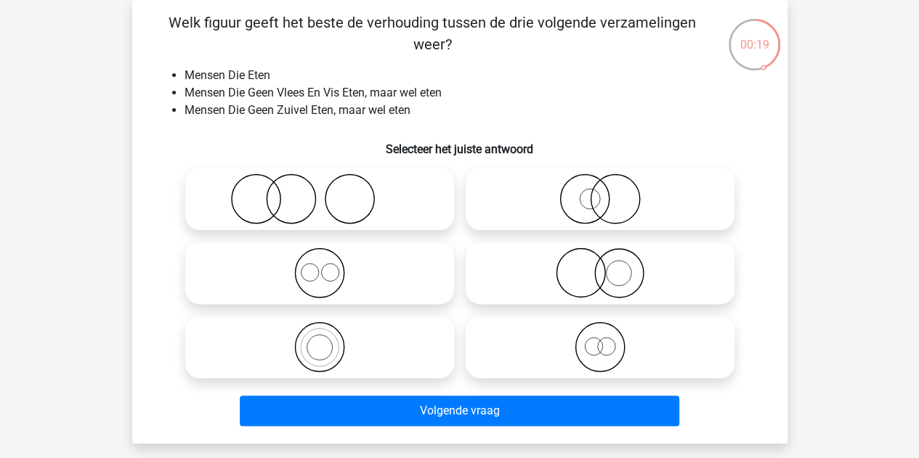
click at [623, 344] on circle at bounding box center [599, 347] width 49 height 49
click at [610, 340] on input "radio" at bounding box center [604, 335] width 9 height 9
radio input "true"
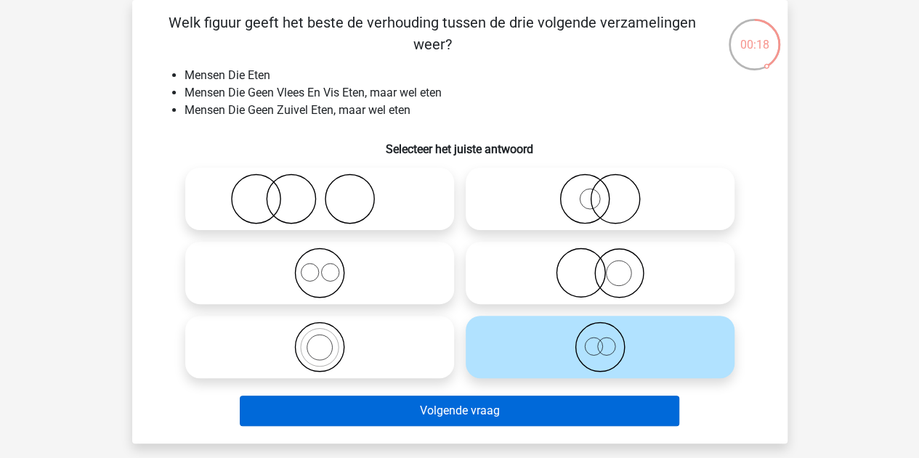
click at [599, 411] on button "Volgende vraag" at bounding box center [460, 411] width 440 height 31
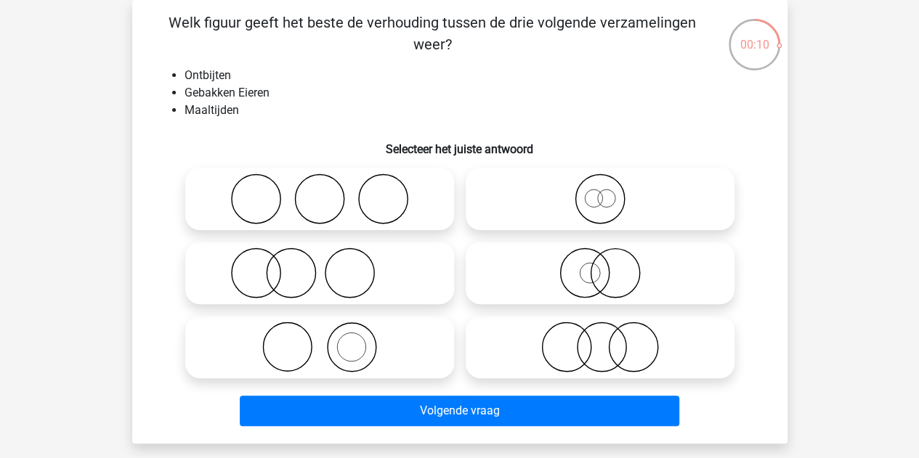
click at [568, 363] on icon at bounding box center [600, 347] width 257 height 51
click at [600, 340] on input "radio" at bounding box center [604, 335] width 9 height 9
radio input "true"
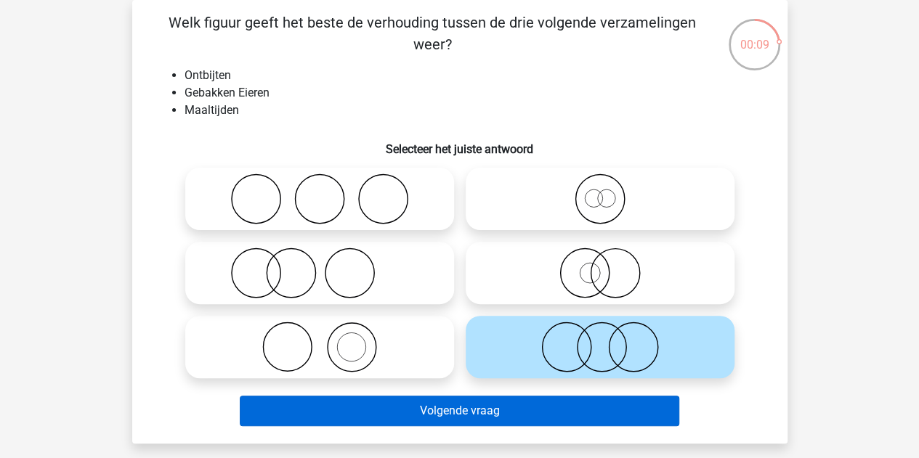
click at [548, 418] on button "Volgende vraag" at bounding box center [460, 411] width 440 height 31
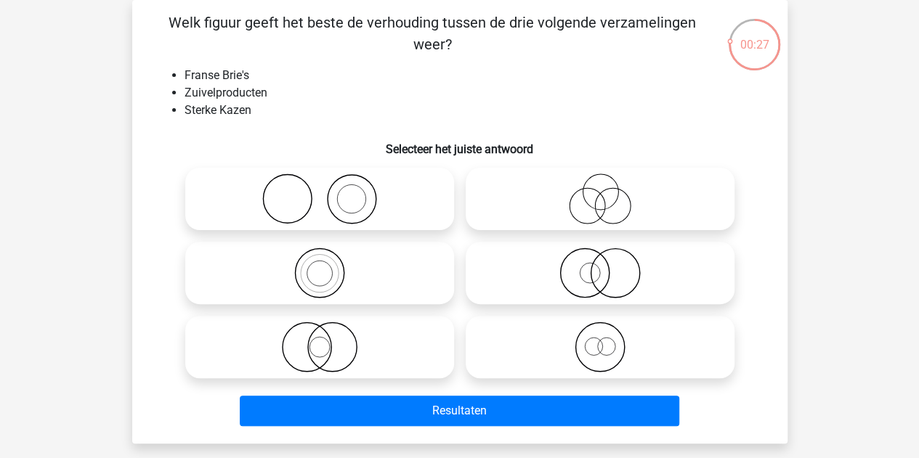
click at [445, 296] on icon at bounding box center [319, 273] width 257 height 51
click at [329, 266] on input "radio" at bounding box center [324, 260] width 9 height 9
radio input "true"
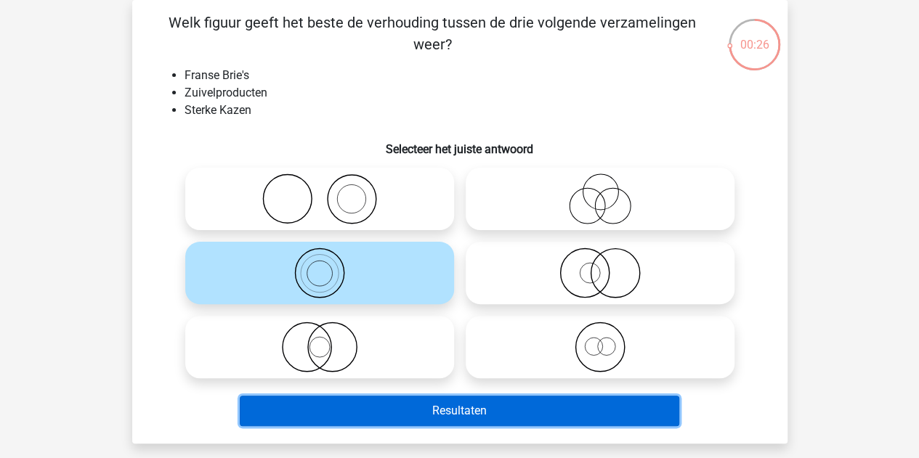
click at [472, 411] on button "Resultaten" at bounding box center [460, 411] width 440 height 31
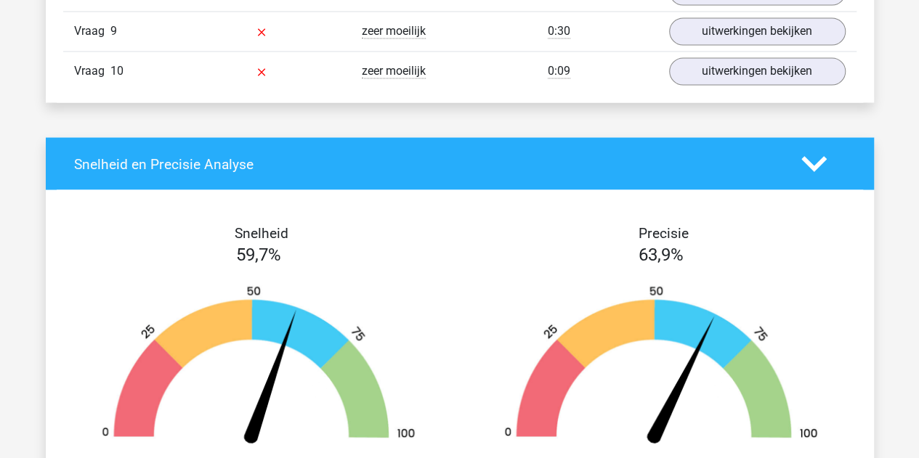
scroll to position [1151, 0]
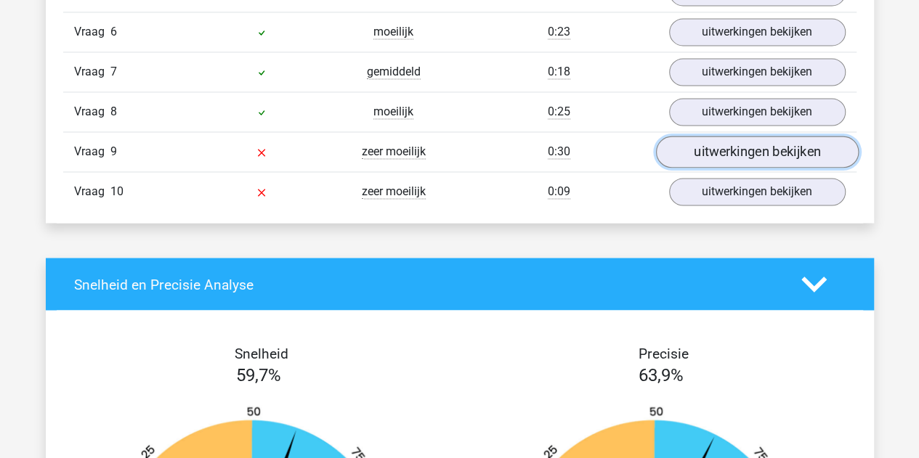
click at [725, 149] on link "uitwerkingen bekijken" at bounding box center [756, 152] width 203 height 32
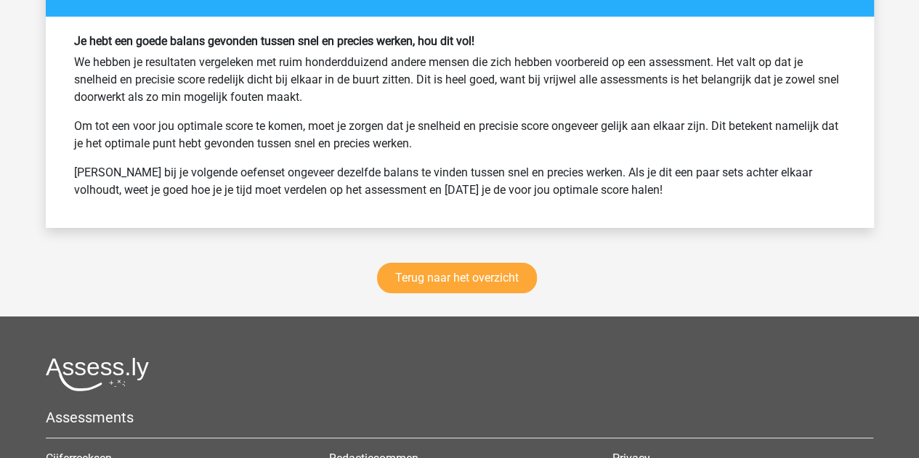
scroll to position [2511, 0]
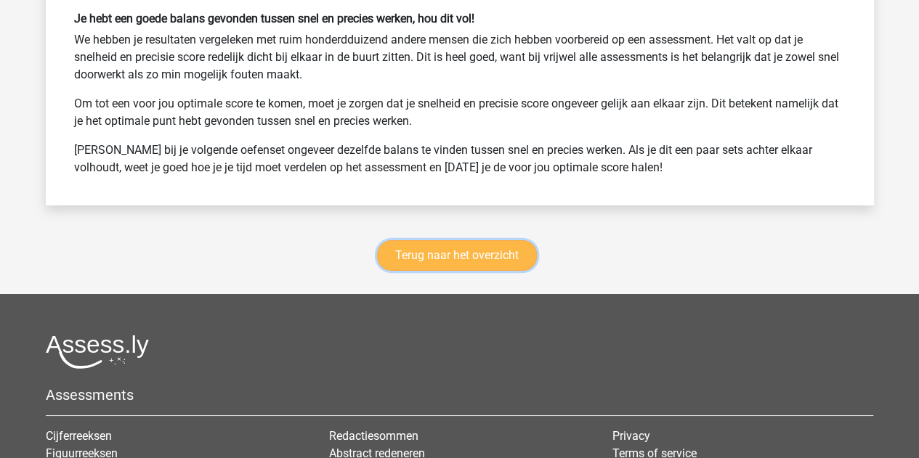
click at [448, 246] on link "Terug naar het overzicht" at bounding box center [457, 256] width 160 height 31
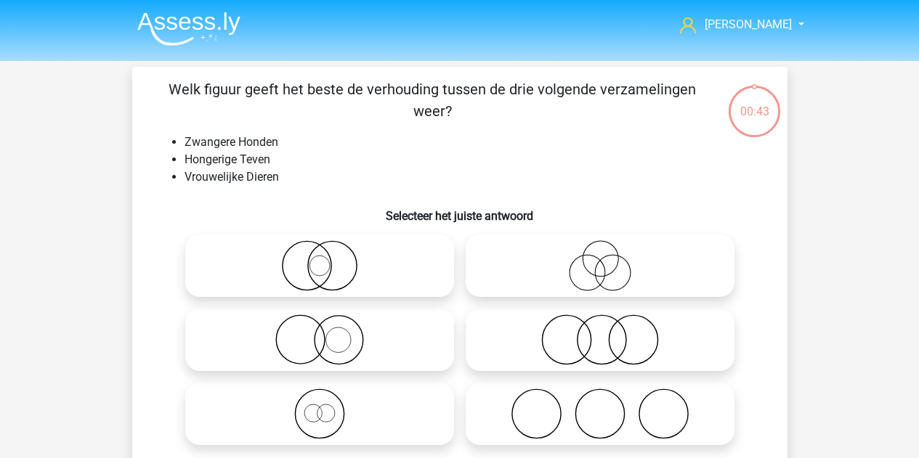
scroll to position [67, 0]
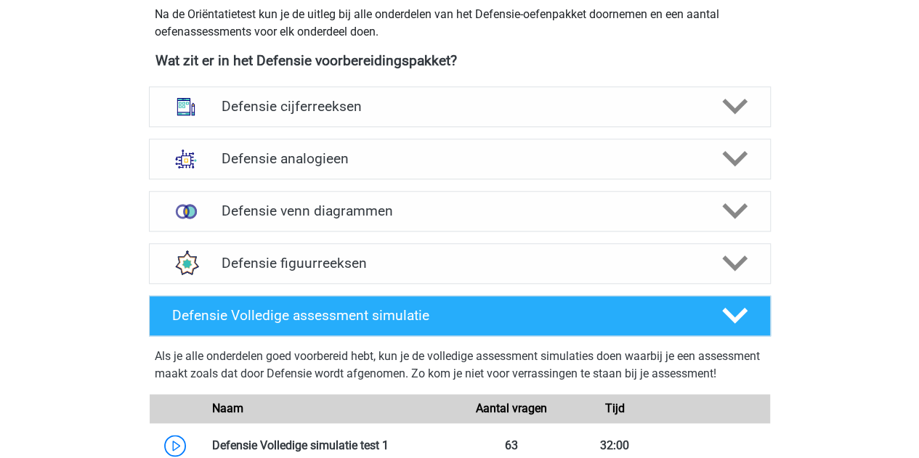
scroll to position [667, 0]
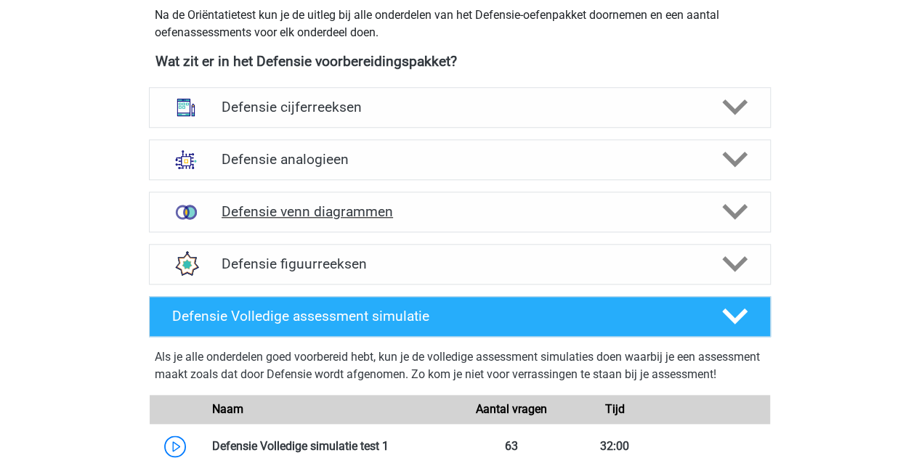
click at [435, 216] on h4 "Defensie venn diagrammen" at bounding box center [460, 211] width 476 height 17
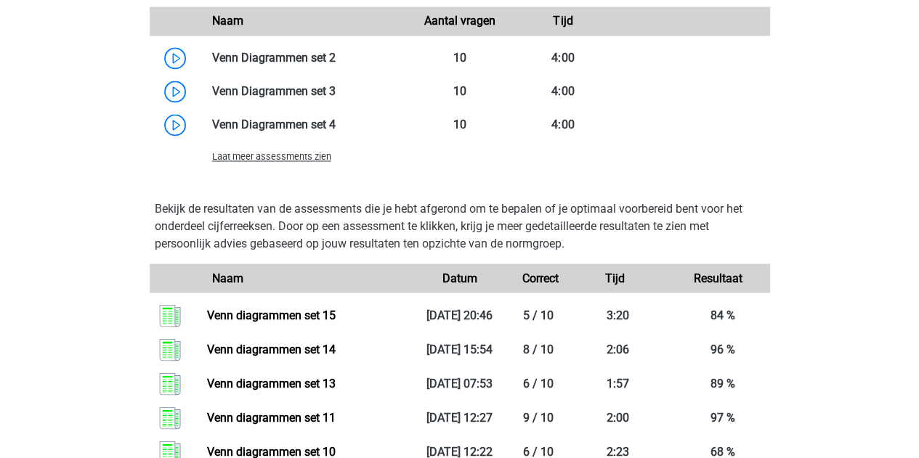
scroll to position [1216, 0]
click at [326, 156] on span "Laat meer assessments zien" at bounding box center [271, 157] width 119 height 11
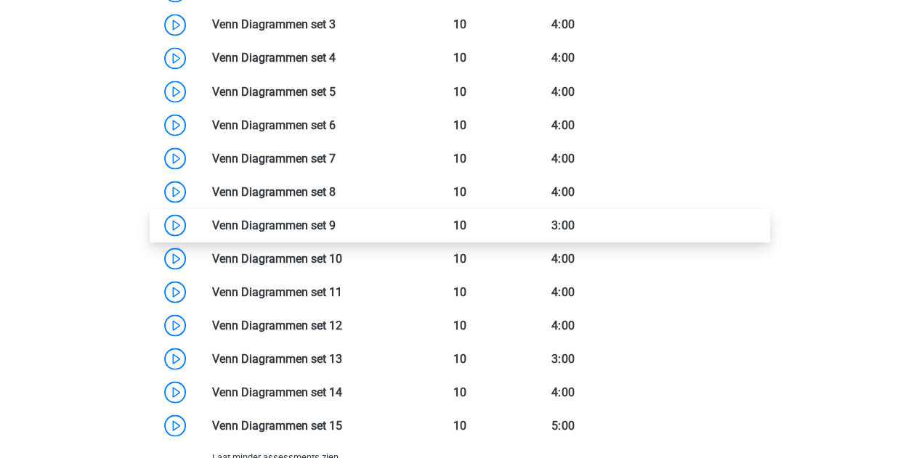
scroll to position [1288, 0]
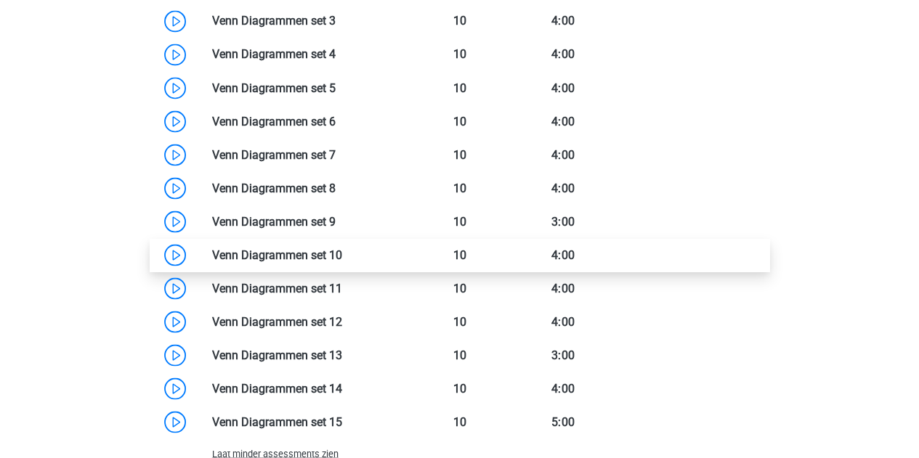
click at [342, 254] on link at bounding box center [342, 255] width 0 height 14
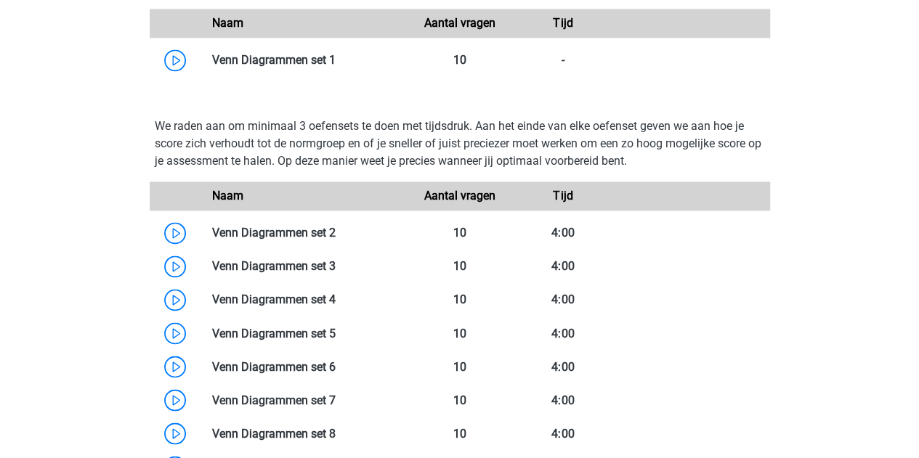
scroll to position [1242, 0]
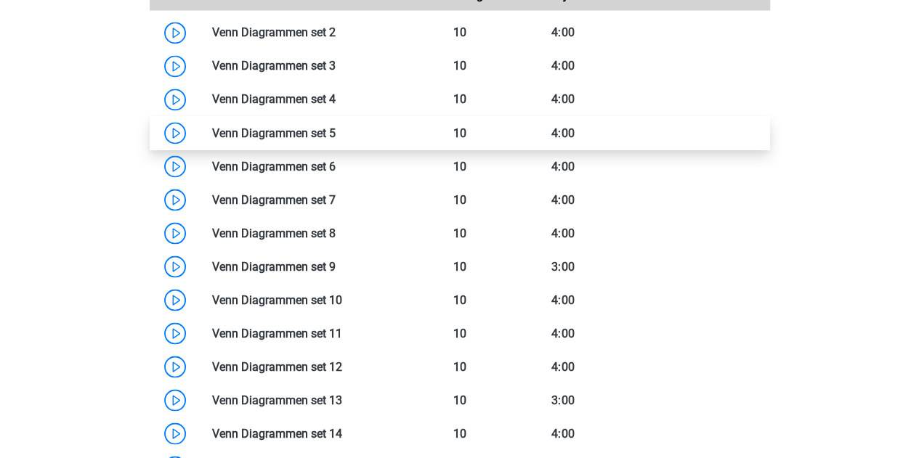
click at [336, 128] on link at bounding box center [336, 133] width 0 height 14
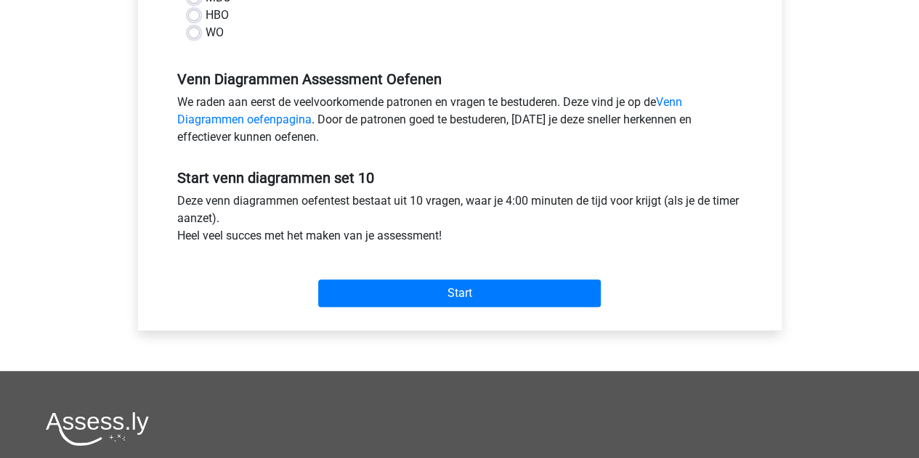
scroll to position [397, 0]
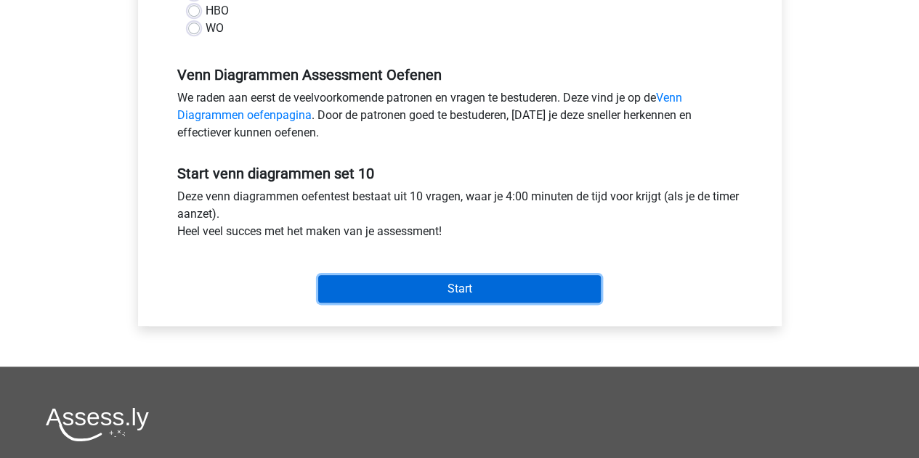
click at [380, 286] on input "Start" at bounding box center [459, 289] width 283 height 28
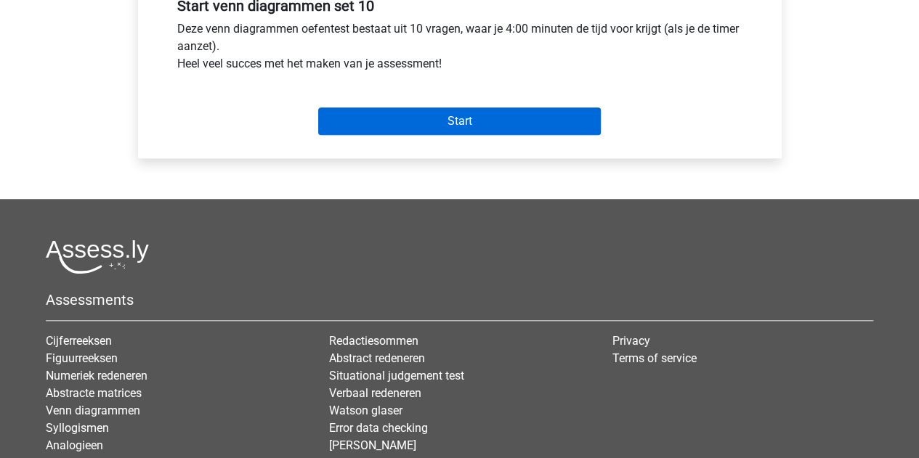
scroll to position [688, 0]
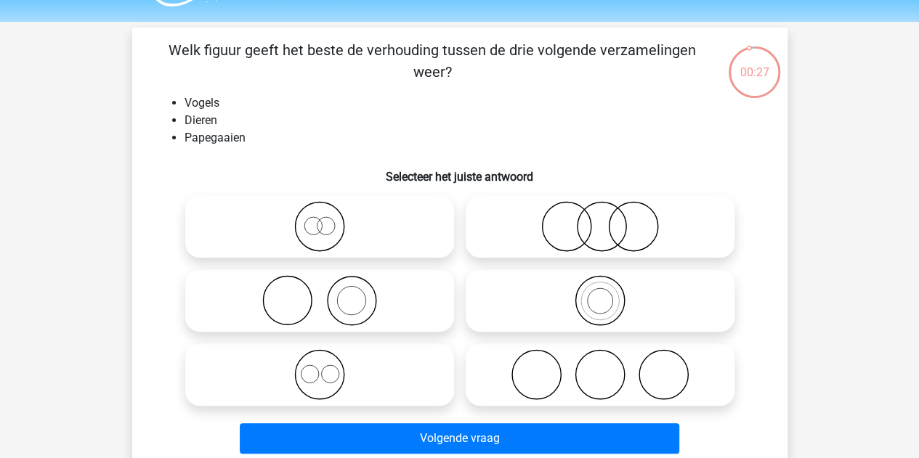
scroll to position [48, 0]
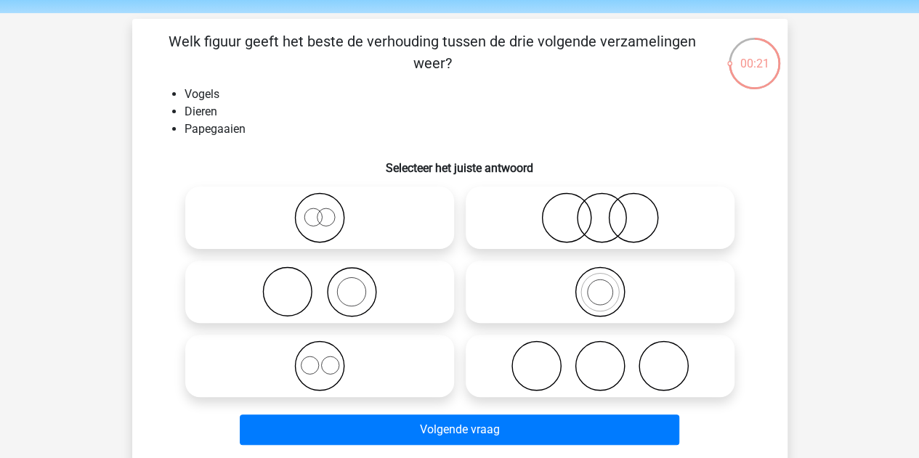
click at [611, 301] on icon at bounding box center [600, 292] width 257 height 51
click at [610, 285] on input "radio" at bounding box center [604, 279] width 9 height 9
radio input "true"
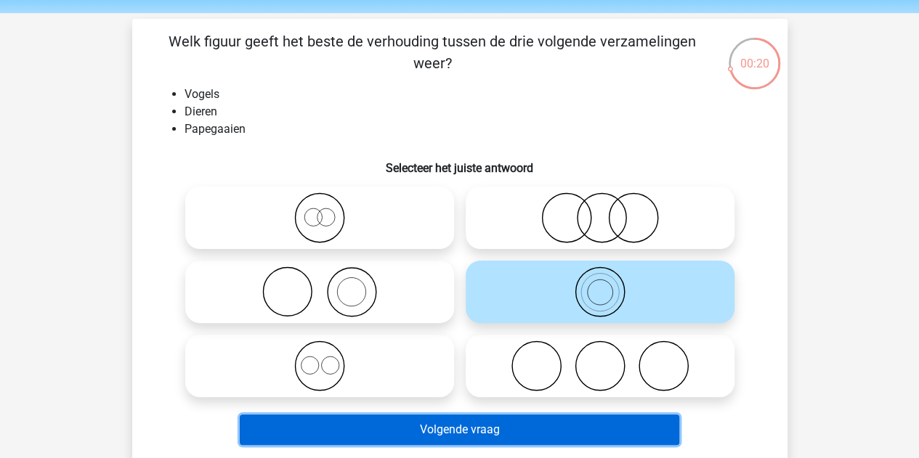
click at [534, 430] on button "Volgende vraag" at bounding box center [460, 430] width 440 height 31
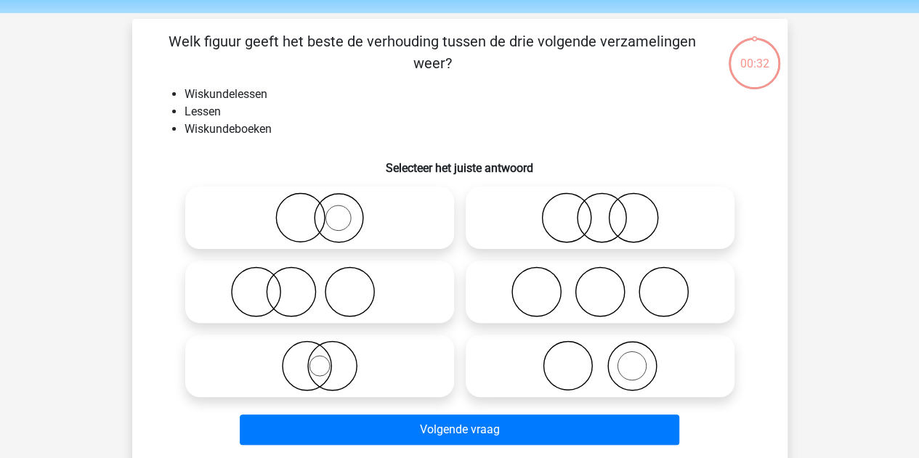
scroll to position [67, 0]
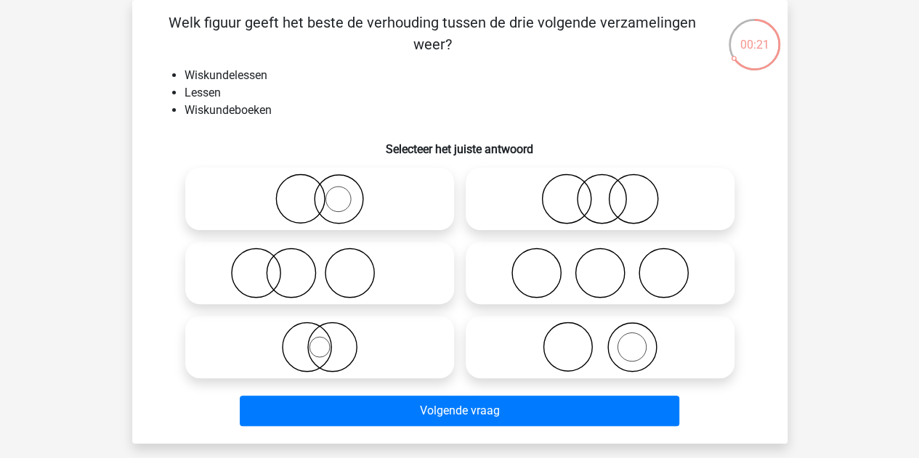
click at [349, 289] on icon at bounding box center [319, 273] width 257 height 51
click at [329, 266] on input "radio" at bounding box center [324, 260] width 9 height 9
radio input "true"
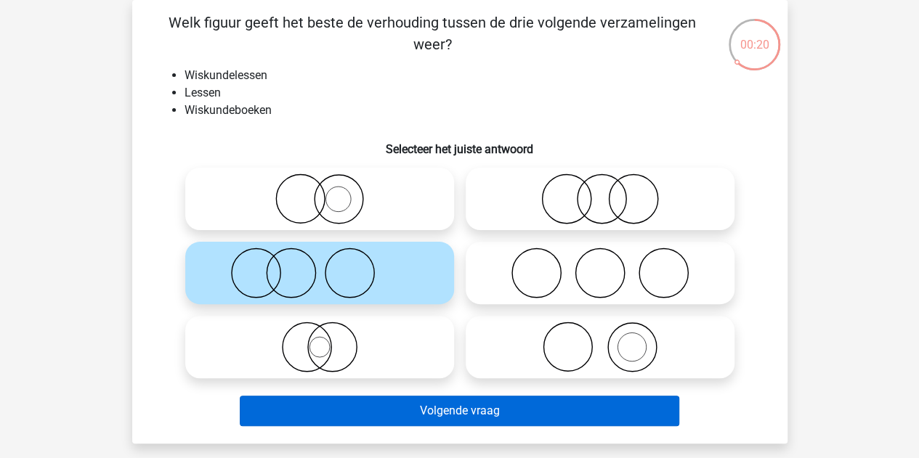
click at [372, 421] on button "Volgende vraag" at bounding box center [460, 411] width 440 height 31
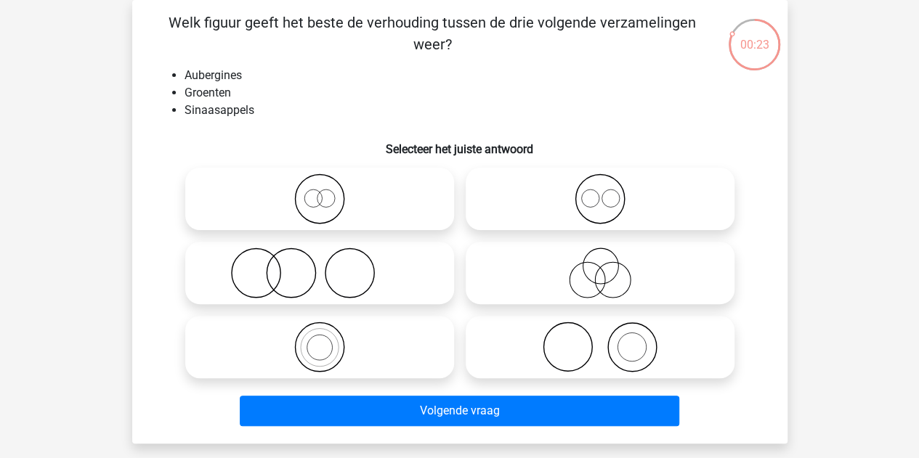
click at [619, 192] on icon at bounding box center [600, 199] width 257 height 51
click at [610, 192] on input "radio" at bounding box center [604, 186] width 9 height 9
radio input "true"
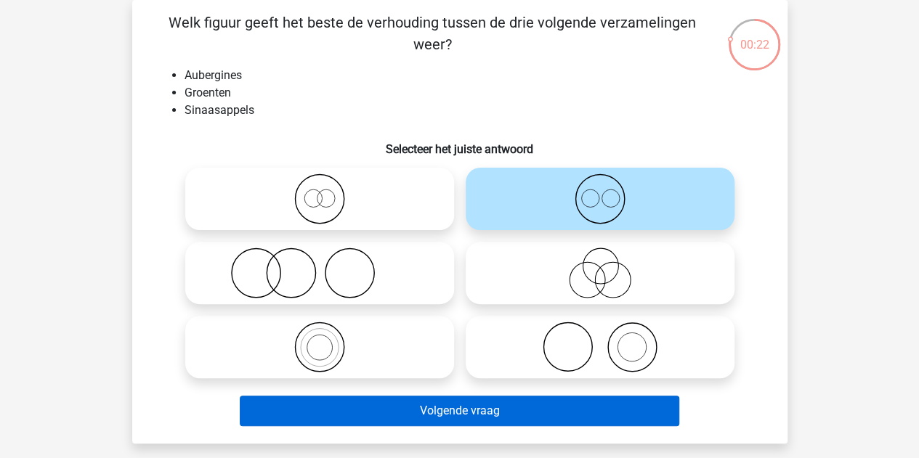
click at [474, 404] on button "Volgende vraag" at bounding box center [460, 411] width 440 height 31
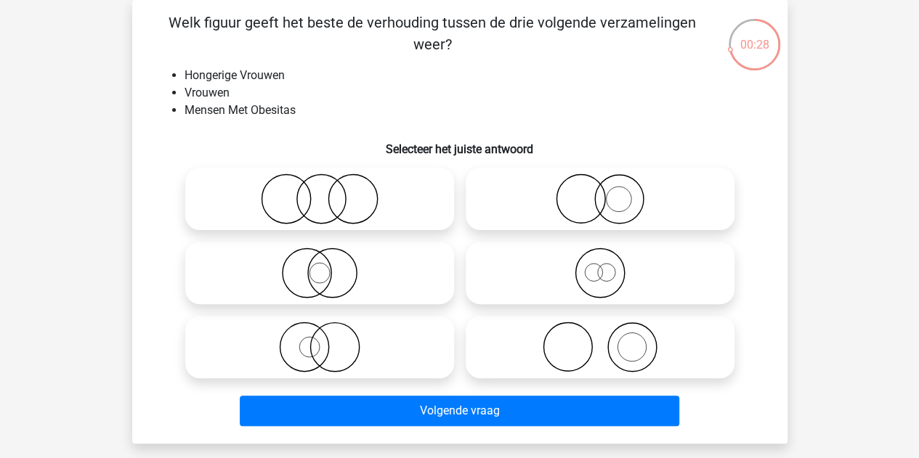
click at [556, 206] on icon at bounding box center [600, 199] width 257 height 51
click at [600, 192] on input "radio" at bounding box center [604, 186] width 9 height 9
radio input "true"
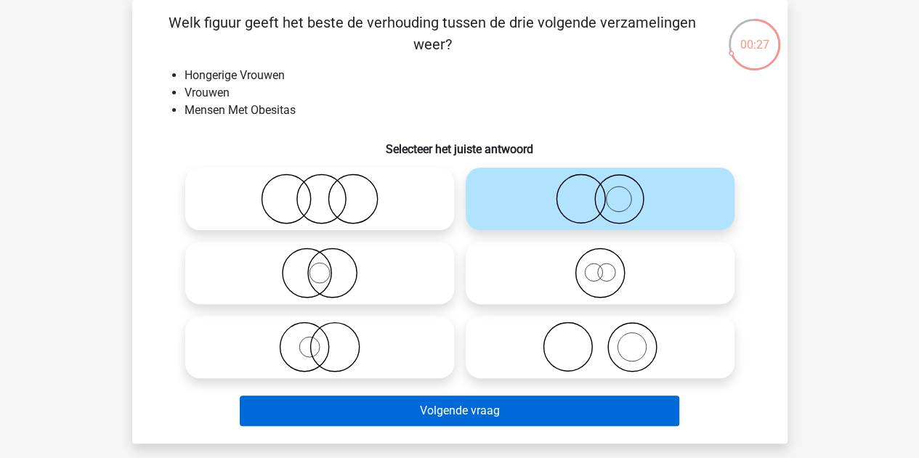
click at [429, 408] on button "Volgende vraag" at bounding box center [460, 411] width 440 height 31
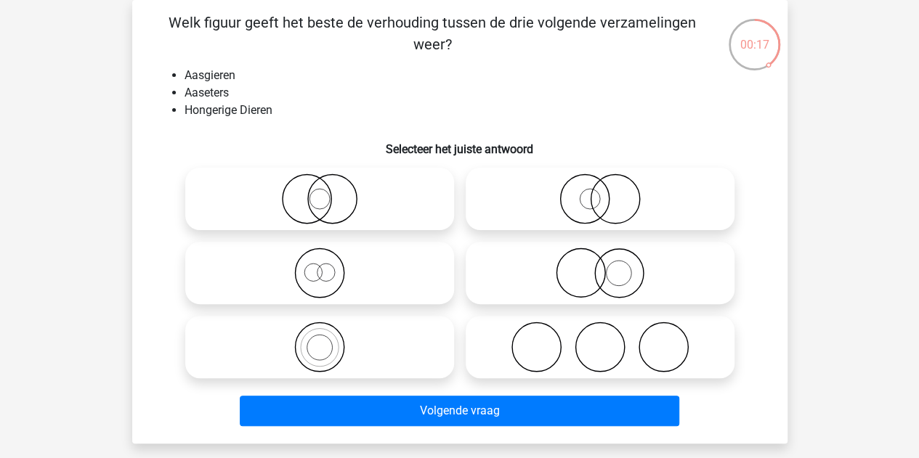
click at [578, 262] on icon at bounding box center [600, 273] width 257 height 51
click at [600, 262] on input "radio" at bounding box center [604, 260] width 9 height 9
radio input "true"
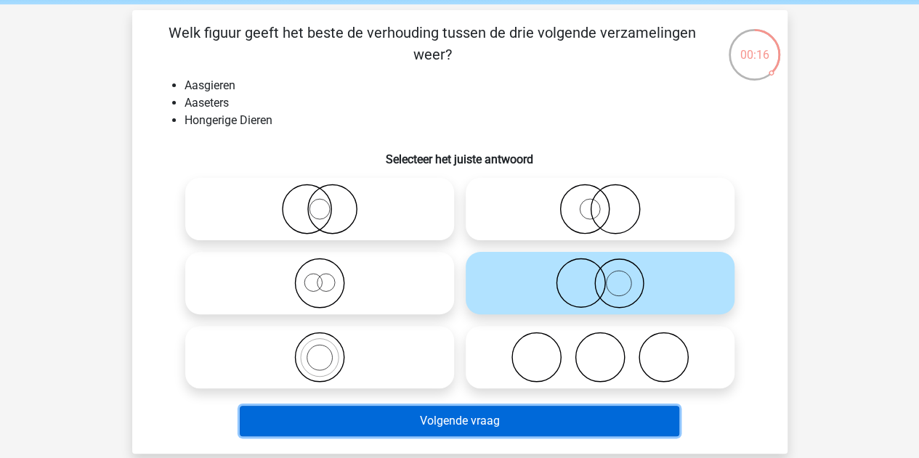
click at [509, 427] on button "Volgende vraag" at bounding box center [460, 421] width 440 height 31
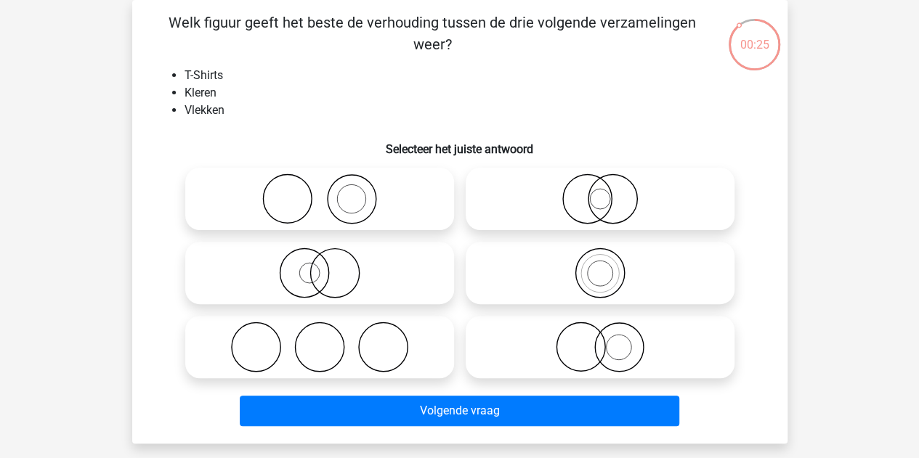
click at [397, 185] on icon at bounding box center [319, 199] width 257 height 51
click at [329, 185] on input "radio" at bounding box center [324, 186] width 9 height 9
radio input "true"
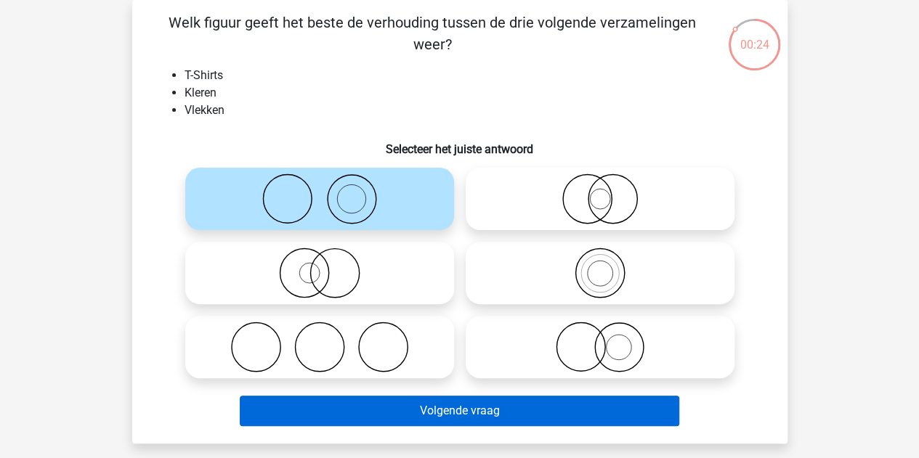
click at [407, 421] on button "Volgende vraag" at bounding box center [460, 411] width 440 height 31
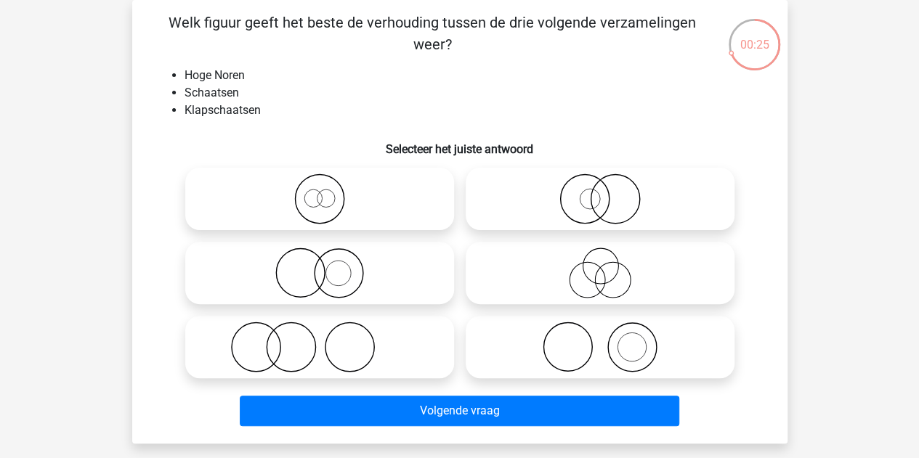
click at [422, 192] on icon at bounding box center [319, 199] width 257 height 51
click at [329, 192] on input "radio" at bounding box center [324, 186] width 9 height 9
radio input "true"
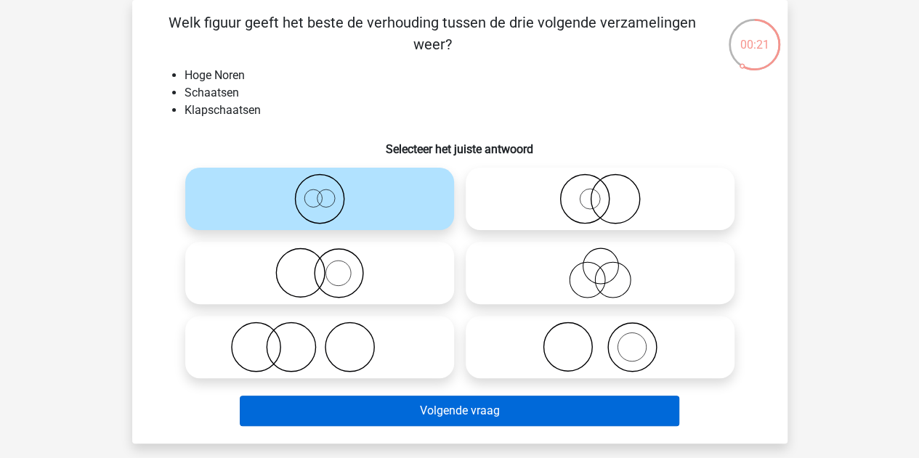
click at [438, 415] on button "Volgende vraag" at bounding box center [460, 411] width 440 height 31
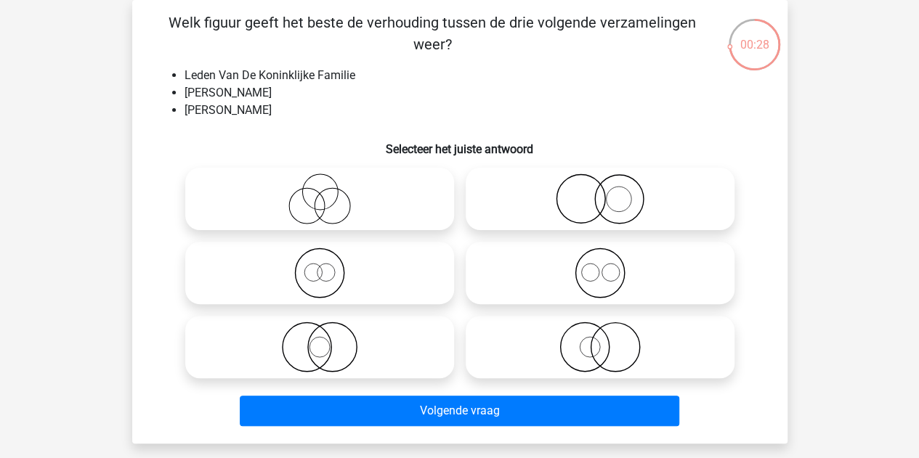
click at [570, 207] on icon at bounding box center [600, 199] width 257 height 51
click at [600, 192] on input "radio" at bounding box center [604, 186] width 9 height 9
radio input "true"
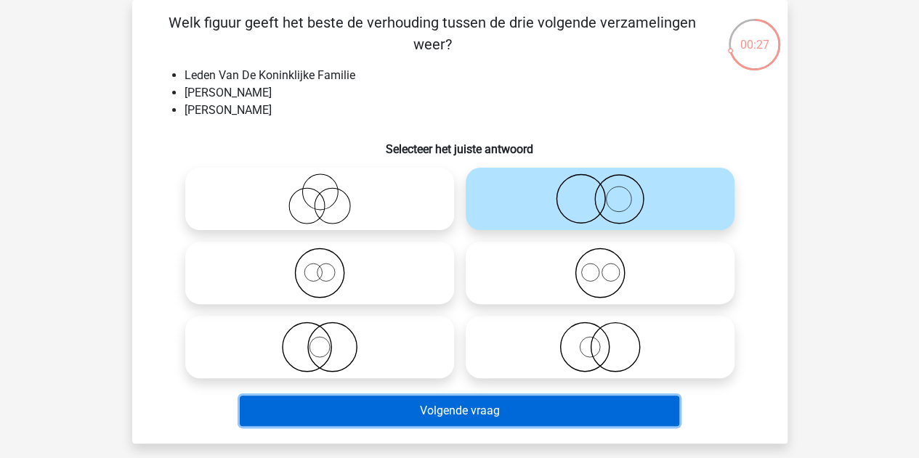
click at [458, 411] on button "Volgende vraag" at bounding box center [460, 411] width 440 height 31
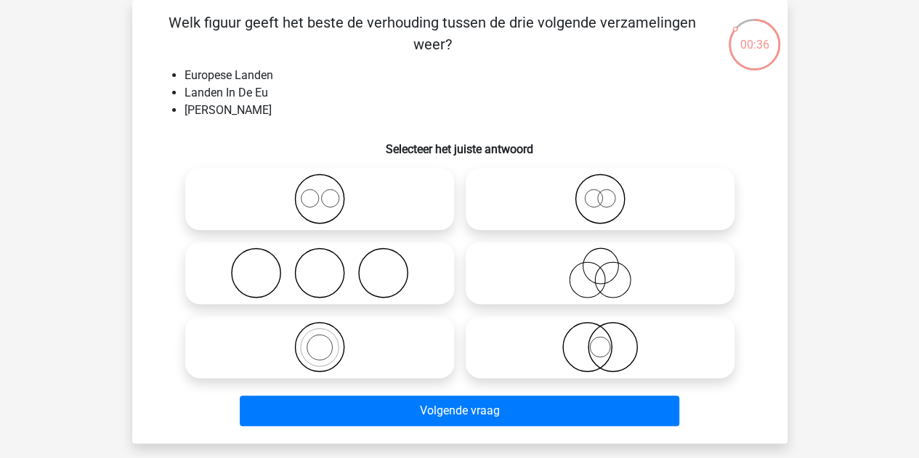
click at [512, 275] on icon at bounding box center [600, 273] width 257 height 51
click at [600, 266] on input "radio" at bounding box center [604, 260] width 9 height 9
radio input "true"
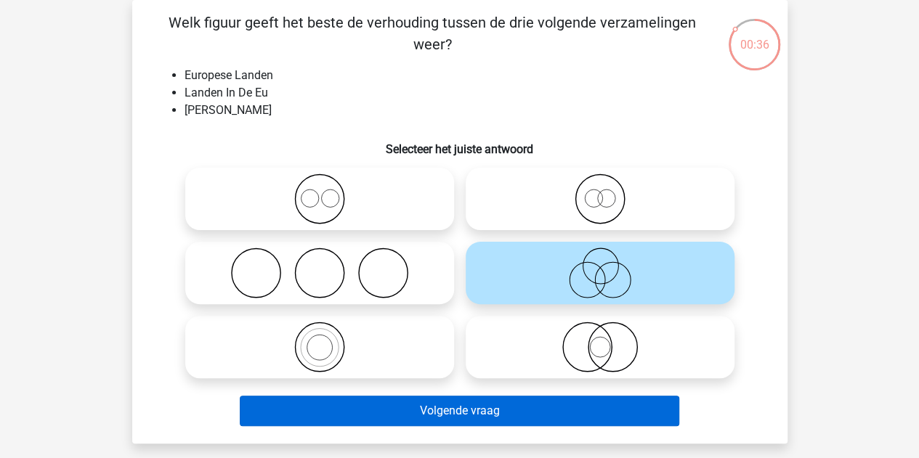
click at [456, 419] on button "Volgende vraag" at bounding box center [460, 411] width 440 height 31
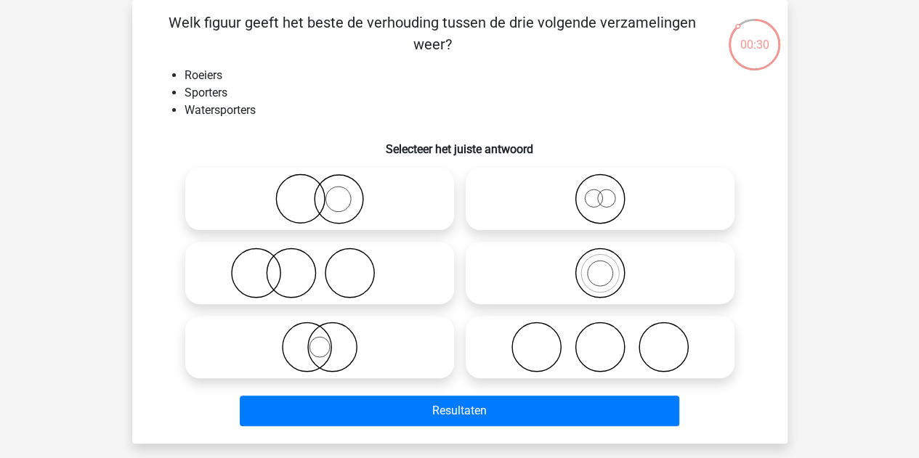
click at [562, 266] on icon at bounding box center [600, 273] width 257 height 51
click at [600, 266] on input "radio" at bounding box center [604, 260] width 9 height 9
radio input "true"
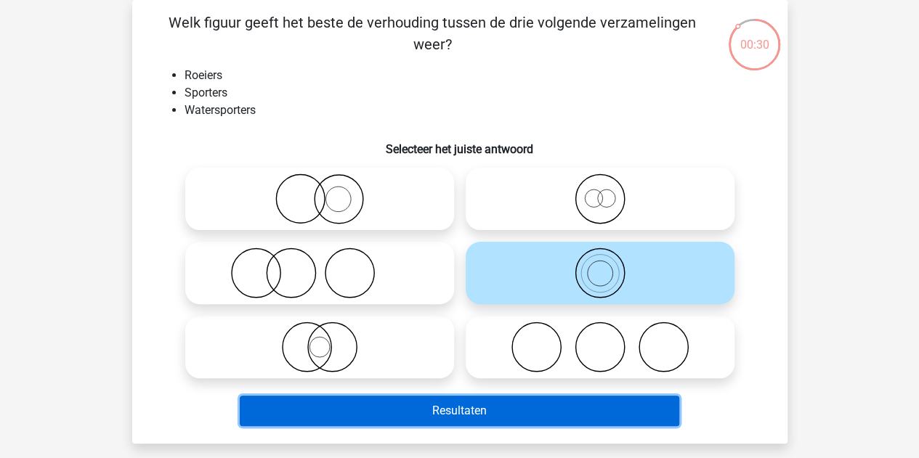
click at [437, 410] on button "Resultaten" at bounding box center [460, 411] width 440 height 31
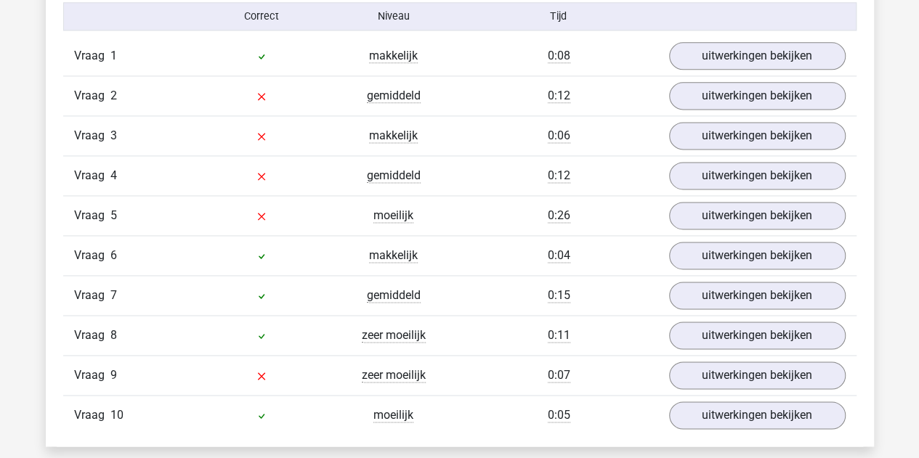
scroll to position [929, 0]
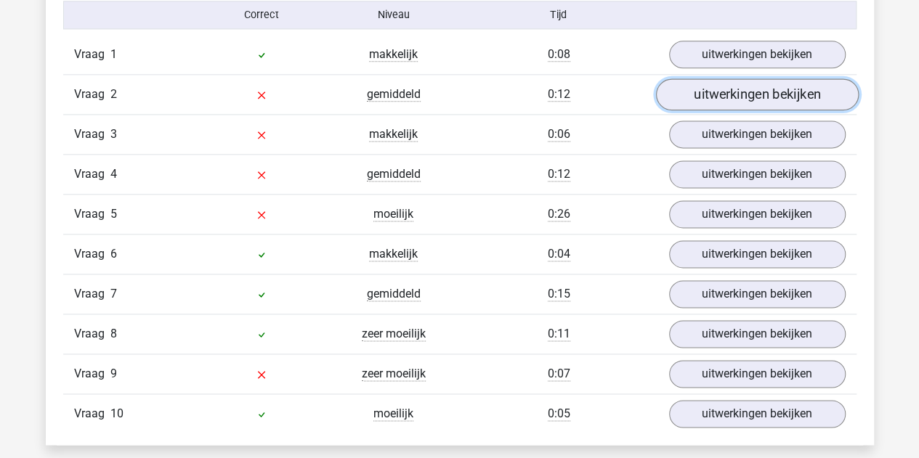
click at [735, 102] on link "uitwerkingen bekijken" at bounding box center [756, 94] width 203 height 32
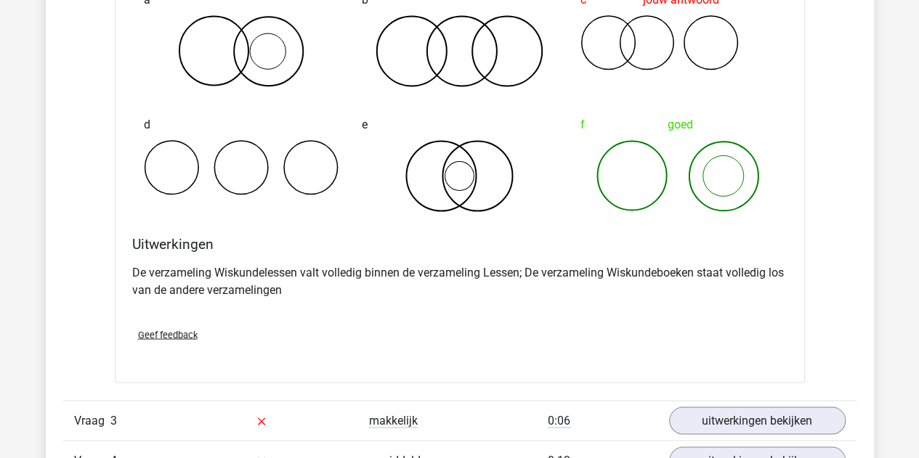
scroll to position [1199, 0]
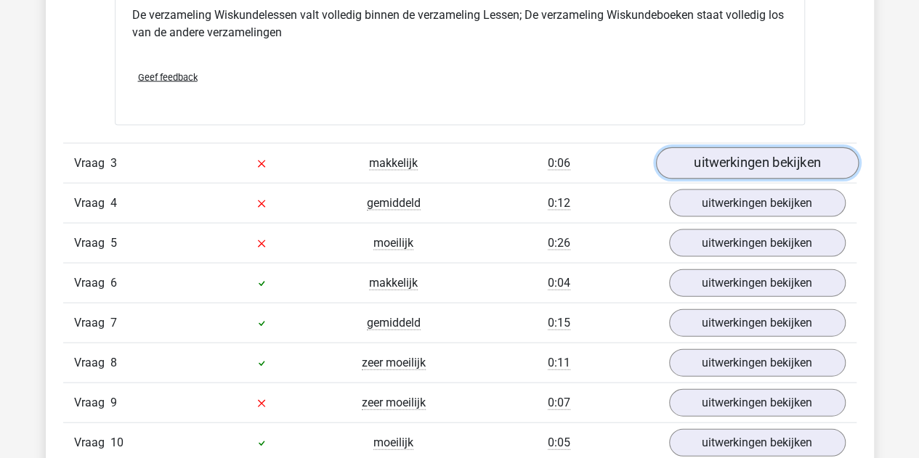
click at [728, 173] on link "uitwerkingen bekijken" at bounding box center [756, 164] width 203 height 32
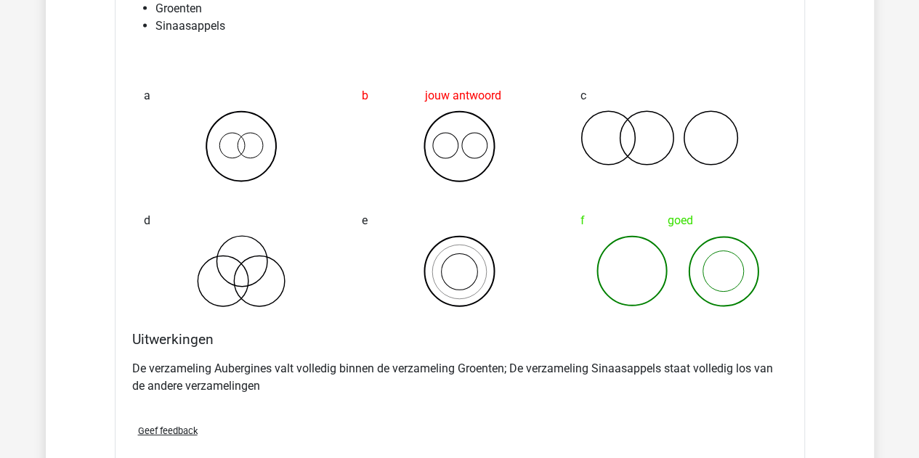
scroll to position [1713, 0]
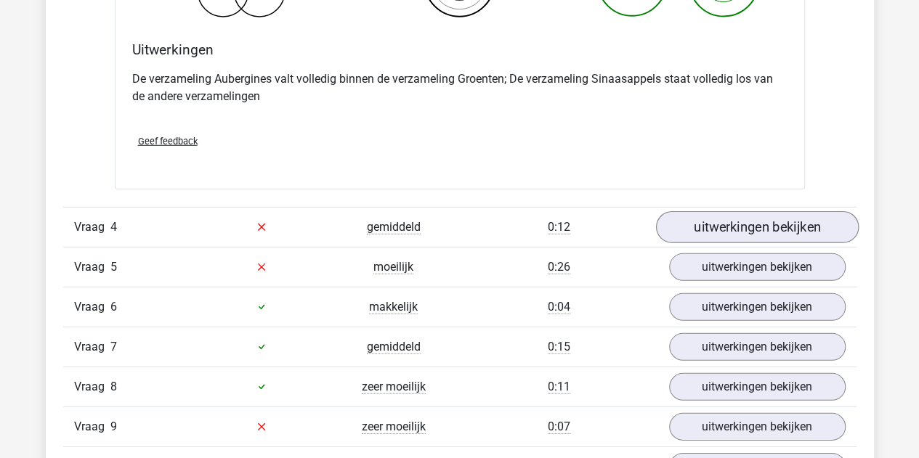
click at [734, 234] on link "uitwerkingen bekijken" at bounding box center [756, 227] width 203 height 32
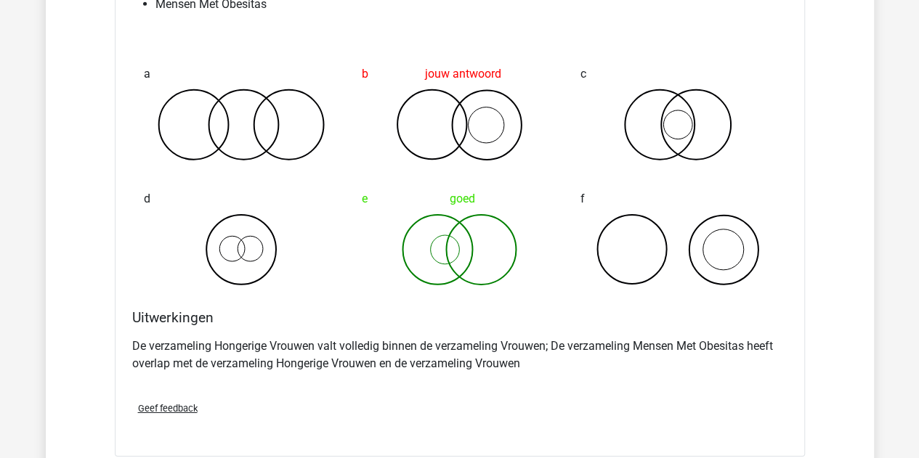
scroll to position [2324, 0]
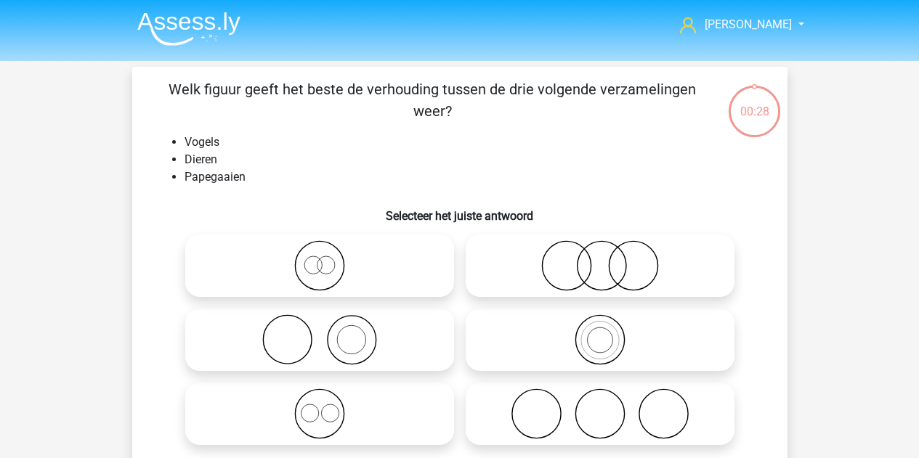
scroll to position [67, 0]
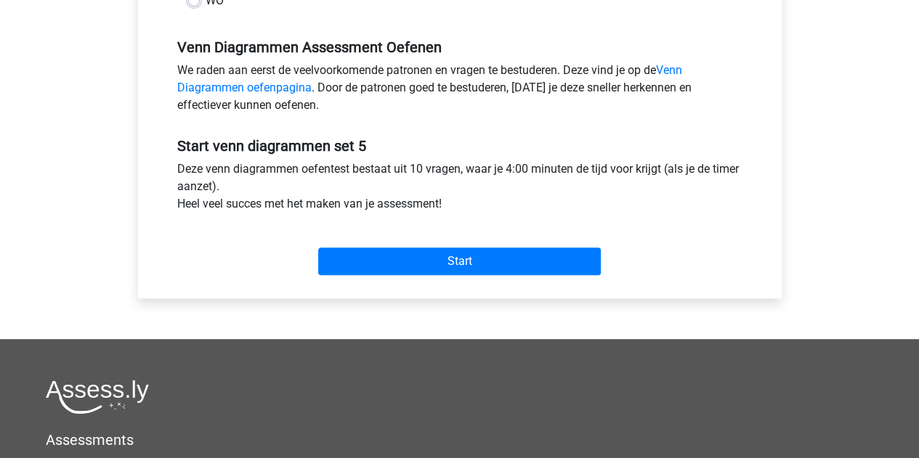
scroll to position [424, 0]
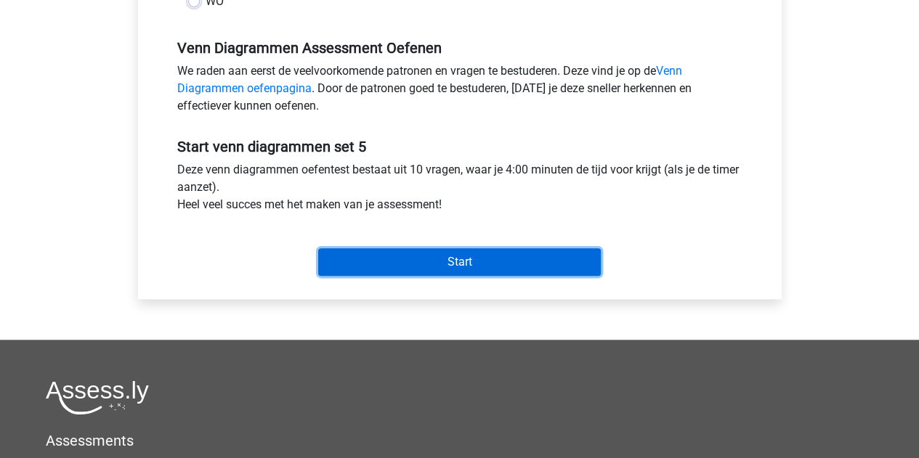
click at [499, 251] on input "Start" at bounding box center [459, 262] width 283 height 28
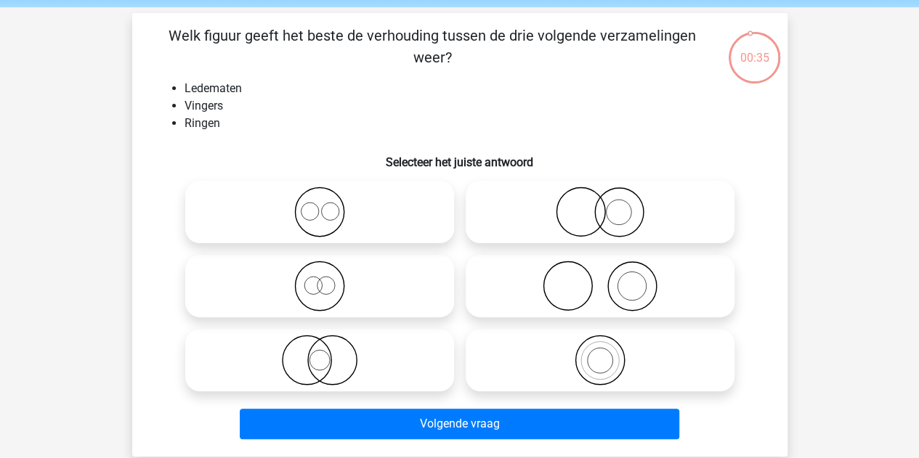
scroll to position [62, 0]
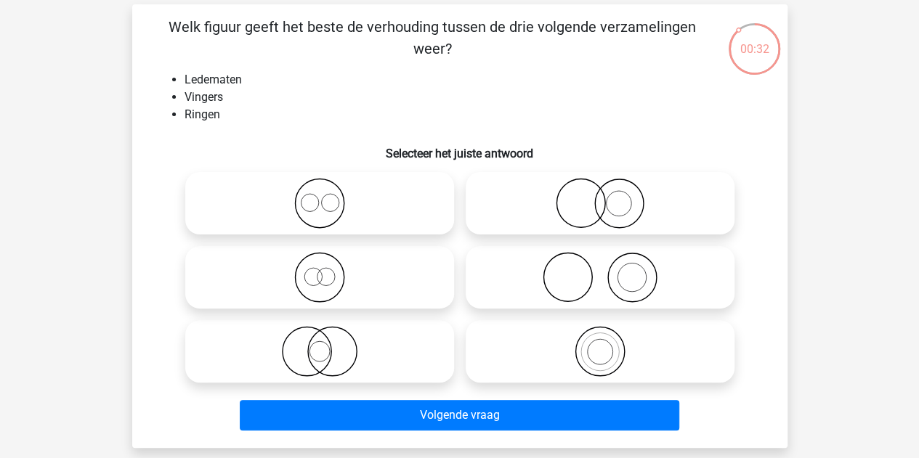
click at [628, 270] on icon at bounding box center [600, 277] width 257 height 51
click at [610, 270] on input "radio" at bounding box center [604, 265] width 9 height 9
radio input "true"
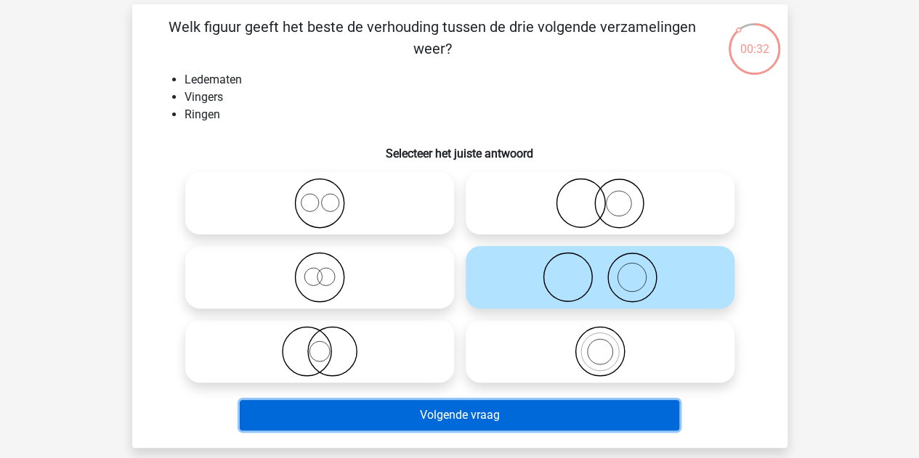
click at [520, 427] on button "Volgende vraag" at bounding box center [460, 415] width 440 height 31
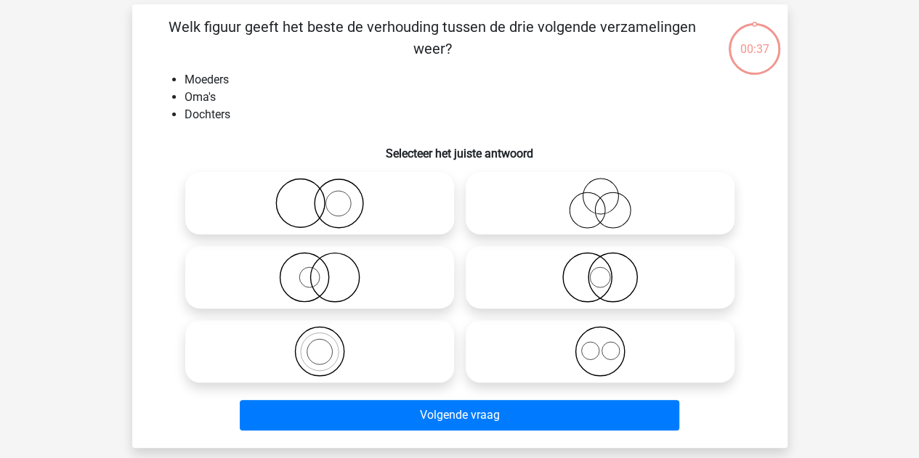
scroll to position [67, 0]
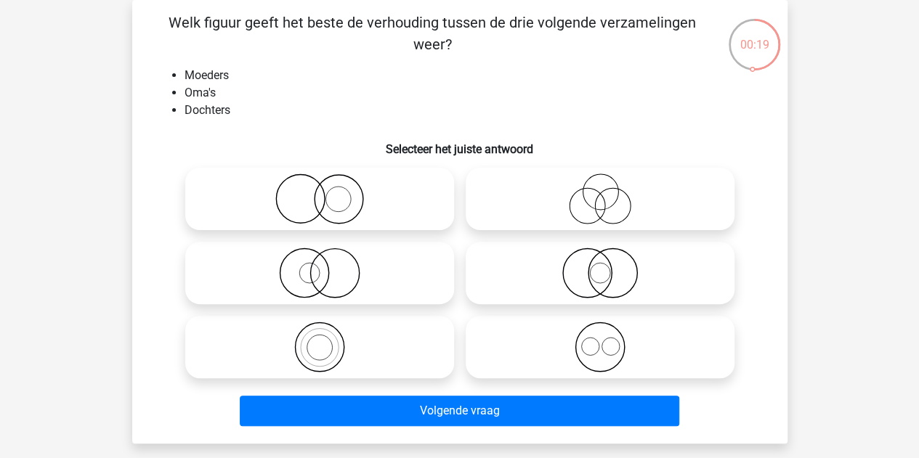
click at [408, 180] on icon at bounding box center [319, 199] width 257 height 51
click at [329, 182] on input "radio" at bounding box center [324, 186] width 9 height 9
radio input "true"
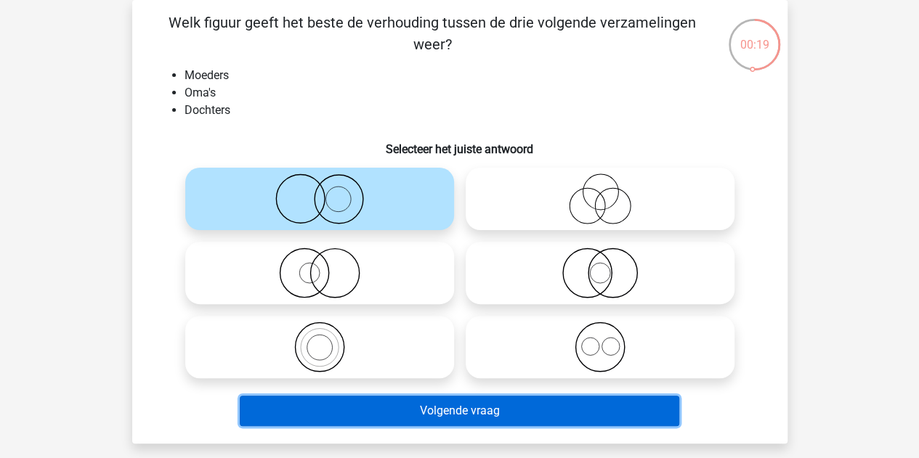
click at [432, 408] on button "Volgende vraag" at bounding box center [460, 411] width 440 height 31
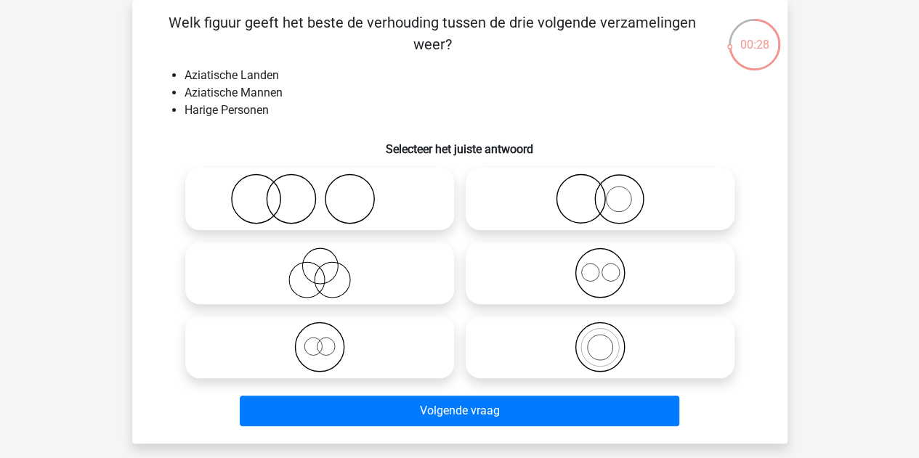
click at [411, 201] on icon at bounding box center [319, 199] width 257 height 51
click at [329, 192] on input "radio" at bounding box center [324, 186] width 9 height 9
radio input "true"
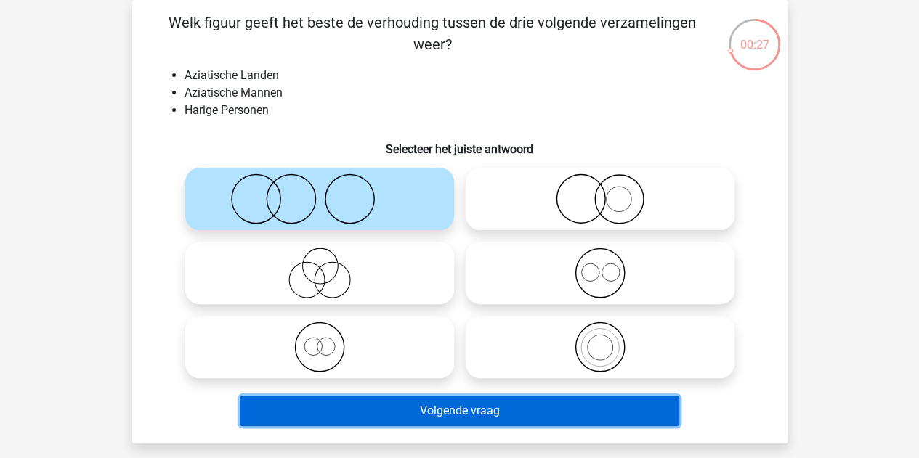
click at [373, 403] on button "Volgende vraag" at bounding box center [460, 411] width 440 height 31
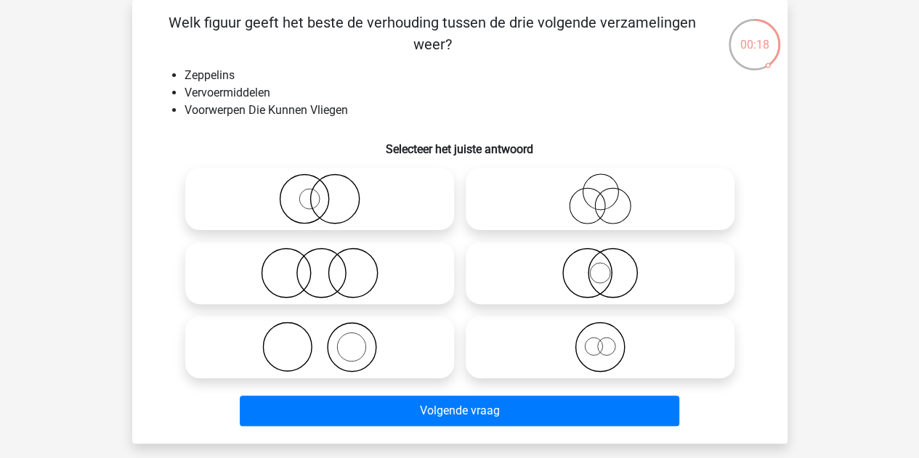
click at [623, 288] on icon at bounding box center [600, 273] width 257 height 51
click at [610, 266] on input "radio" at bounding box center [604, 260] width 9 height 9
radio input "true"
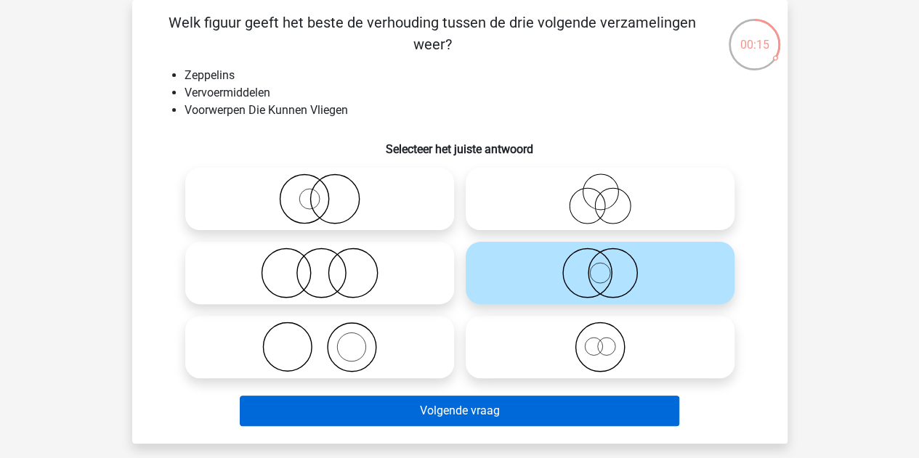
click at [513, 413] on button "Volgende vraag" at bounding box center [460, 411] width 440 height 31
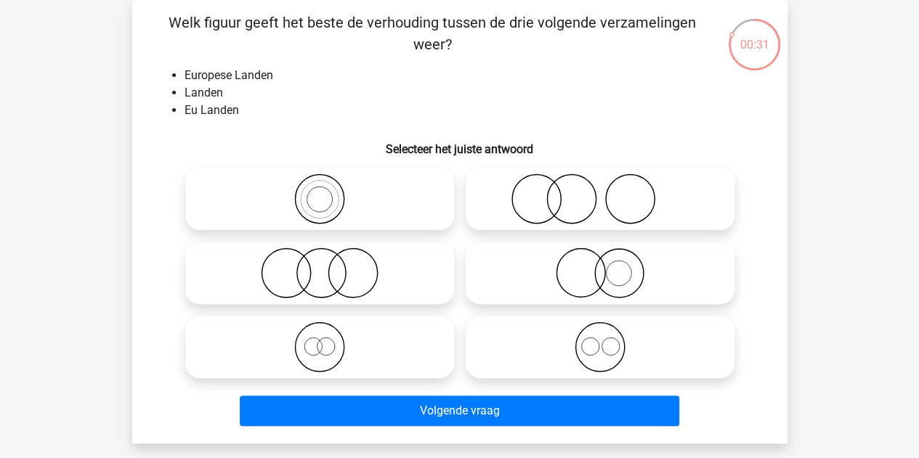
click at [375, 357] on icon at bounding box center [319, 347] width 257 height 51
click at [329, 340] on input "radio" at bounding box center [324, 335] width 9 height 9
radio input "true"
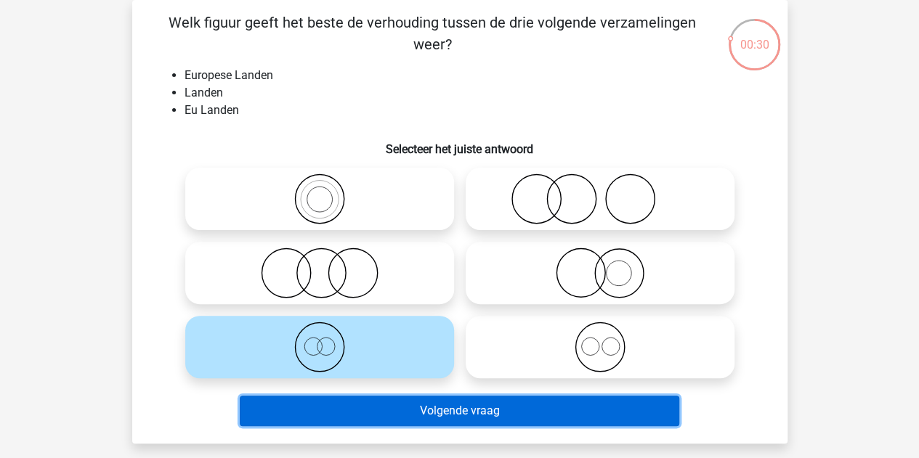
click at [370, 424] on button "Volgende vraag" at bounding box center [460, 411] width 440 height 31
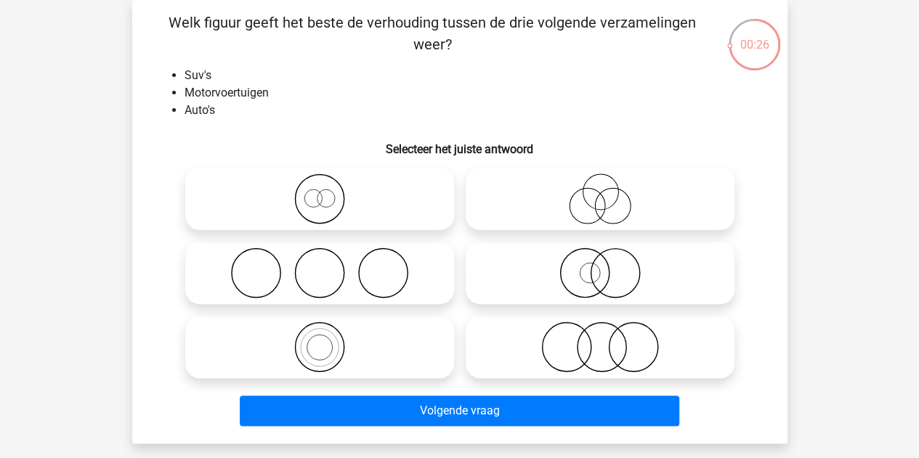
click at [410, 364] on icon at bounding box center [319, 347] width 257 height 51
click at [329, 340] on input "radio" at bounding box center [324, 335] width 9 height 9
radio input "true"
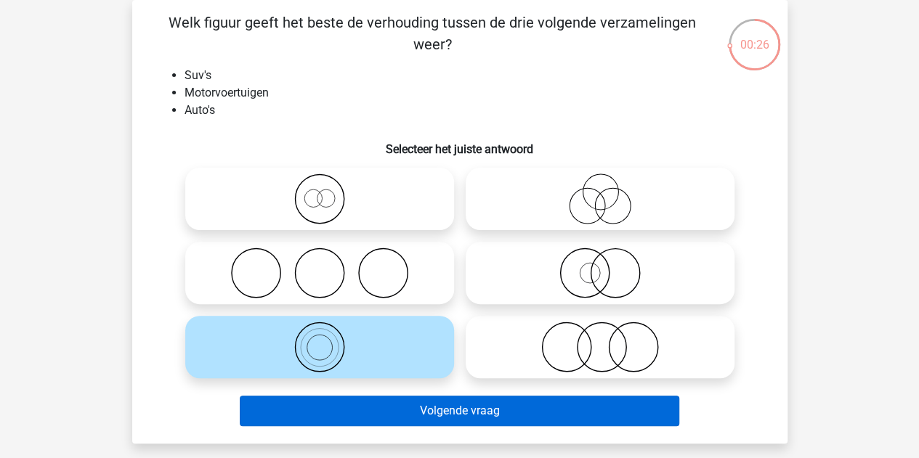
click at [423, 415] on button "Volgende vraag" at bounding box center [460, 411] width 440 height 31
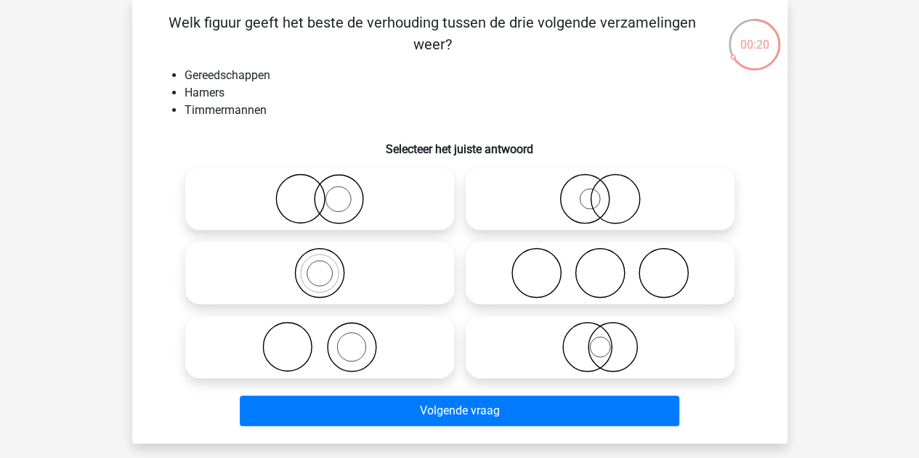
click at [418, 357] on icon at bounding box center [319, 347] width 257 height 51
click at [329, 340] on input "radio" at bounding box center [324, 335] width 9 height 9
radio input "true"
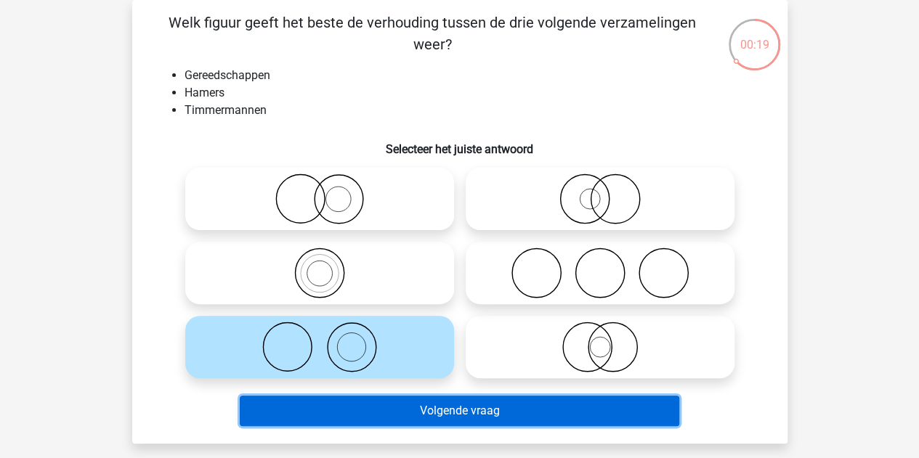
click at [434, 424] on button "Volgende vraag" at bounding box center [460, 411] width 440 height 31
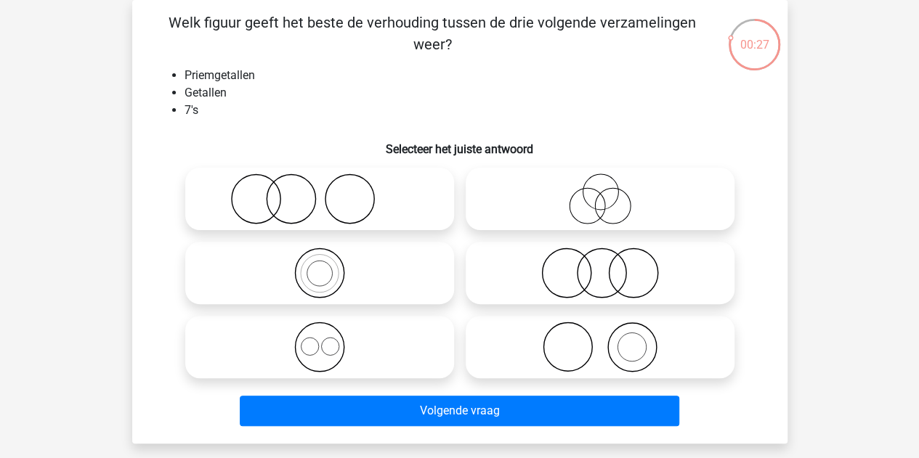
click at [422, 293] on icon at bounding box center [319, 273] width 257 height 51
click at [329, 266] on input "radio" at bounding box center [324, 260] width 9 height 9
radio input "true"
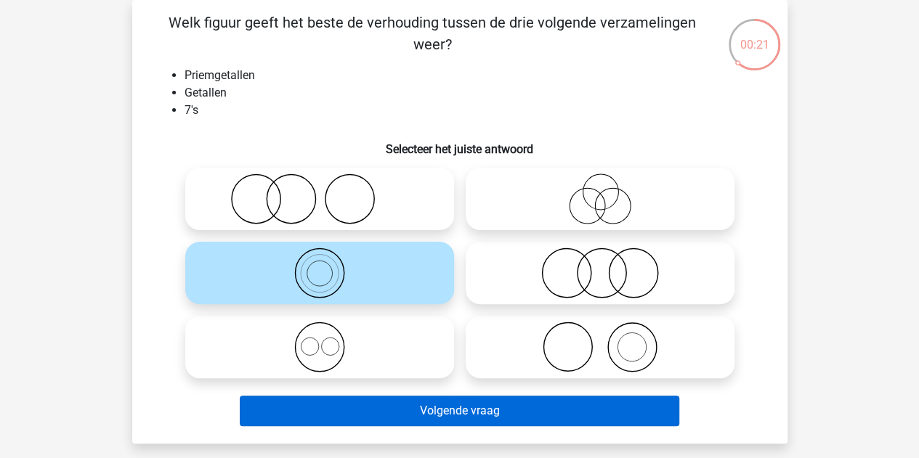
click at [451, 421] on button "Volgende vraag" at bounding box center [460, 411] width 440 height 31
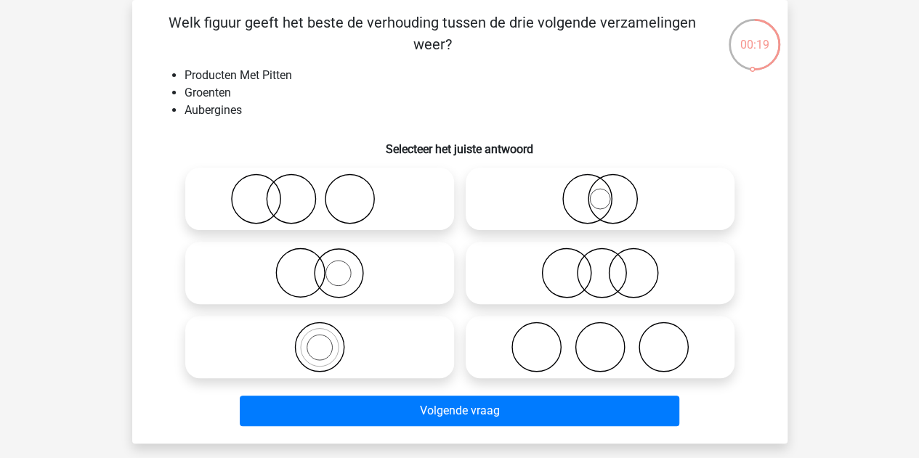
click at [416, 284] on icon at bounding box center [319, 273] width 257 height 51
click at [329, 266] on input "radio" at bounding box center [324, 260] width 9 height 9
radio input "true"
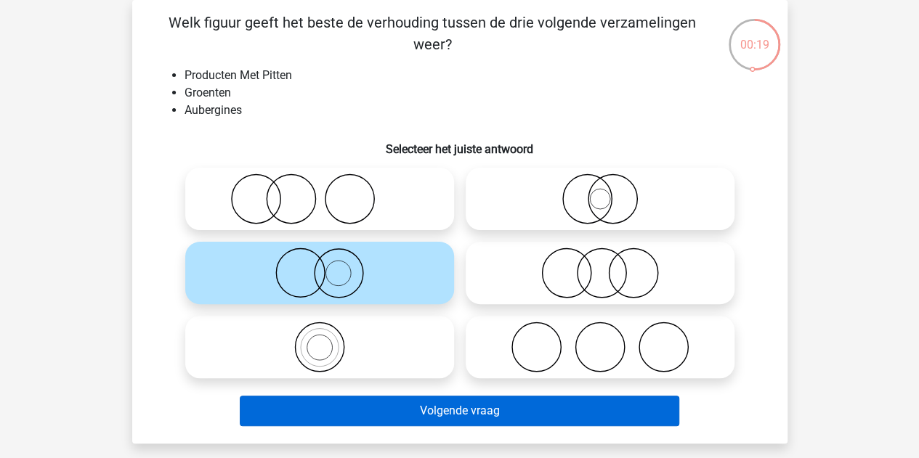
click at [429, 414] on button "Volgende vraag" at bounding box center [460, 411] width 440 height 31
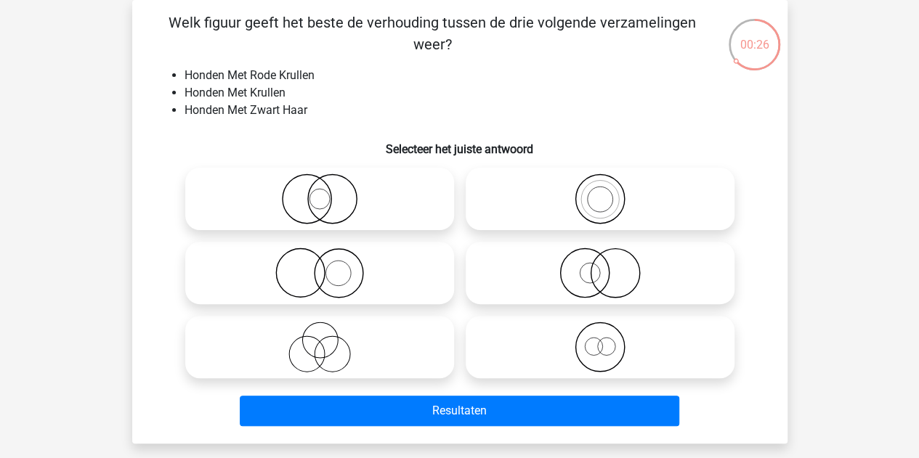
click at [426, 285] on icon at bounding box center [319, 273] width 257 height 51
click at [329, 266] on input "radio" at bounding box center [324, 260] width 9 height 9
radio input "true"
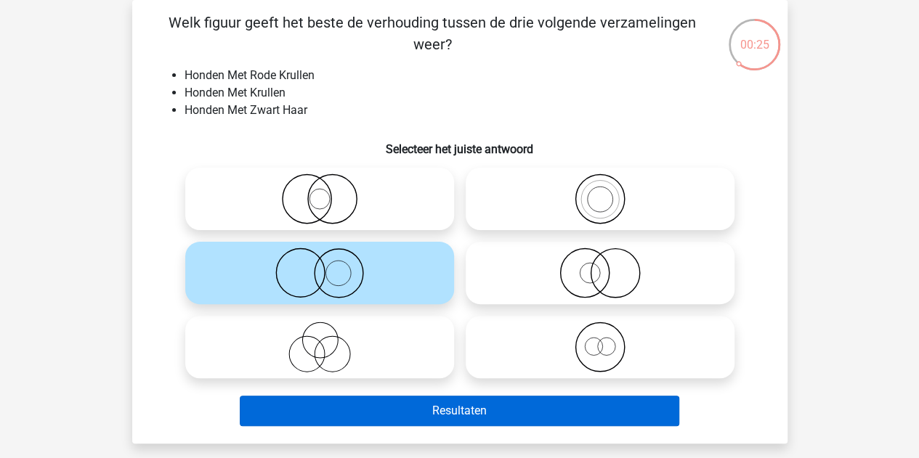
click at [435, 413] on button "Resultaten" at bounding box center [460, 411] width 440 height 31
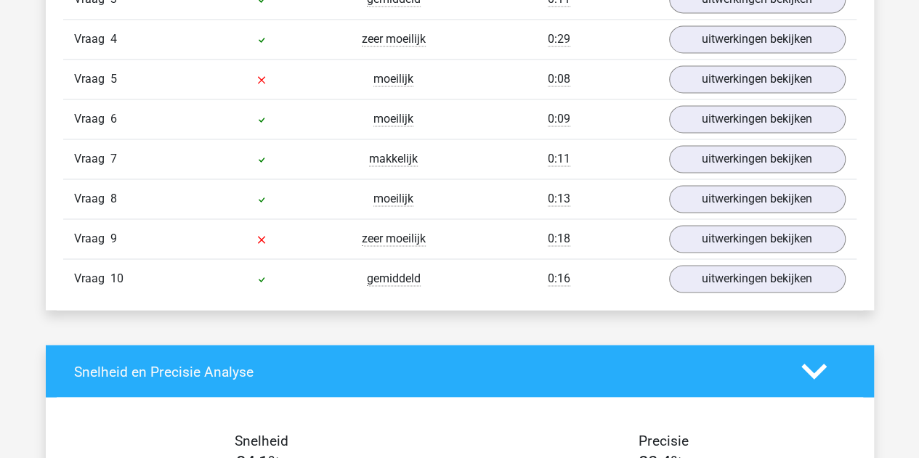
scroll to position [1065, 0]
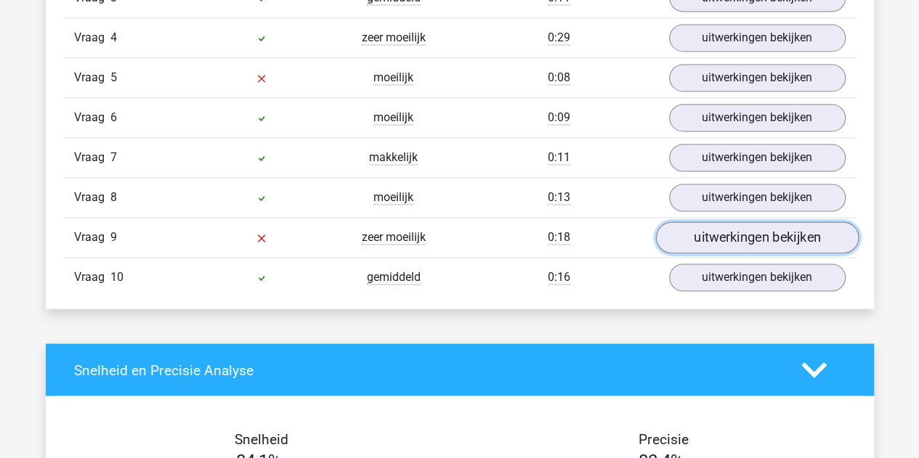
click at [809, 232] on link "uitwerkingen bekijken" at bounding box center [756, 238] width 203 height 32
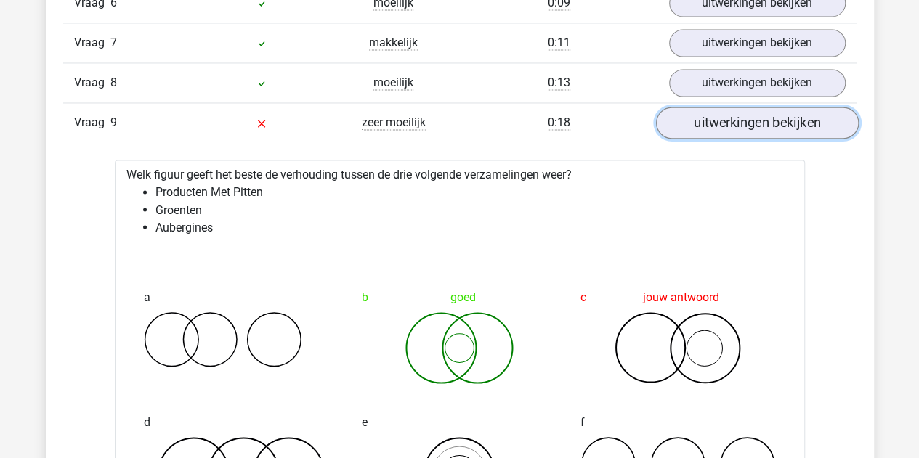
scroll to position [1210, 0]
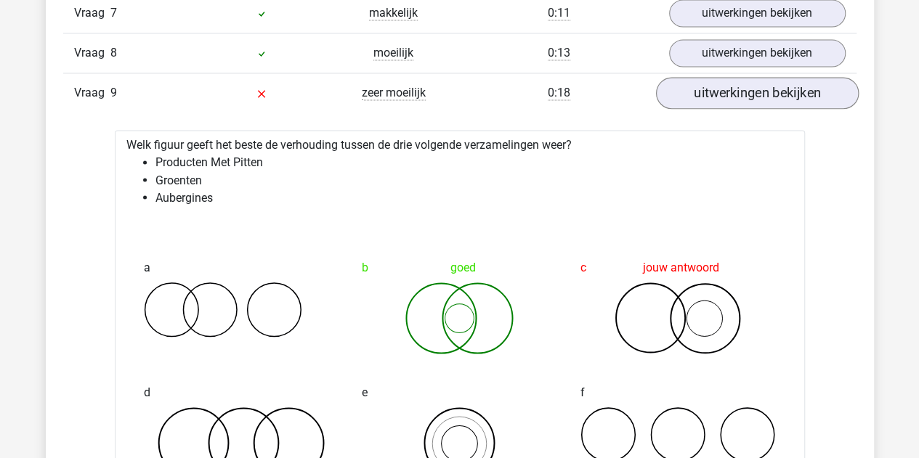
click at [499, 253] on div "goed" at bounding box center [459, 267] width 195 height 29
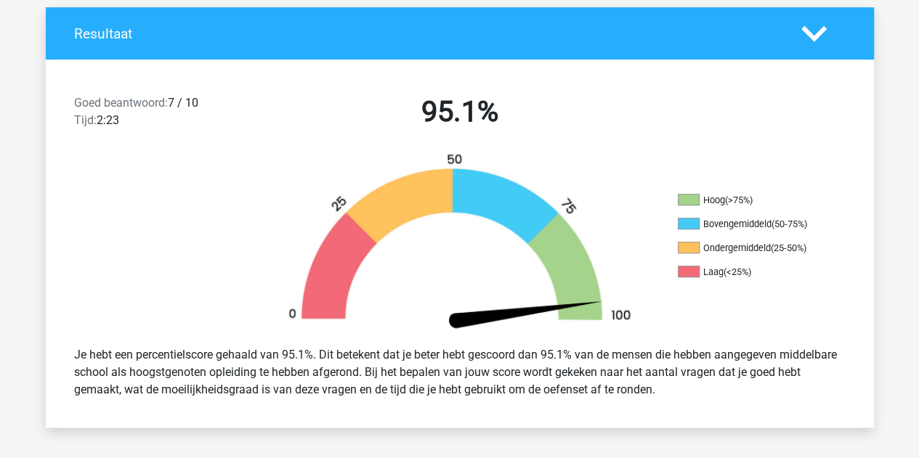
scroll to position [0, 0]
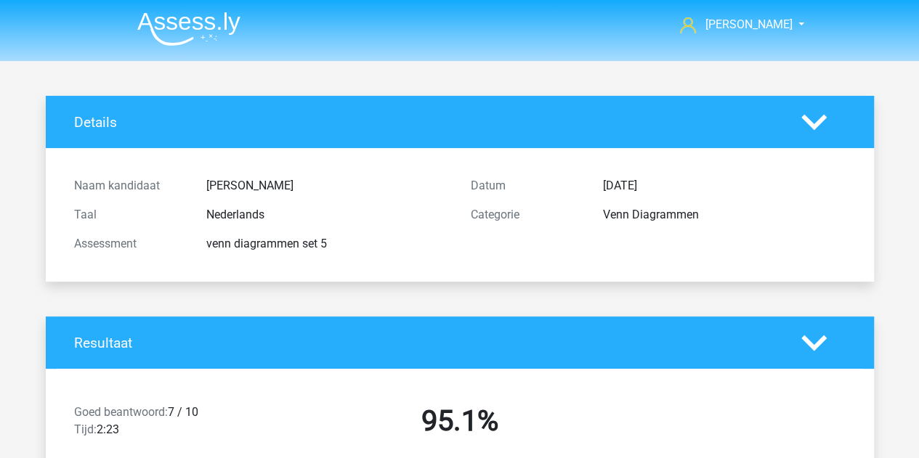
click at [206, 11] on li at bounding box center [183, 26] width 115 height 40
click at [210, 18] on img at bounding box center [188, 29] width 103 height 34
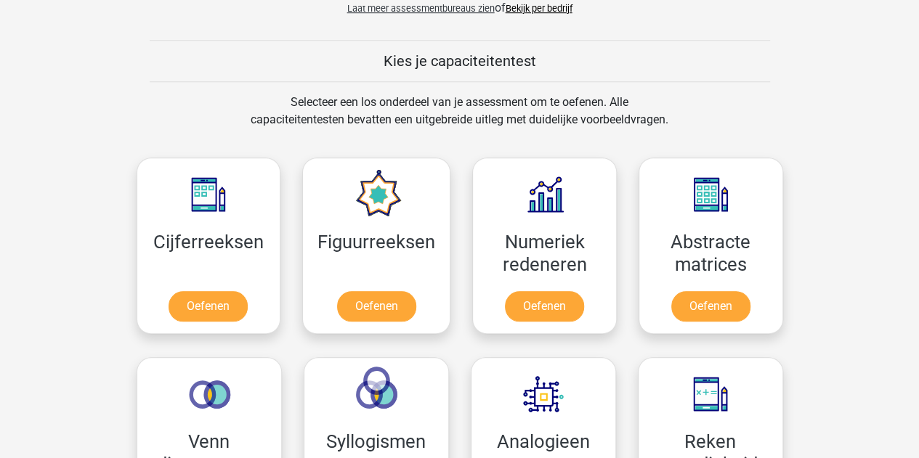
scroll to position [525, 0]
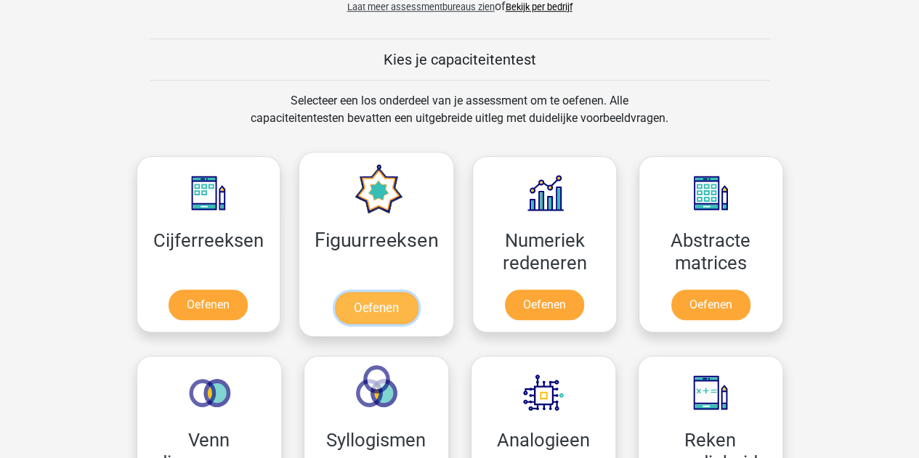
click at [389, 292] on link "Oefenen" at bounding box center [376, 308] width 83 height 32
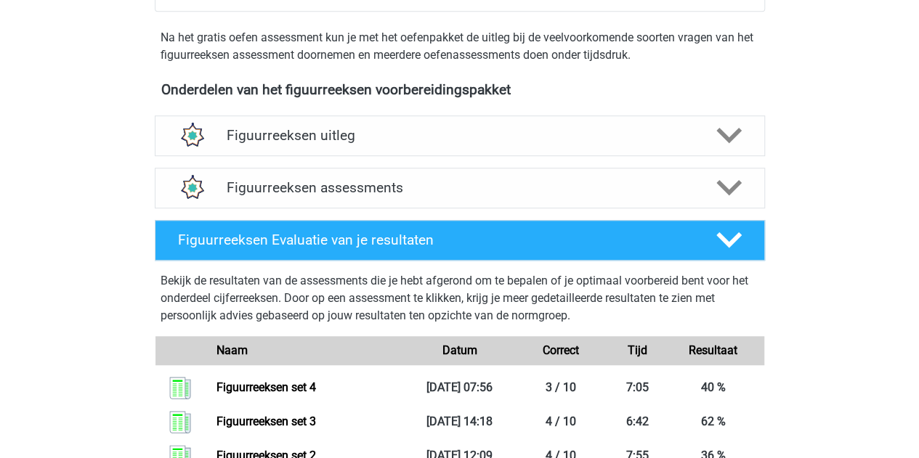
scroll to position [469, 0]
